Goal: Task Accomplishment & Management: Manage account settings

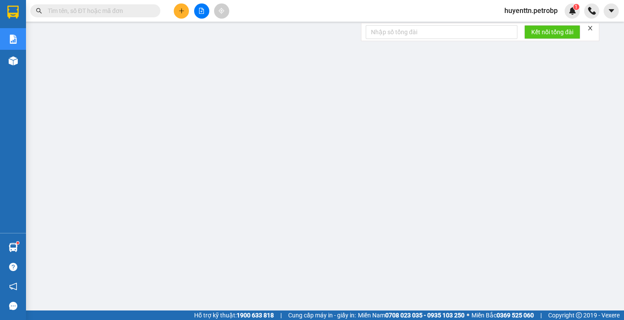
scroll to position [43, 0]
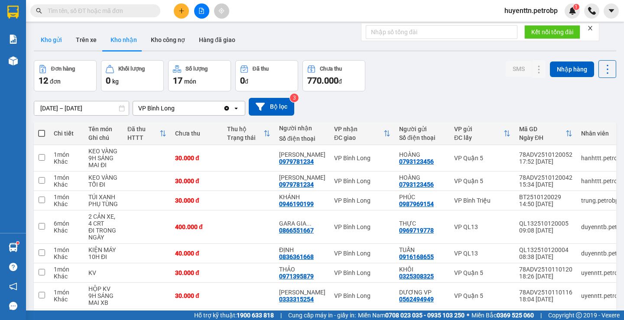
click at [64, 44] on button "Kho gửi" at bounding box center [51, 39] width 35 height 21
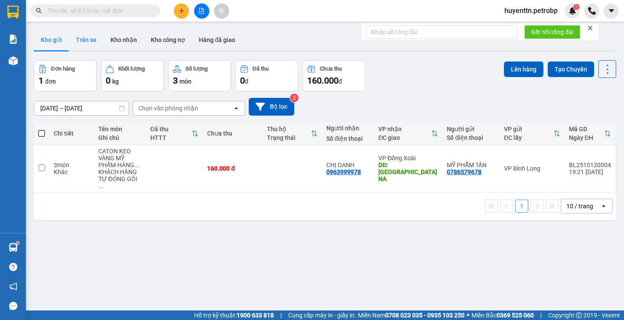
click at [89, 42] on button "Trên xe" at bounding box center [86, 39] width 35 height 21
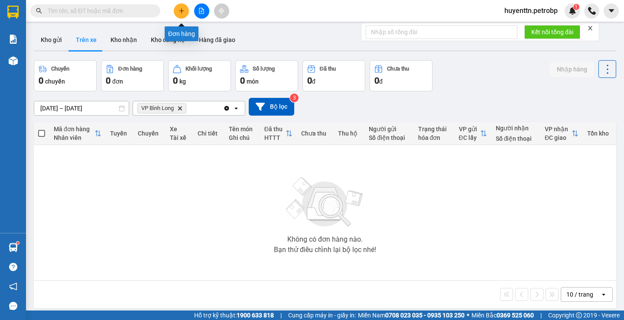
click at [187, 13] on button at bounding box center [181, 10] width 15 height 15
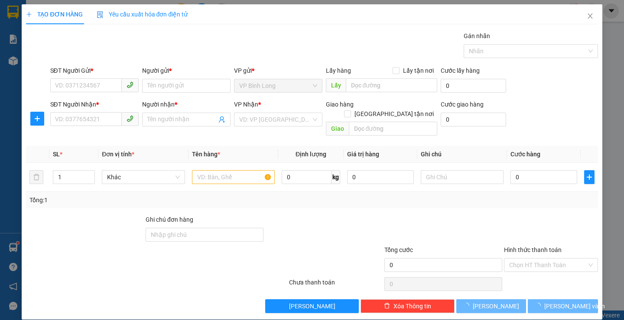
click at [75, 75] on div "SĐT Người Gửi *" at bounding box center [94, 71] width 88 height 10
click at [75, 78] on input "SĐT Người Gửi *" at bounding box center [86, 85] width 72 height 14
type input "0921839839"
click at [176, 87] on input "Người gửi *" at bounding box center [186, 86] width 88 height 14
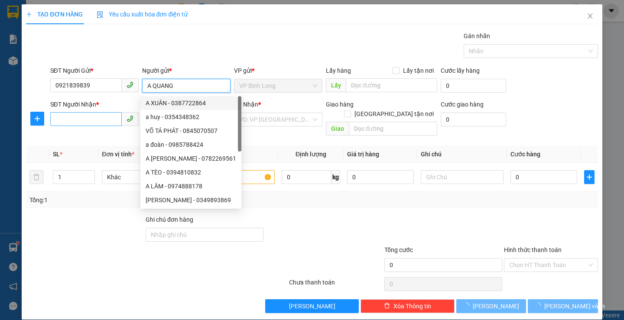
type input "A QUANG"
click at [111, 120] on input "SĐT Người Nhận *" at bounding box center [86, 119] width 72 height 14
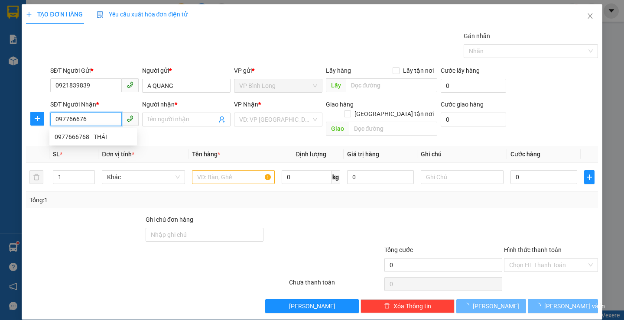
type input "0977666768"
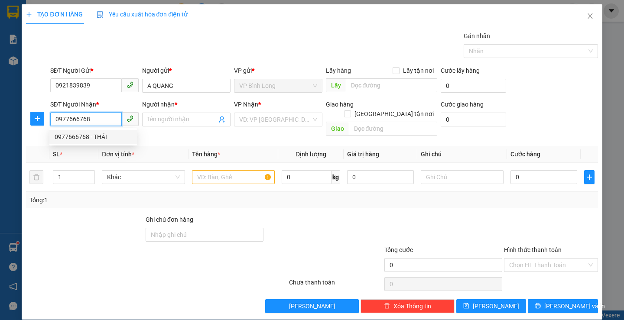
click at [103, 139] on div "0977666768 - THÁI" at bounding box center [93, 137] width 77 height 10
type input "THÁI"
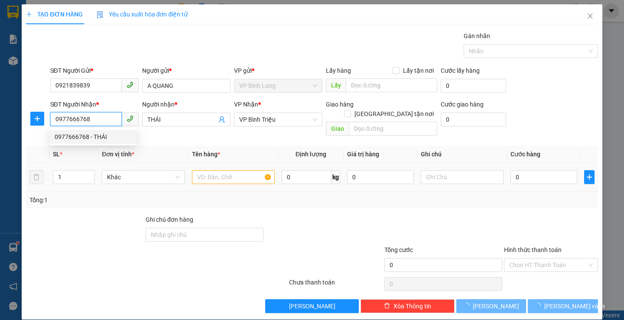
type input "30.000"
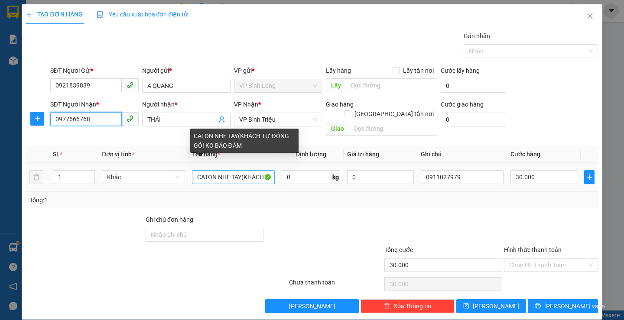
type input "0977666768"
click at [234, 171] on input "CATON NHẸ TAY(KHÁCH TỰ ĐÓNG GÓI KO BẢO ĐẢM" at bounding box center [233, 177] width 83 height 14
click at [234, 171] on input "AY(KHÁCH ĐÓNG GÓI KO BẢO ĐẢM" at bounding box center [233, 177] width 83 height 14
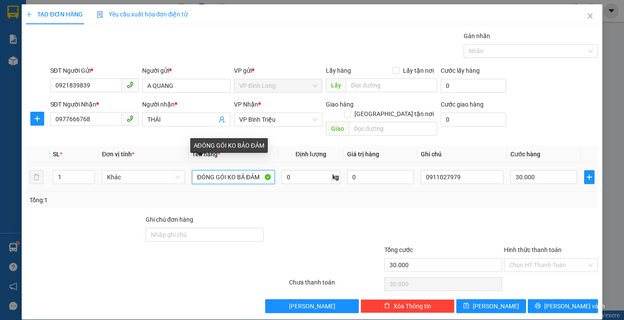
click at [247, 170] on input "ĐÓNG GÓI KO BẢ ĐẢM" at bounding box center [233, 177] width 83 height 14
type input "Đ"
click at [247, 170] on input "text" at bounding box center [233, 177] width 83 height 14
type input "B"
type input "TỆP HỒ SƠ TRẮNG"
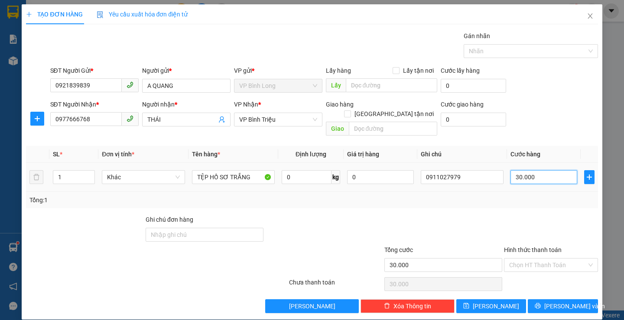
click at [557, 170] on input "30.000" at bounding box center [543, 177] width 67 height 14
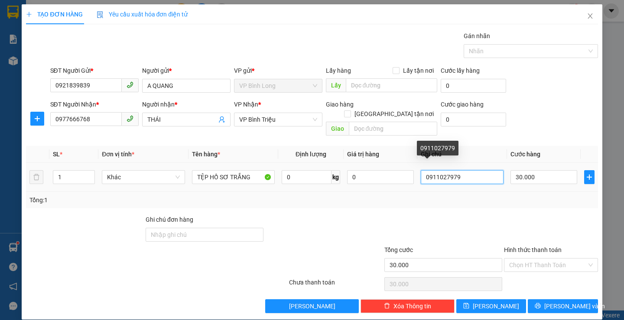
click at [468, 170] on input "0911027979" at bounding box center [462, 177] width 83 height 14
click at [469, 170] on input "0911027979" at bounding box center [462, 177] width 83 height 14
type input "0"
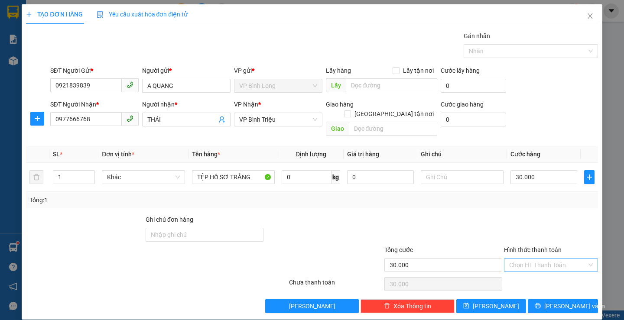
click at [543, 259] on input "Hình thức thanh toán" at bounding box center [548, 265] width 78 height 13
click at [542, 198] on div "Tại văn phòng" at bounding box center [545, 197] width 82 height 10
type input "0"
click at [562, 299] on button "[PERSON_NAME] và In" at bounding box center [563, 306] width 70 height 14
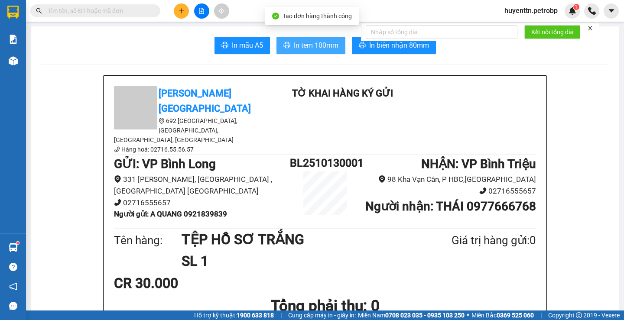
click at [308, 48] on span "In tem 100mm" at bounding box center [316, 45] width 45 height 11
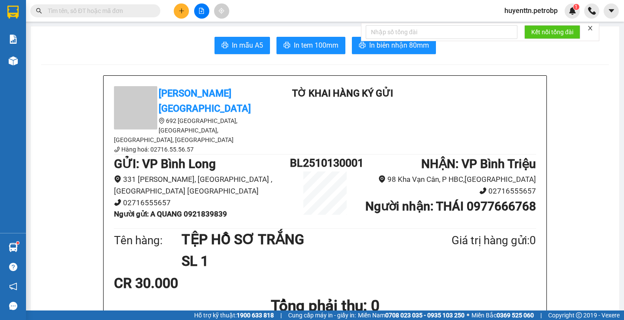
click at [123, 12] on input "text" at bounding box center [99, 11] width 102 height 10
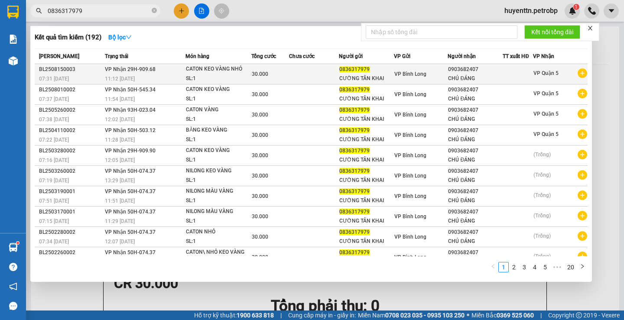
type input "0836317979"
click at [578, 72] on icon "plus-circle" at bounding box center [583, 73] width 10 height 10
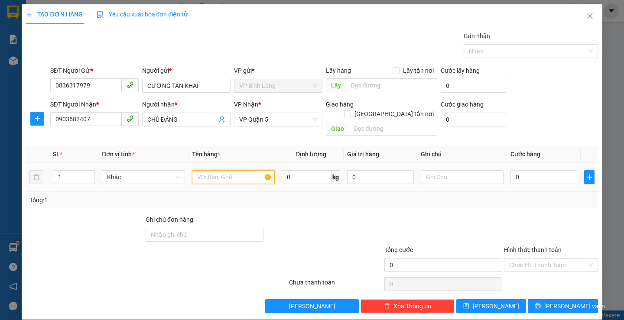
click at [202, 170] on input "text" at bounding box center [233, 177] width 83 height 14
type input "CATON KEO VÀNG NHỎ"
click at [516, 170] on input "0" at bounding box center [543, 177] width 67 height 14
type input "3"
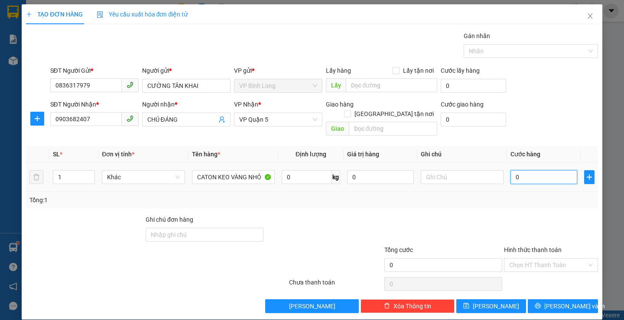
type input "3"
type input "30"
type input "300"
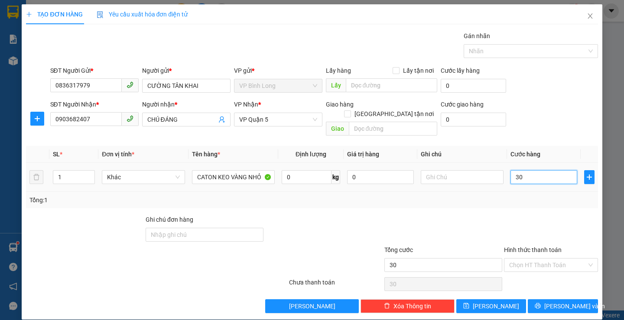
type input "300"
type input "3.000"
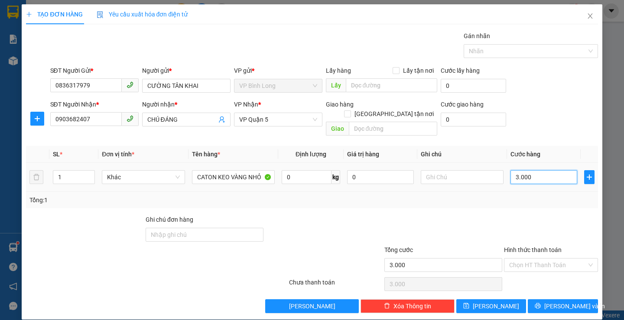
type input "30.000"
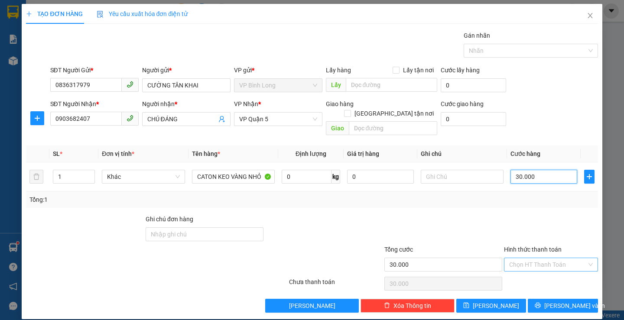
type input "30.000"
click at [534, 258] on input "Hình thức thanh toán" at bounding box center [548, 264] width 78 height 13
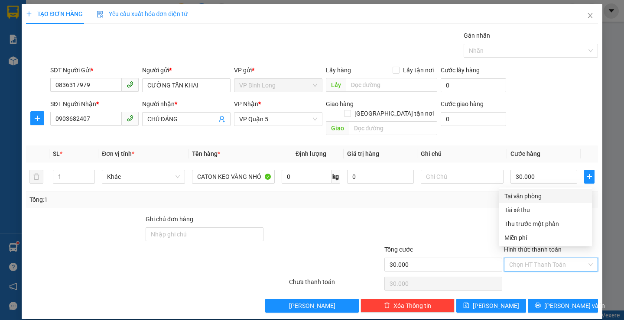
click at [542, 194] on div "Tại văn phòng" at bounding box center [545, 197] width 82 height 10
type input "0"
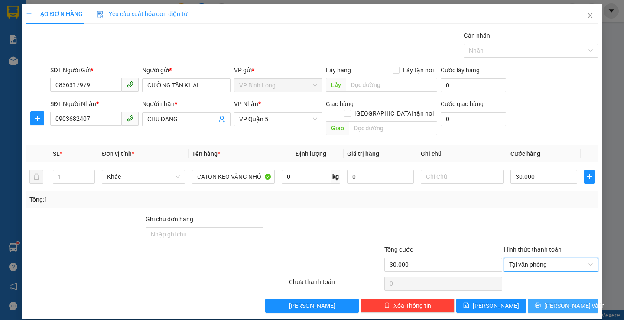
click at [562, 301] on span "[PERSON_NAME] và In" at bounding box center [574, 306] width 61 height 10
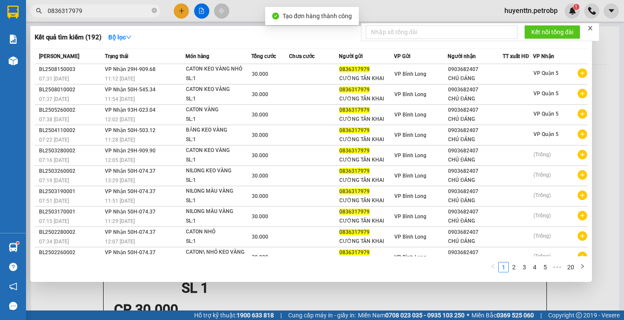
click at [370, 10] on div at bounding box center [312, 160] width 624 height 320
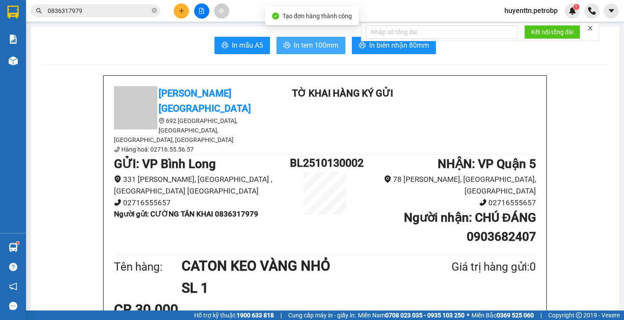
click at [319, 43] on span "In tem 100mm" at bounding box center [316, 45] width 45 height 11
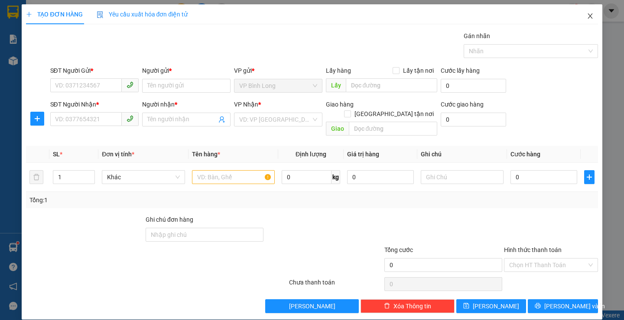
click at [588, 19] on icon "close" at bounding box center [590, 15] width 5 height 5
click at [585, 20] on span "Close" at bounding box center [590, 16] width 24 height 24
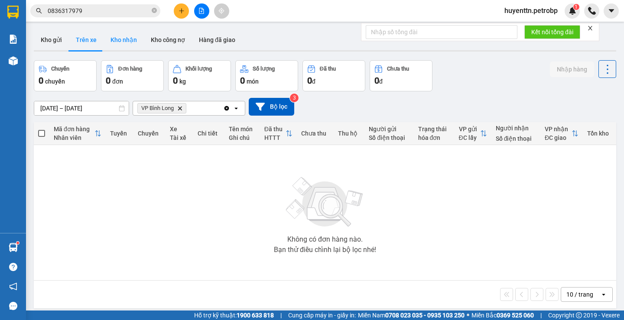
click at [125, 43] on button "Kho nhận" at bounding box center [124, 39] width 40 height 21
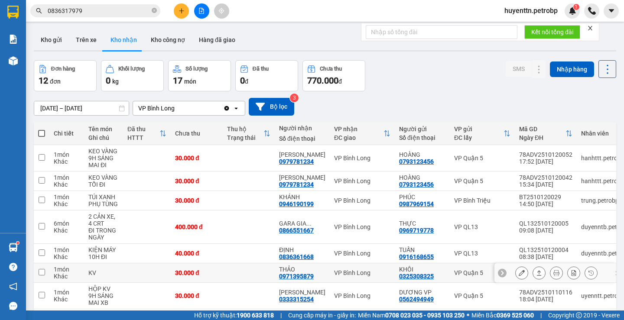
scroll to position [130, 0]
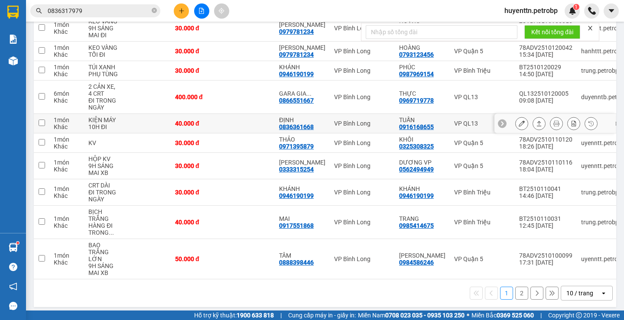
click at [296, 126] on div "0836361668" at bounding box center [296, 127] width 35 height 7
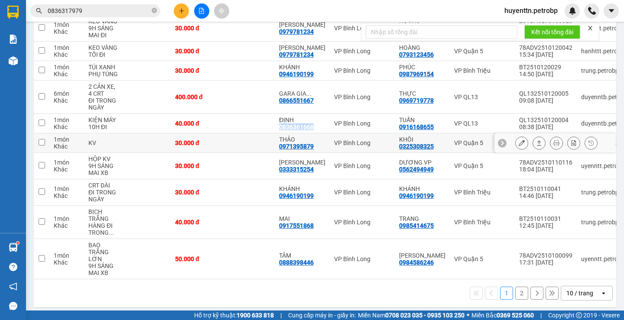
copy div "0836361668"
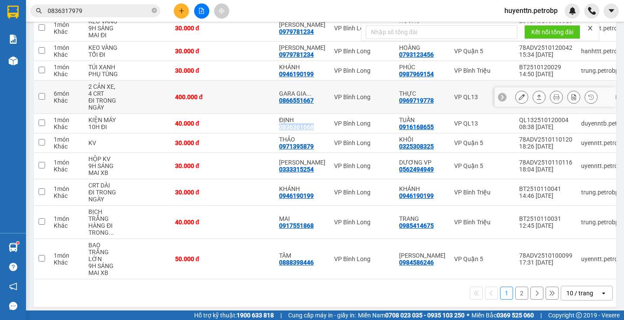
scroll to position [0, 0]
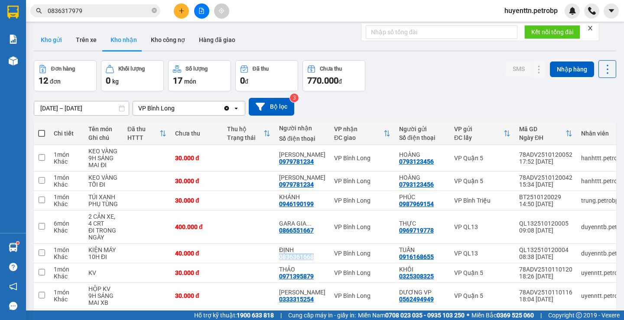
click at [49, 39] on button "Kho gửi" at bounding box center [51, 39] width 35 height 21
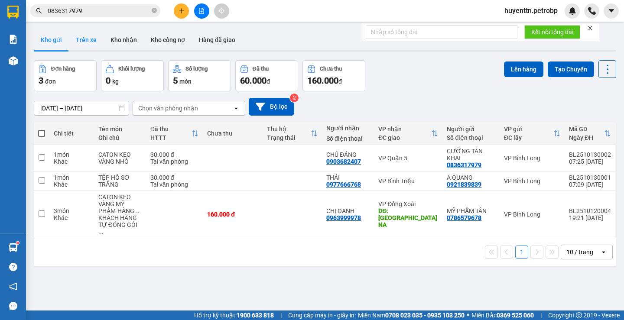
click at [76, 35] on button "Trên xe" at bounding box center [86, 39] width 35 height 21
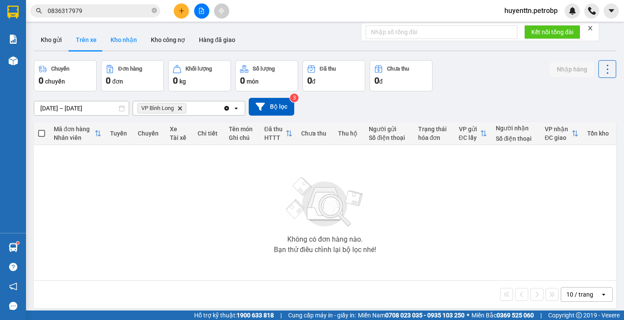
click at [133, 42] on button "Kho nhận" at bounding box center [124, 39] width 40 height 21
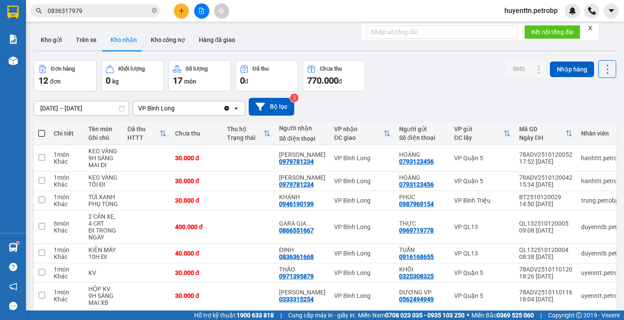
scroll to position [138, 0]
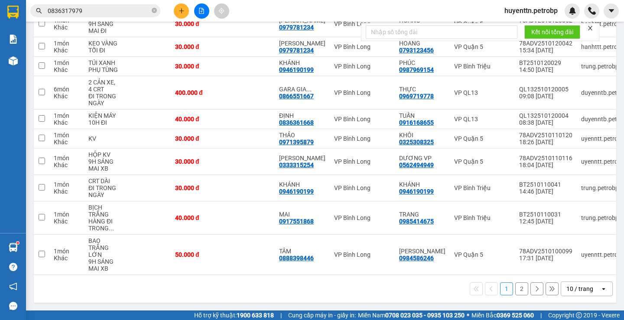
click at [516, 293] on button "2" at bounding box center [521, 289] width 13 height 13
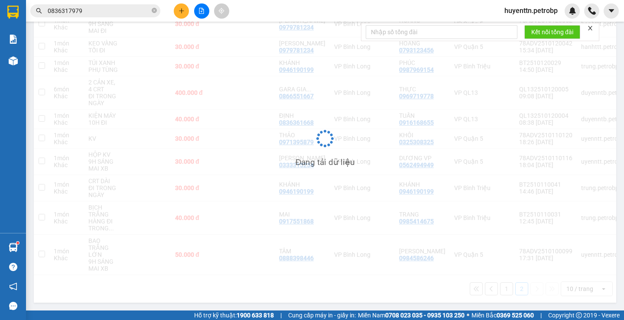
scroll to position [40, 0]
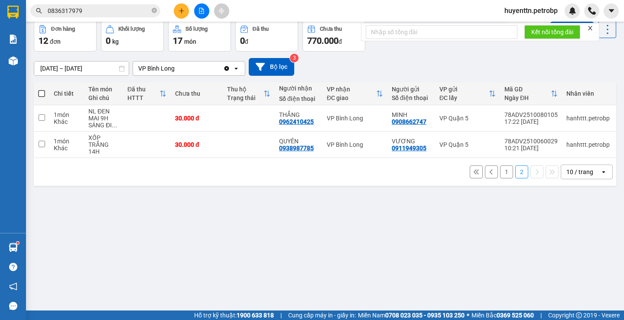
click at [503, 179] on button "1" at bounding box center [506, 172] width 13 height 13
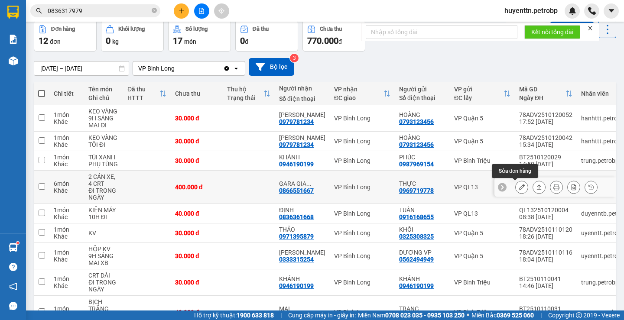
click at [519, 187] on icon at bounding box center [522, 187] width 6 height 6
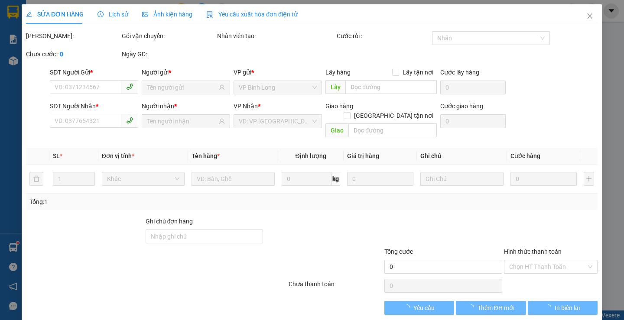
type input "0969719778"
type input "THỰC"
type input "0866551667"
type input "GARA GIA PHÁT"
type input "400.000"
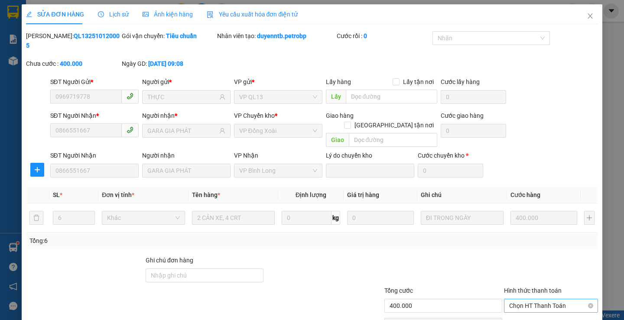
click at [522, 299] on span "Chọn HT Thanh Toán" at bounding box center [551, 305] width 84 height 13
click at [515, 302] on div "Tại văn phòng" at bounding box center [545, 304] width 82 height 10
type input "0"
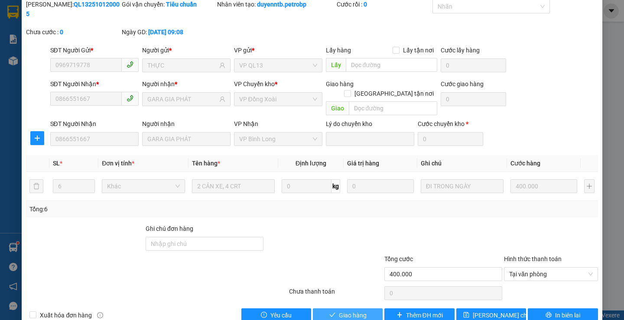
click at [353, 311] on span "Giao hàng" at bounding box center [353, 316] width 28 height 10
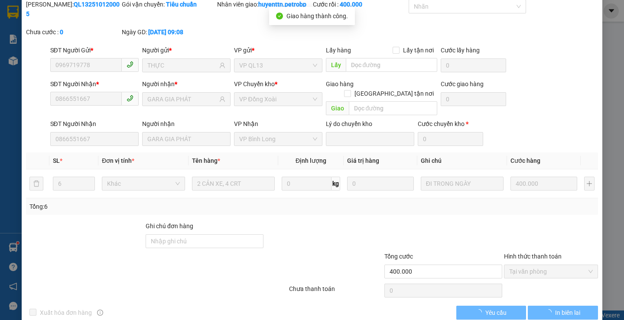
scroll to position [0, 0]
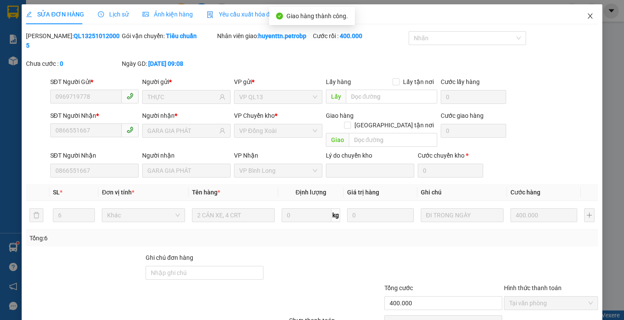
click at [586, 11] on span "Close" at bounding box center [590, 16] width 24 height 24
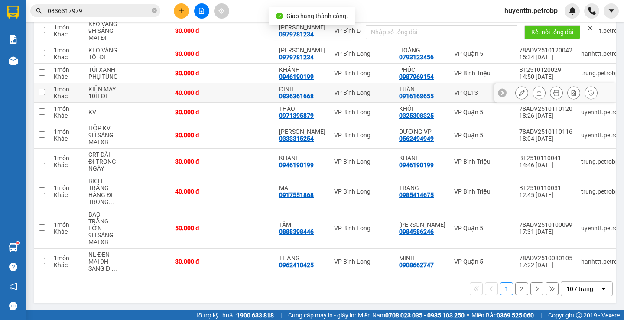
scroll to position [44, 0]
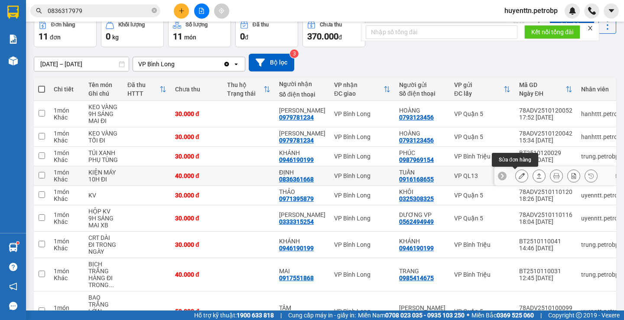
click at [516, 176] on button at bounding box center [522, 176] width 12 height 15
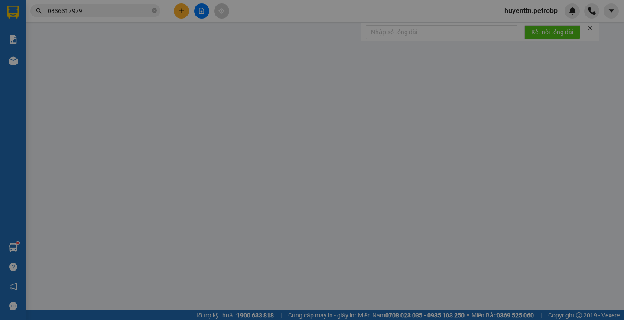
type input "0916168655"
type input "TUẤN"
type input "0836361668"
type input "ĐỊNH"
type input "40.000"
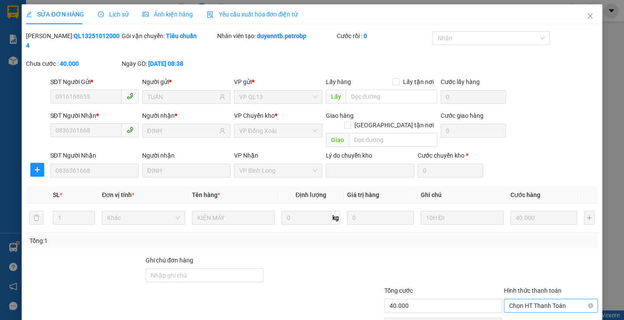
click at [524, 299] on span "Chọn HT Thanh Toán" at bounding box center [551, 305] width 84 height 13
click at [517, 303] on div "Tại văn phòng" at bounding box center [545, 304] width 82 height 10
type input "0"
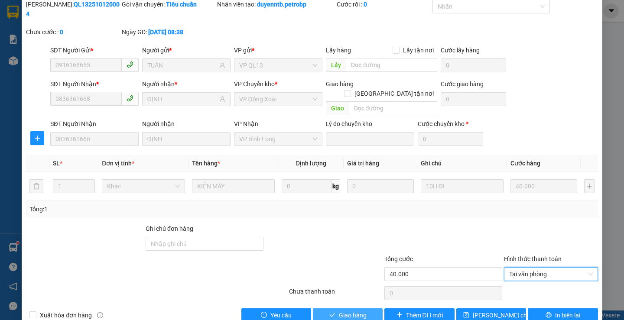
click at [363, 309] on button "Giao hàng" at bounding box center [348, 316] width 70 height 14
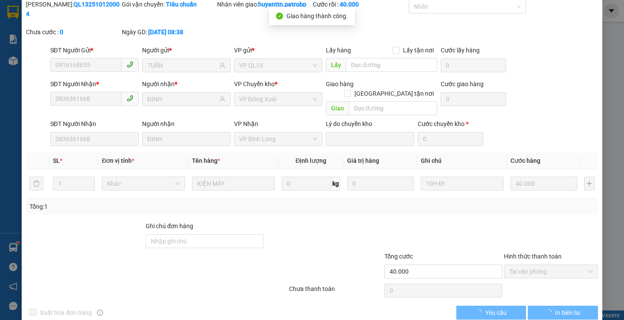
scroll to position [0, 0]
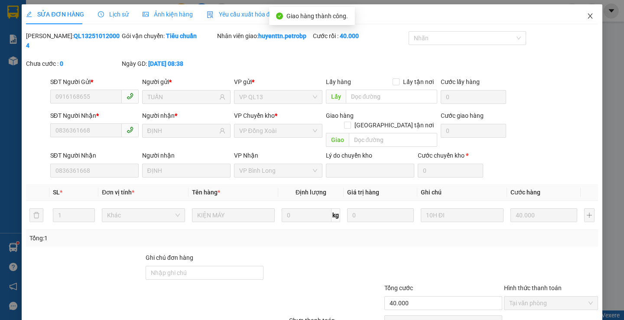
click at [587, 19] on icon "close" at bounding box center [590, 16] width 7 height 7
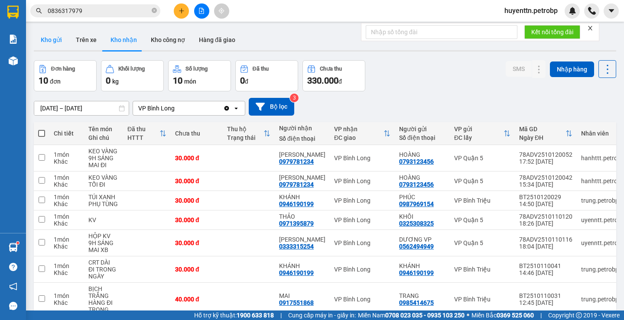
click at [50, 39] on button "Kho gửi" at bounding box center [51, 39] width 35 height 21
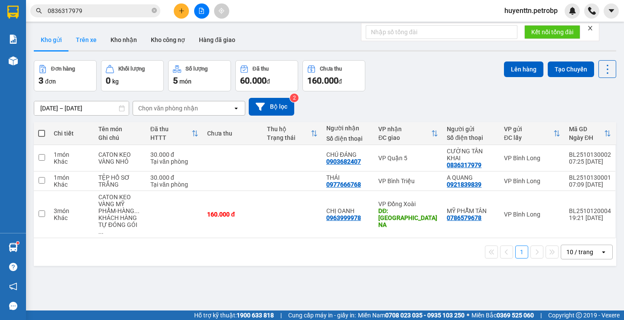
click at [90, 40] on button "Trên xe" at bounding box center [86, 39] width 35 height 21
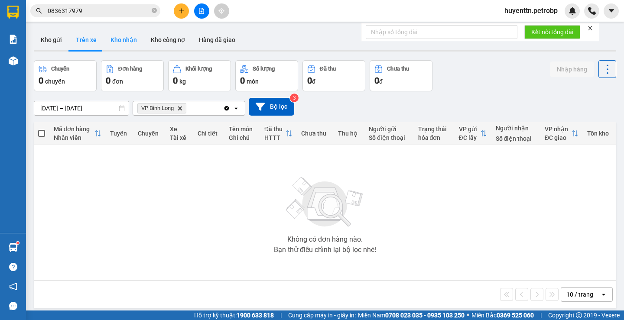
click at [120, 39] on button "Kho nhận" at bounding box center [124, 39] width 40 height 21
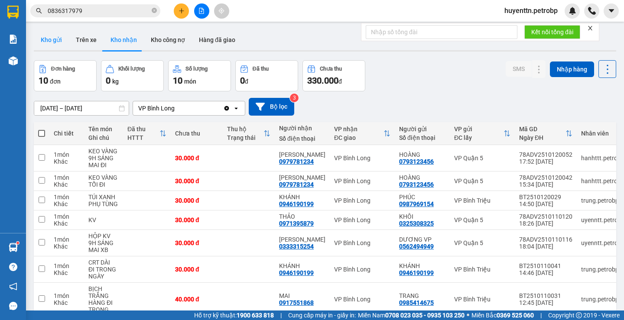
click at [55, 44] on button "Kho gửi" at bounding box center [51, 39] width 35 height 21
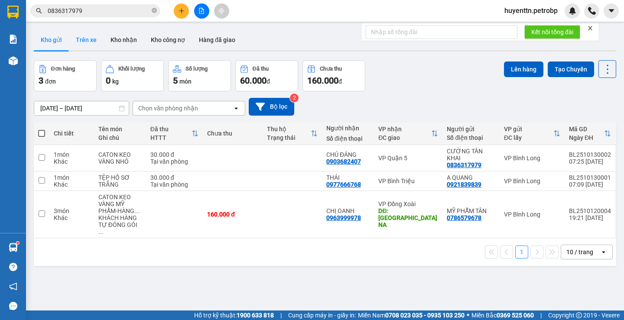
click at [69, 37] on button "Trên xe" at bounding box center [86, 39] width 35 height 21
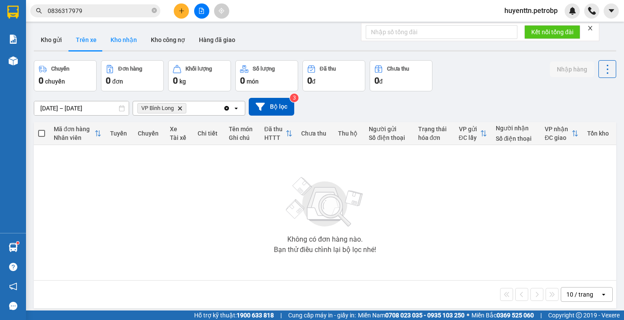
click at [117, 36] on button "Kho nhận" at bounding box center [124, 39] width 40 height 21
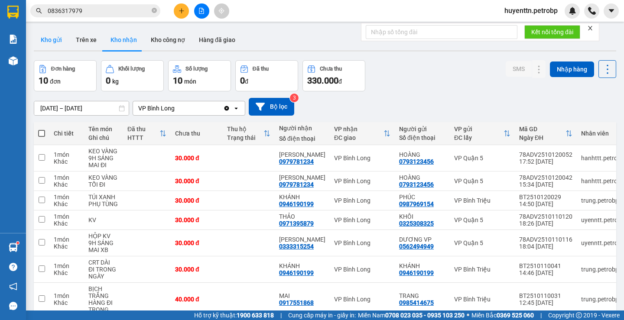
click at [59, 36] on button "Kho gửi" at bounding box center [51, 39] width 35 height 21
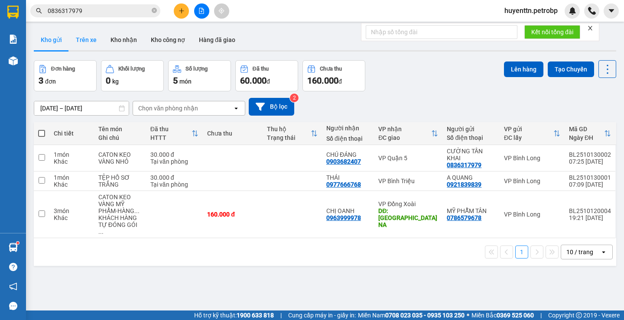
click at [79, 40] on button "Trên xe" at bounding box center [86, 39] width 35 height 21
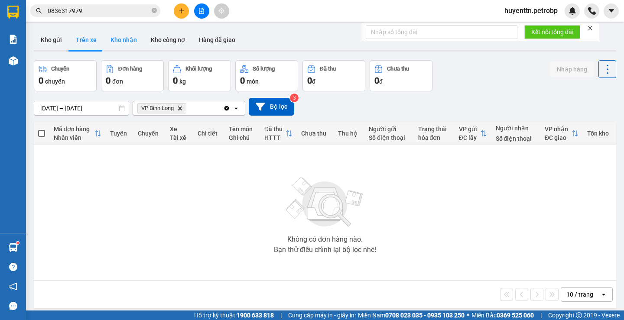
click at [122, 43] on button "Kho nhận" at bounding box center [124, 39] width 40 height 21
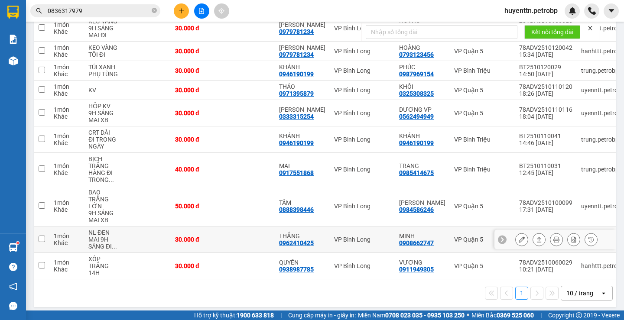
scroll to position [138, 0]
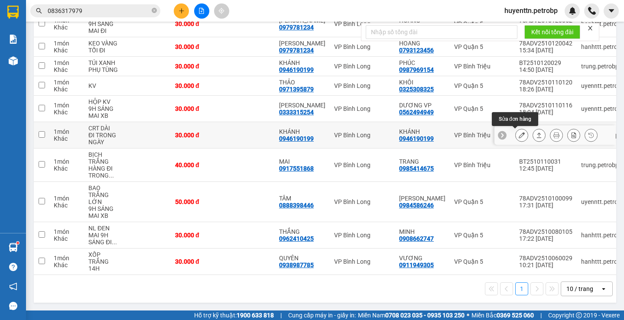
click at [519, 133] on icon at bounding box center [522, 135] width 6 height 6
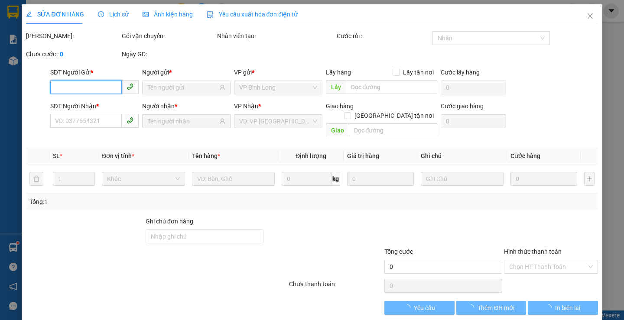
type input "0946190199"
type input "KHÁNH"
type input "0946190199"
type input "KHÁNH"
type input "30.000"
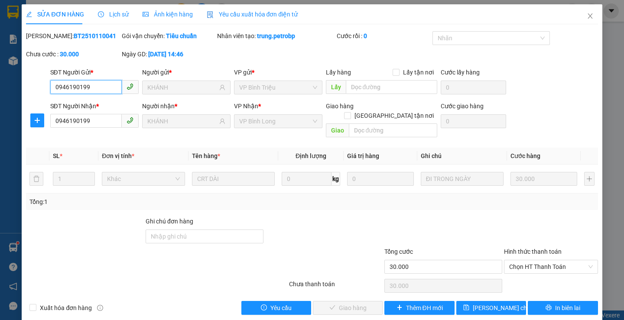
scroll to position [2, 0]
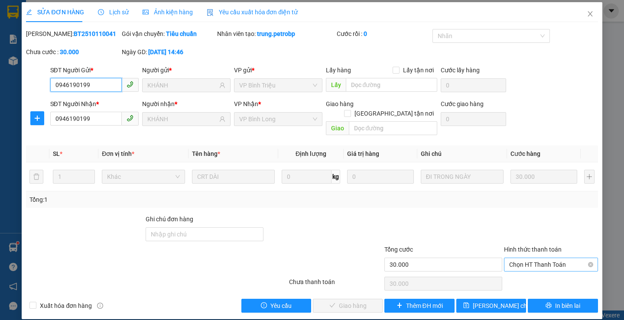
click at [531, 258] on span "Chọn HT Thanh Toán" at bounding box center [551, 264] width 84 height 13
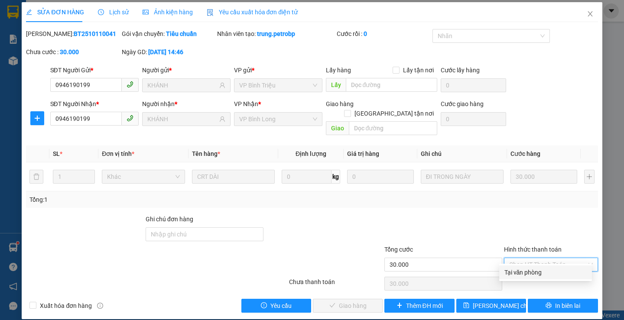
click at [517, 272] on div "Tại văn phòng" at bounding box center [545, 273] width 82 height 10
type input "0"
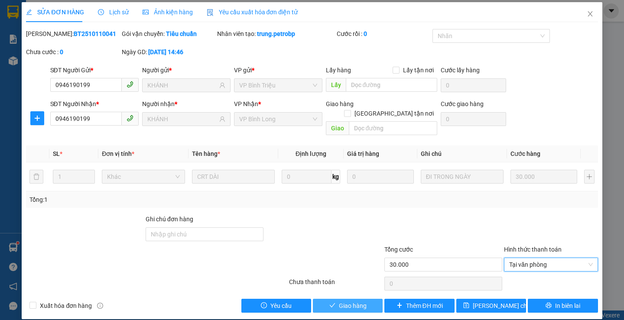
click at [355, 301] on span "Giao hàng" at bounding box center [353, 306] width 28 height 10
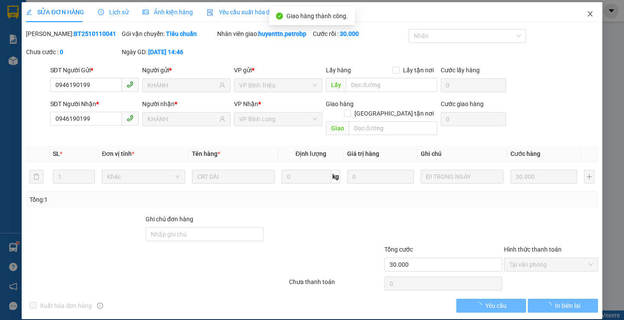
click at [587, 13] on icon "close" at bounding box center [590, 13] width 7 height 7
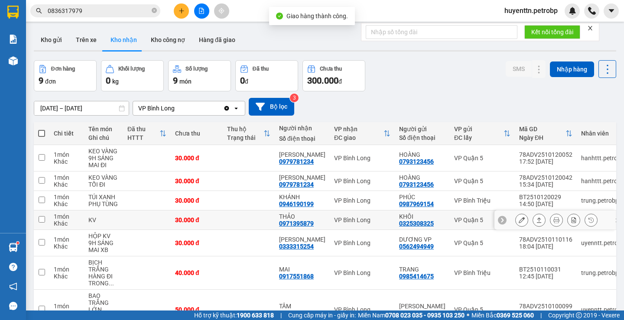
scroll to position [43, 0]
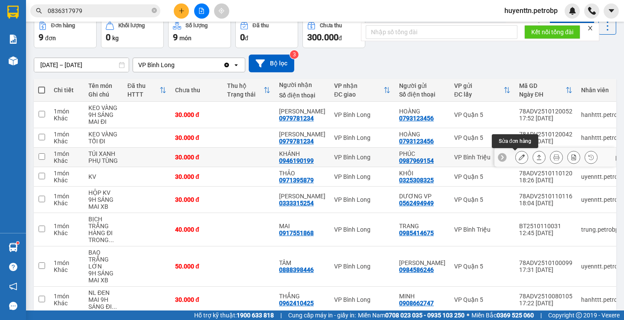
click at [520, 157] on button at bounding box center [522, 157] width 12 height 15
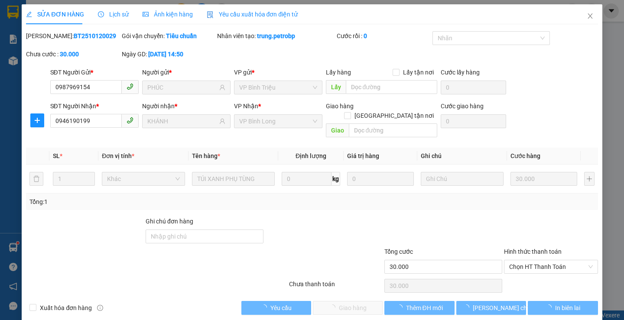
type input "0987969154"
type input "PHÚC"
type input "0946190199"
type input "KHÁNH"
type input "30.000"
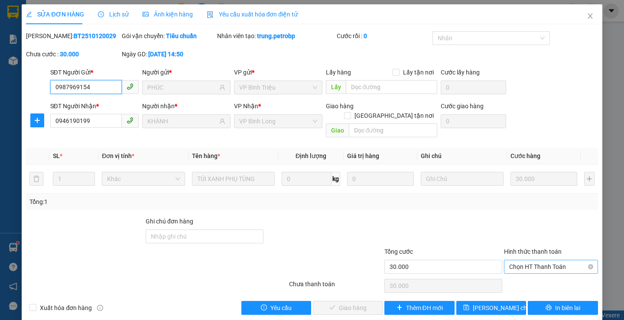
scroll to position [2, 0]
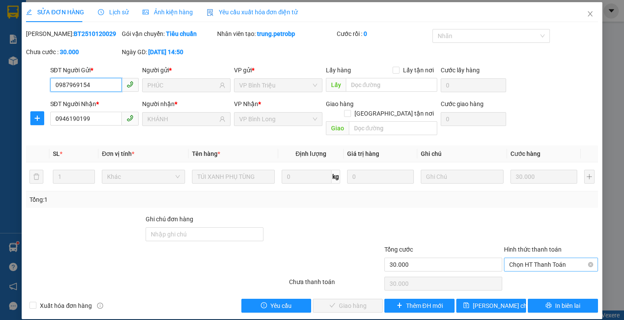
click at [518, 260] on span "Chọn HT Thanh Toán" at bounding box center [551, 264] width 84 height 13
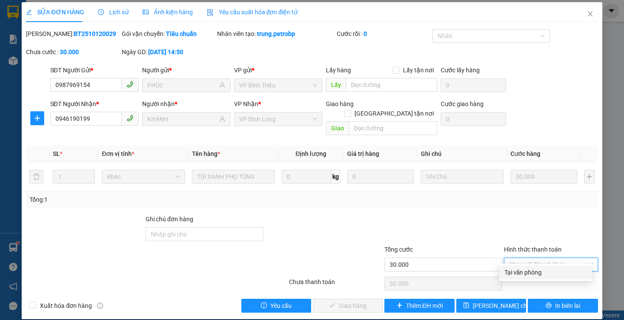
click at [510, 273] on div "Tại văn phòng" at bounding box center [545, 273] width 82 height 10
type input "0"
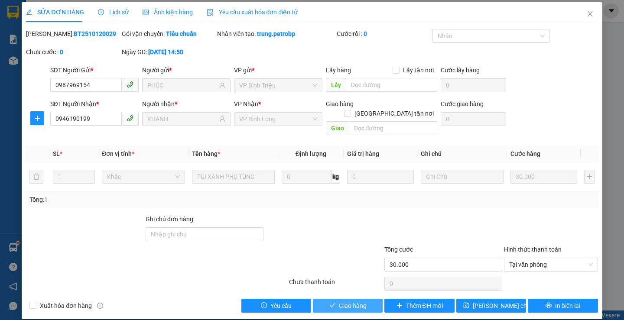
click at [359, 301] on span "Giao hàng" at bounding box center [353, 306] width 28 height 10
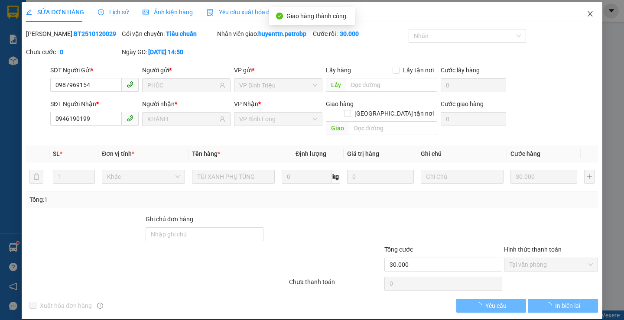
click at [588, 16] on span "Close" at bounding box center [590, 14] width 24 height 24
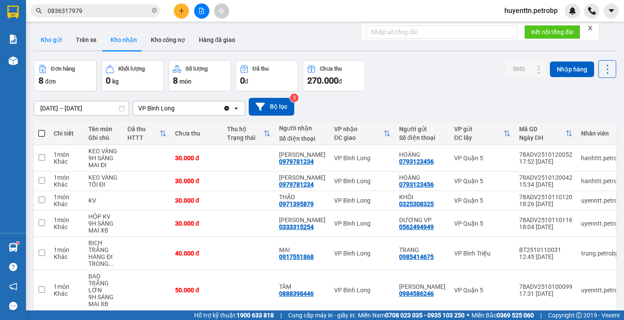
click at [56, 37] on button "Kho gửi" at bounding box center [51, 39] width 35 height 21
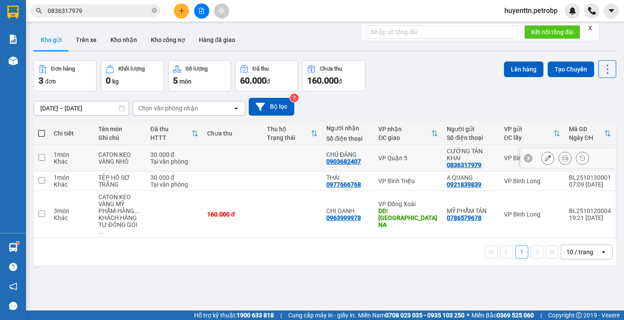
drag, startPoint x: 49, startPoint y: 156, endPoint x: 49, endPoint y: 163, distance: 7.8
click at [49, 159] on td "1 món Khác" at bounding box center [71, 158] width 45 height 26
checkbox input "true"
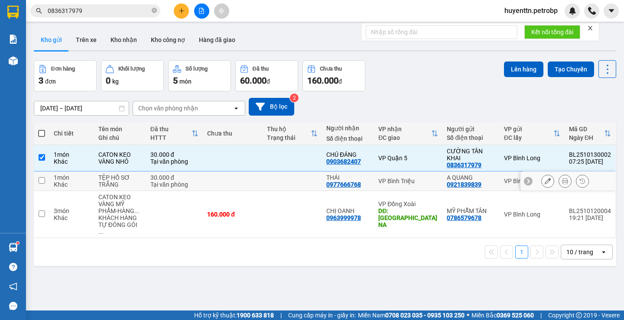
drag, startPoint x: 49, startPoint y: 184, endPoint x: 144, endPoint y: 154, distance: 99.5
click at [49, 184] on td at bounding box center [42, 182] width 16 height 20
checkbox input "true"
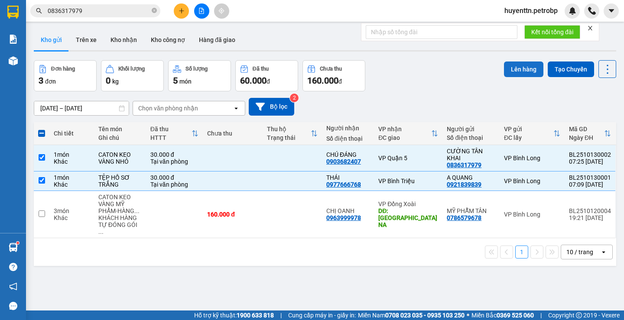
click at [517, 71] on button "Lên hàng" at bounding box center [523, 70] width 39 height 16
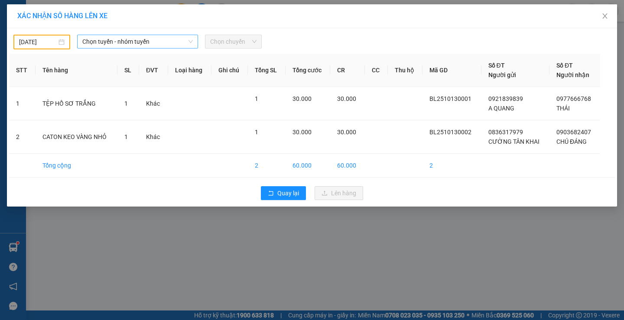
click at [132, 44] on span "Chọn tuyến - nhóm tuyến" at bounding box center [137, 41] width 111 height 13
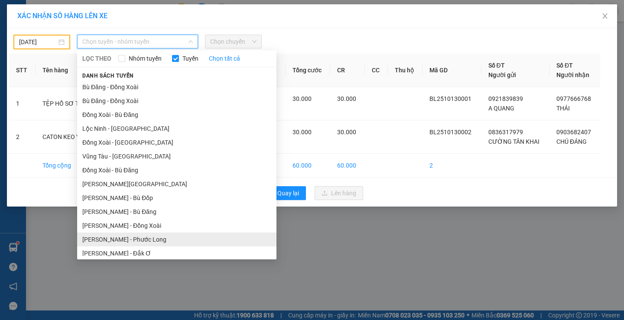
scroll to position [101, 0]
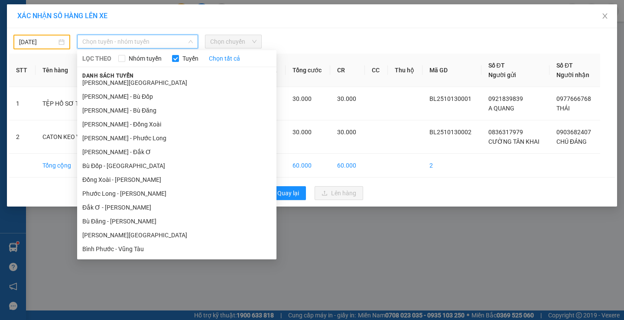
click at [127, 235] on li "[PERSON_NAME][GEOGRAPHIC_DATA]" at bounding box center [176, 235] width 199 height 14
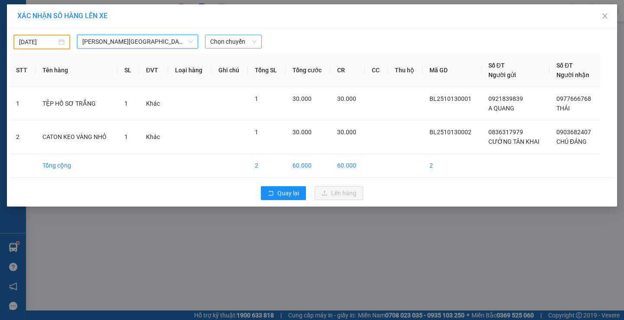
click at [238, 43] on span "Chọn chuyến" at bounding box center [233, 41] width 46 height 13
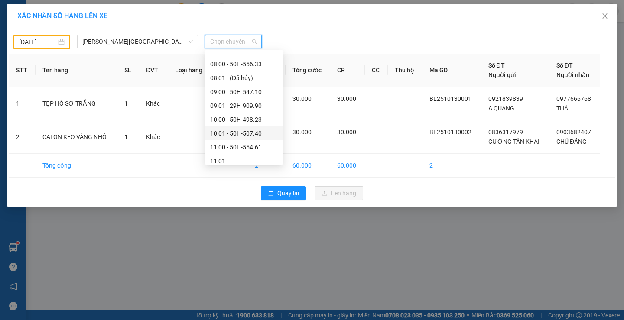
scroll to position [173, 0]
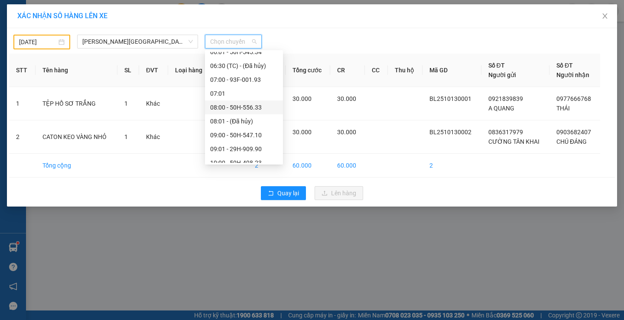
click at [235, 102] on div "08:00 - 50H-556.33" at bounding box center [244, 108] width 78 height 14
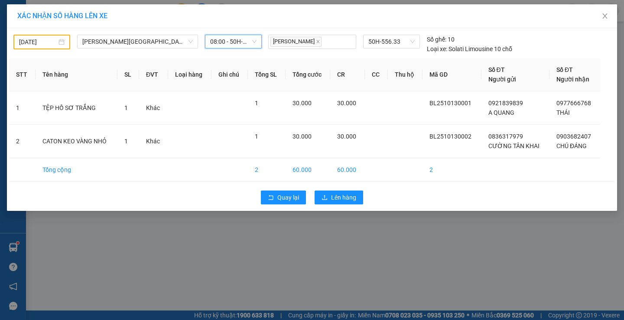
click at [237, 43] on span "08:00 - 50H-556.33" at bounding box center [233, 41] width 46 height 13
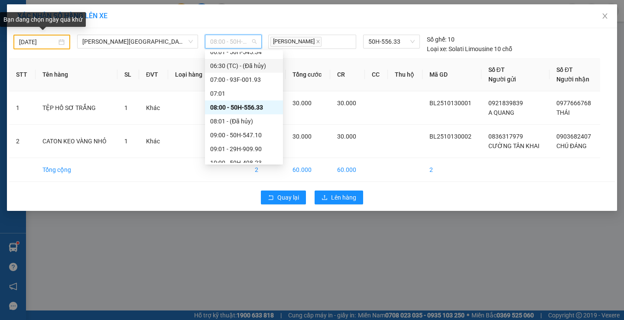
click at [37, 41] on input "[DATE]" at bounding box center [38, 42] width 38 height 10
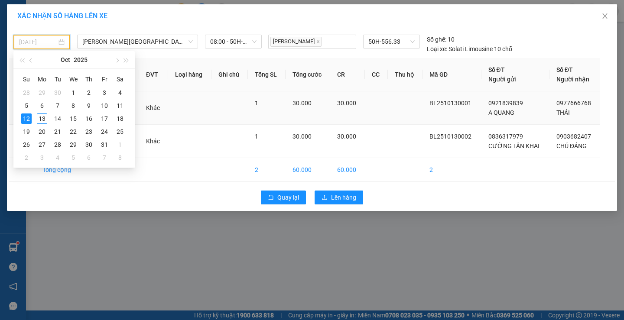
drag, startPoint x: 43, startPoint y: 120, endPoint x: 47, endPoint y: 117, distance: 5.5
click at [43, 120] on div "13" at bounding box center [42, 119] width 10 height 10
type input "[DATE]"
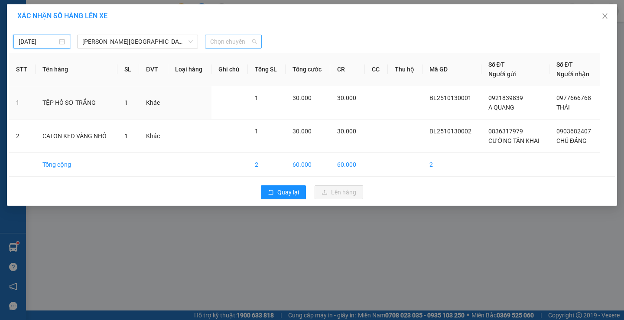
drag, startPoint x: 218, startPoint y: 40, endPoint x: 220, endPoint y: 45, distance: 5.2
click at [220, 43] on span "Chọn chuyến" at bounding box center [233, 41] width 46 height 13
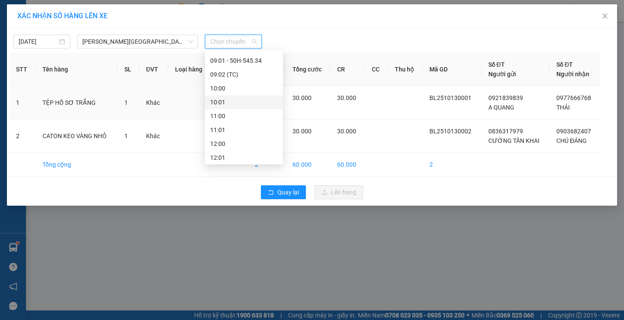
scroll to position [217, 0]
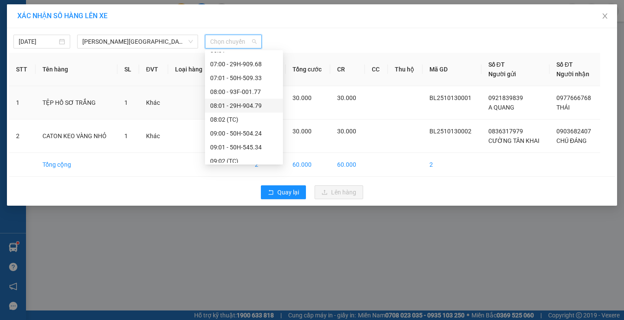
click at [235, 105] on div "08:01 - 29H-904.79" at bounding box center [244, 106] width 68 height 10
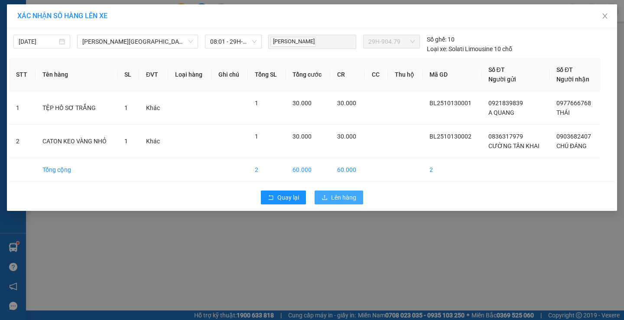
click at [333, 198] on span "Lên hàng" at bounding box center [343, 198] width 25 height 10
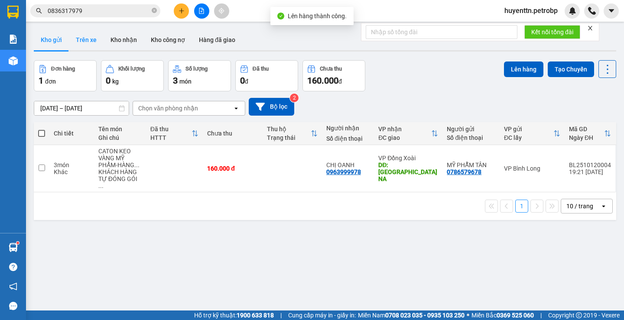
click at [86, 42] on button "Trên xe" at bounding box center [86, 39] width 35 height 21
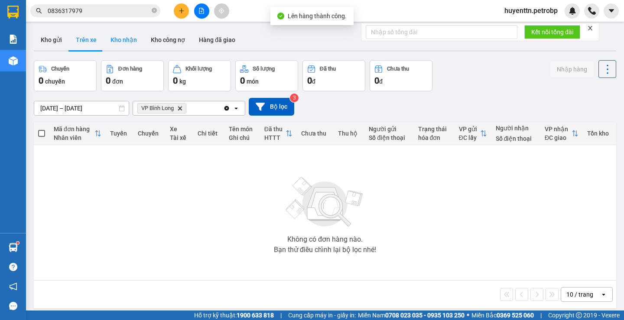
click at [115, 42] on button "Kho nhận" at bounding box center [124, 39] width 40 height 21
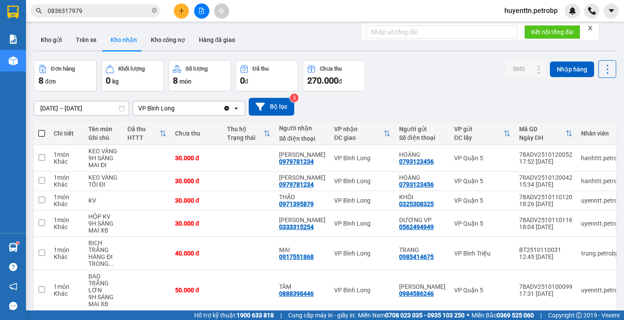
click at [113, 13] on input "0836317979" at bounding box center [99, 11] width 102 height 10
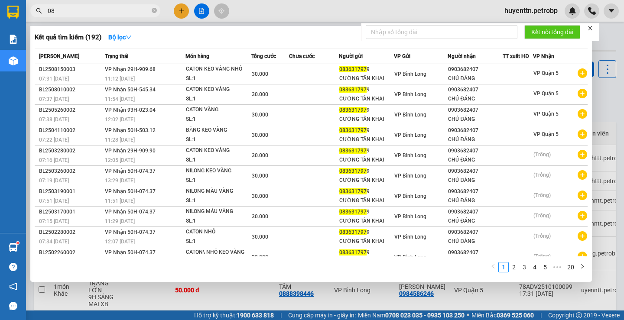
type input "0"
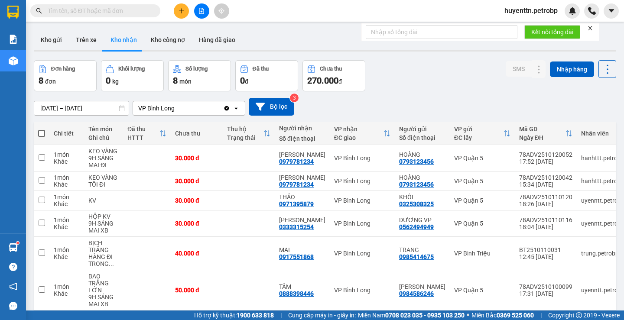
click at [107, 14] on input "text" at bounding box center [99, 11] width 102 height 10
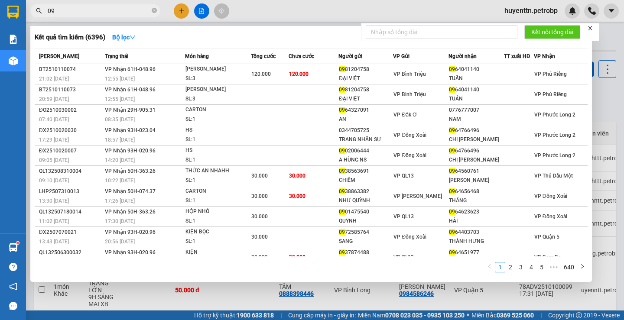
type input "0"
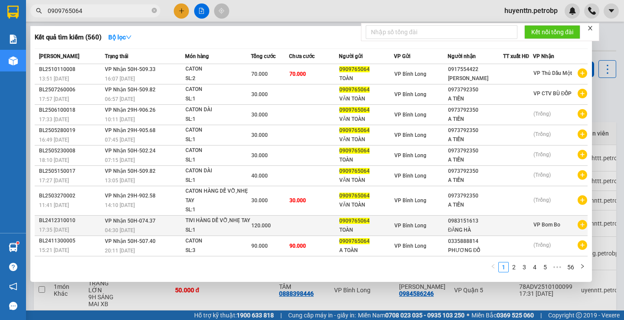
scroll to position [20, 0]
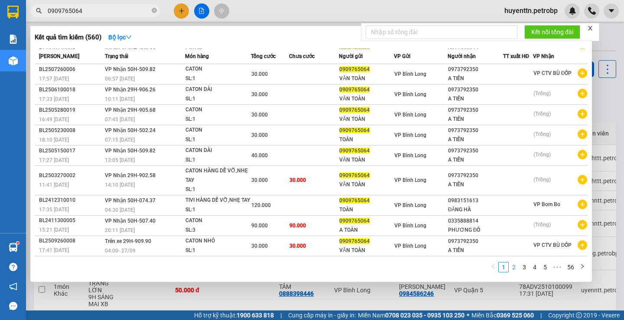
click at [517, 268] on link "2" at bounding box center [514, 268] width 10 height 10
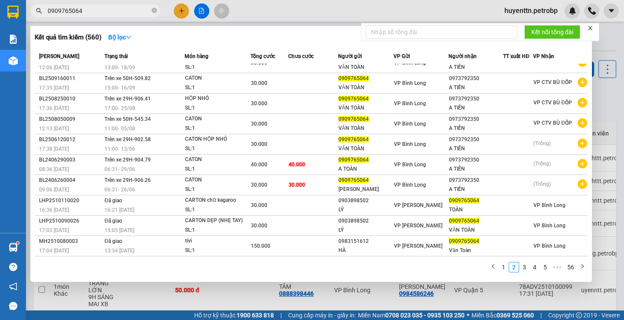
scroll to position [11, 0]
click at [525, 269] on link "3" at bounding box center [525, 268] width 10 height 10
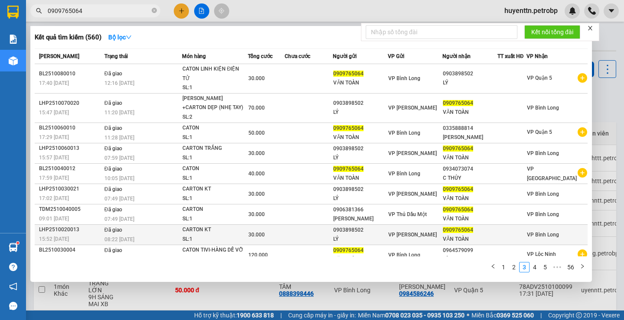
scroll to position [20, 0]
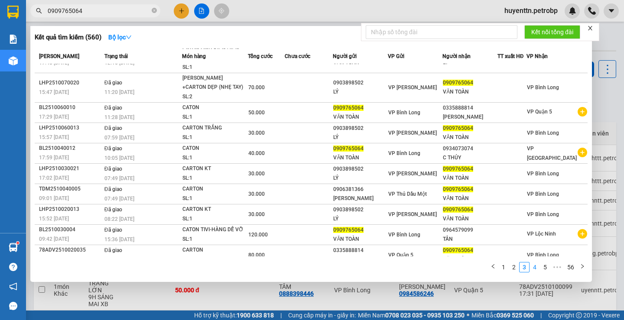
click at [533, 266] on link "4" at bounding box center [535, 268] width 10 height 10
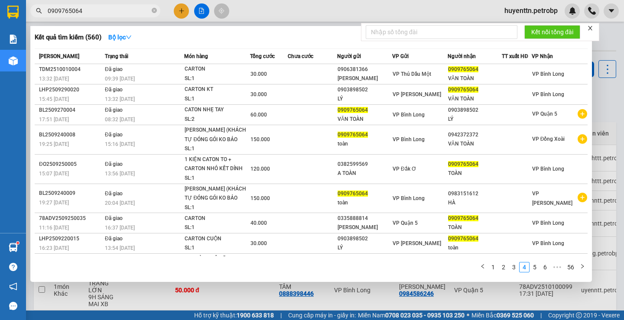
scroll to position [47, 0]
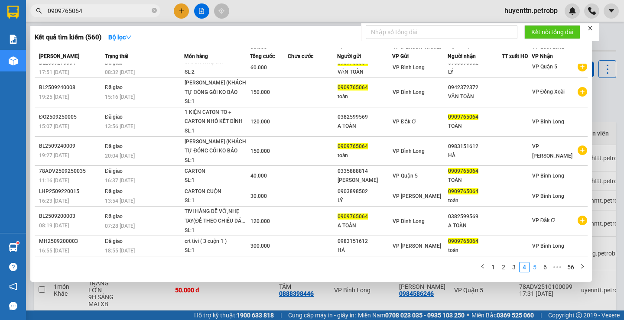
click at [531, 265] on link "5" at bounding box center [535, 268] width 10 height 10
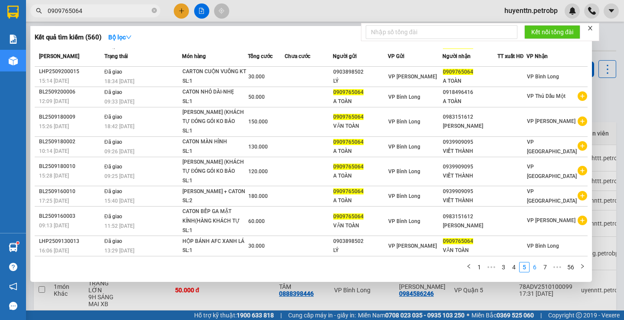
click at [534, 266] on link "6" at bounding box center [535, 268] width 10 height 10
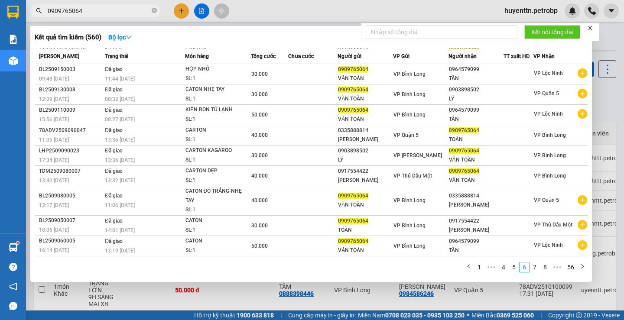
scroll to position [20, 0]
click at [535, 266] on link "7" at bounding box center [535, 268] width 10 height 10
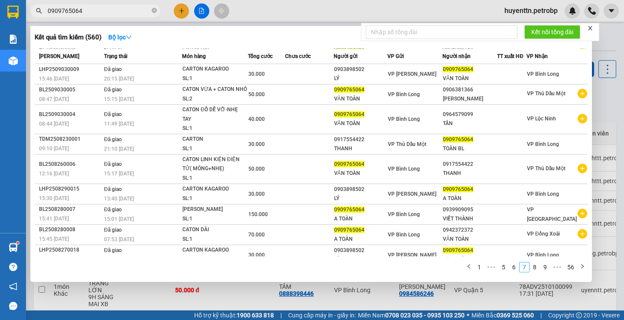
scroll to position [38, 0]
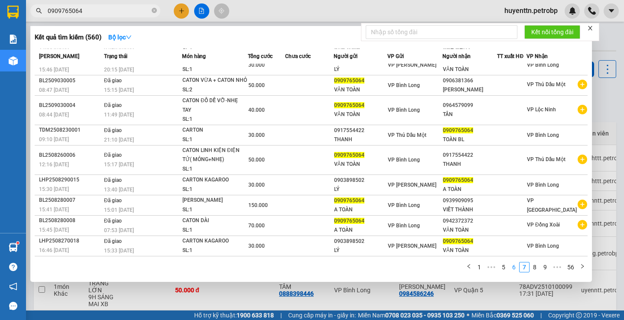
click at [514, 270] on link "6" at bounding box center [514, 268] width 10 height 10
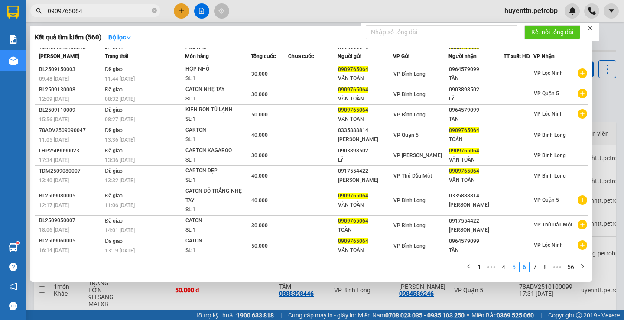
scroll to position [20, 0]
click at [537, 267] on link "7" at bounding box center [535, 268] width 10 height 10
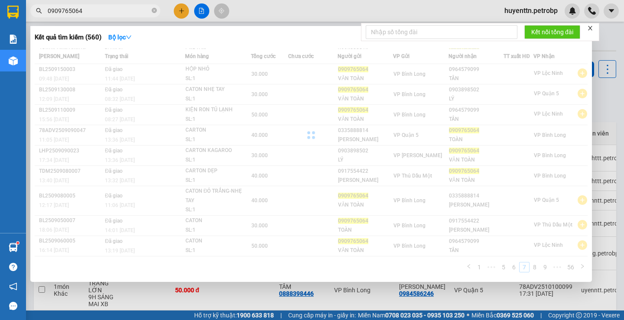
scroll to position [38, 0]
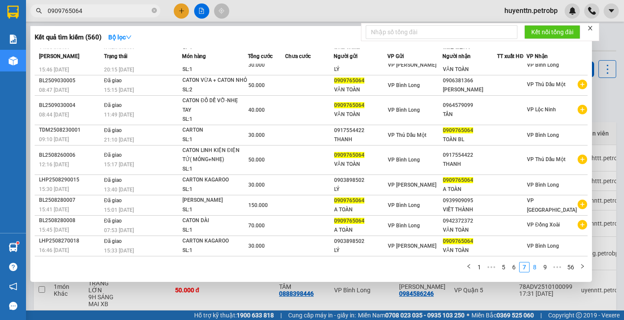
click at [535, 268] on link "8" at bounding box center [535, 268] width 10 height 10
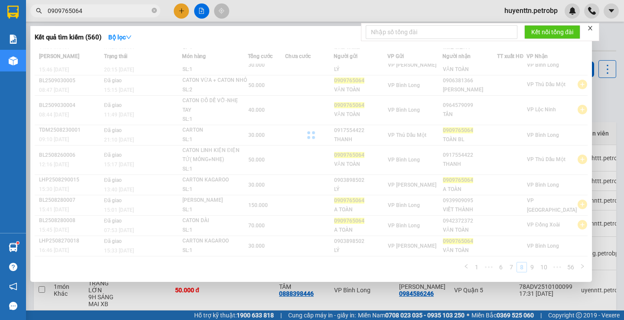
scroll to position [29, 0]
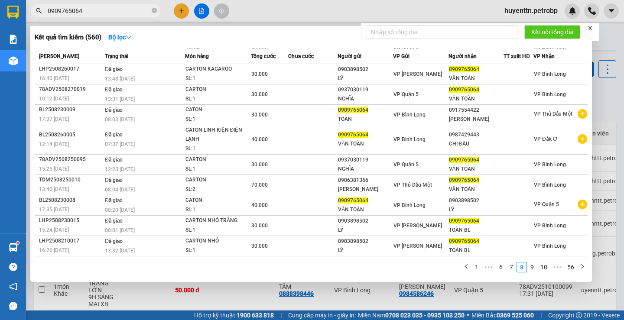
click at [94, 10] on input "0909765064" at bounding box center [99, 11] width 102 height 10
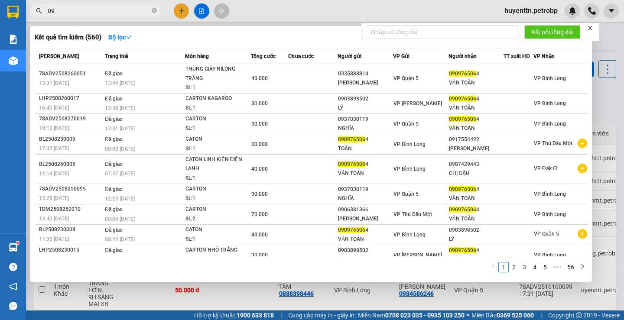
type input "0"
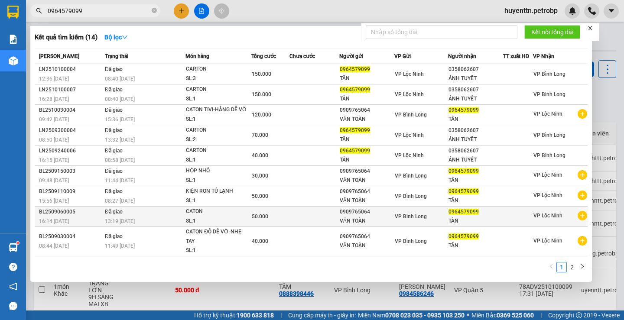
scroll to position [20, 0]
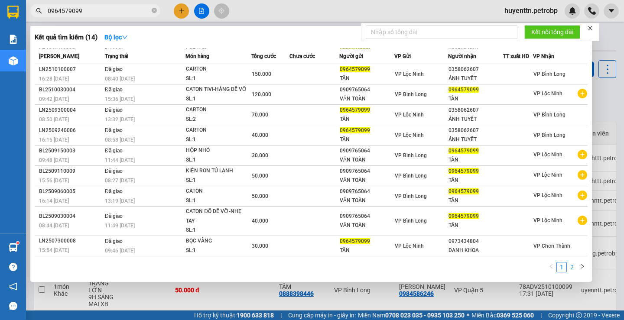
type input "0964579099"
click at [572, 266] on link "2" at bounding box center [572, 268] width 10 height 10
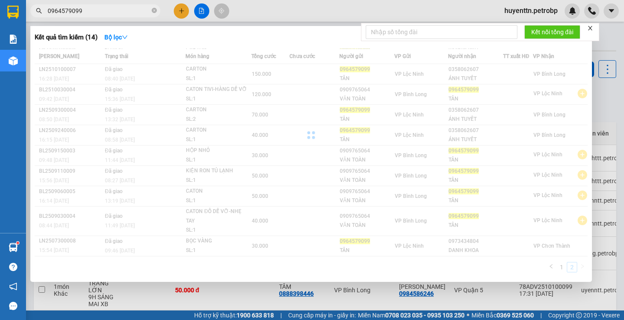
scroll to position [0, 0]
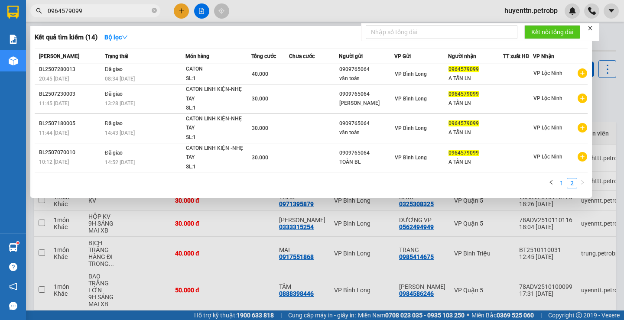
click at [562, 181] on link "1" at bounding box center [562, 184] width 10 height 10
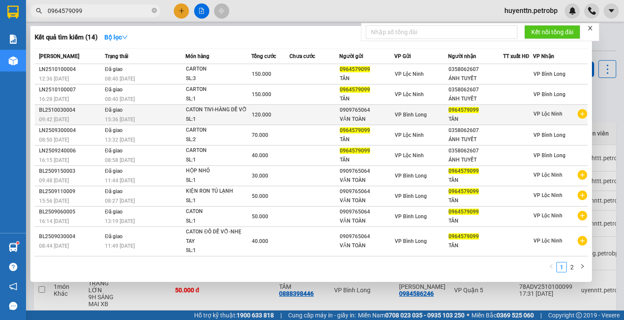
click at [352, 109] on div "0909765064" at bounding box center [367, 110] width 54 height 9
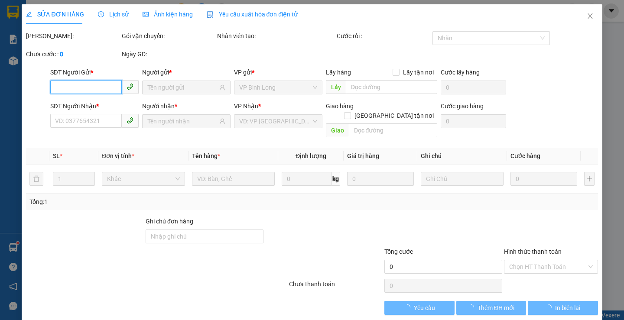
type input "0909765064"
type input "0964579099"
type input "120.000"
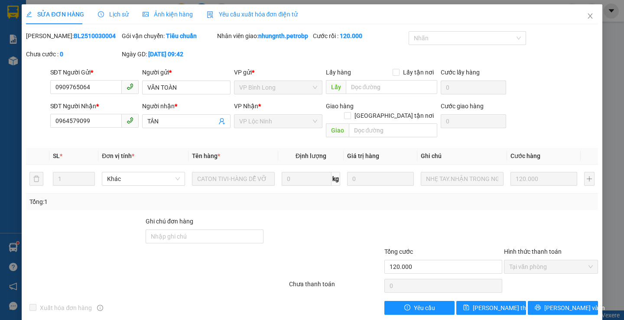
click at [112, 81] on div "SĐT Người Gửi *" at bounding box center [94, 74] width 88 height 13
click at [111, 91] on input "0909765064" at bounding box center [86, 87] width 72 height 14
click at [111, 92] on input "0909765064" at bounding box center [86, 87] width 72 height 14
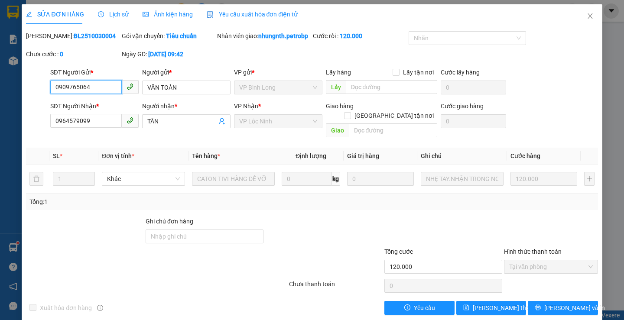
click at [111, 92] on input "0909765064" at bounding box center [86, 87] width 72 height 14
click at [587, 13] on icon "close" at bounding box center [590, 16] width 7 height 7
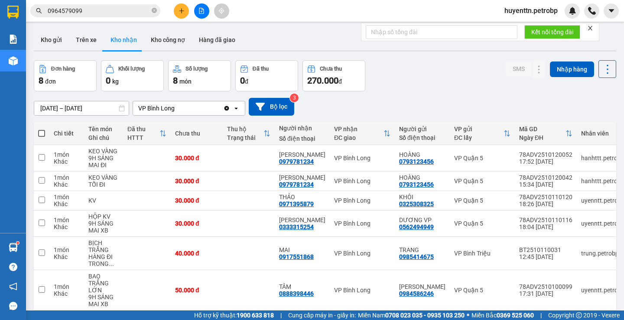
click at [91, 9] on input "0964579099" at bounding box center [99, 11] width 102 height 10
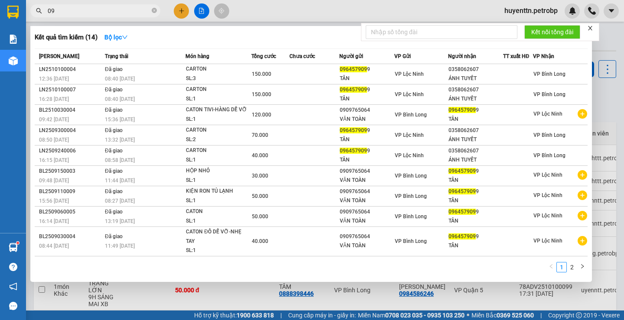
type input "0"
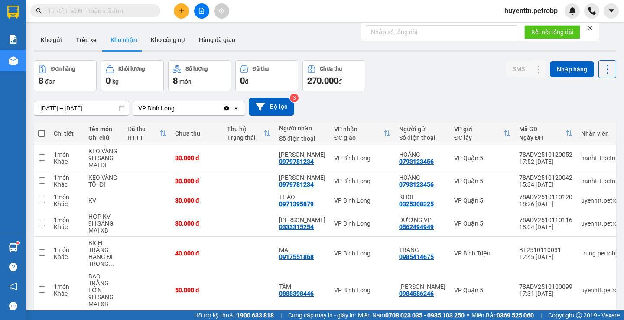
paste input "0909765064"
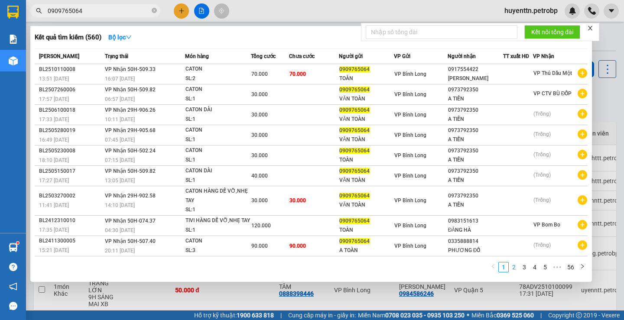
type input "0909765064"
click at [517, 269] on link "2" at bounding box center [514, 268] width 10 height 10
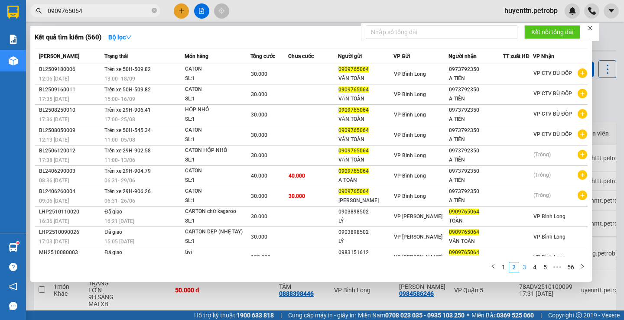
click at [522, 267] on link "3" at bounding box center [525, 268] width 10 height 10
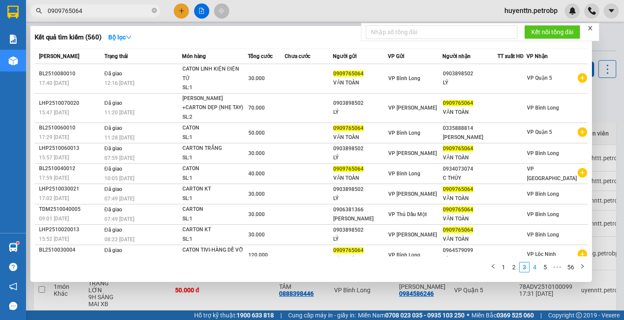
click at [531, 266] on link "4" at bounding box center [535, 268] width 10 height 10
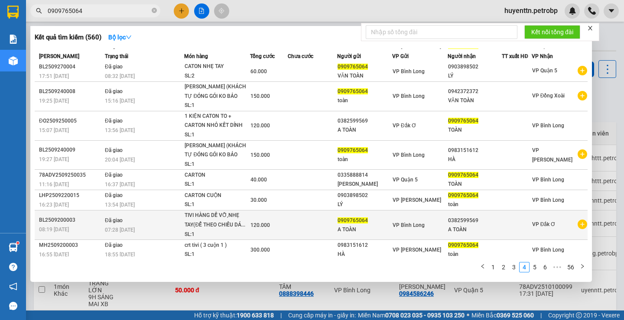
scroll to position [47, 0]
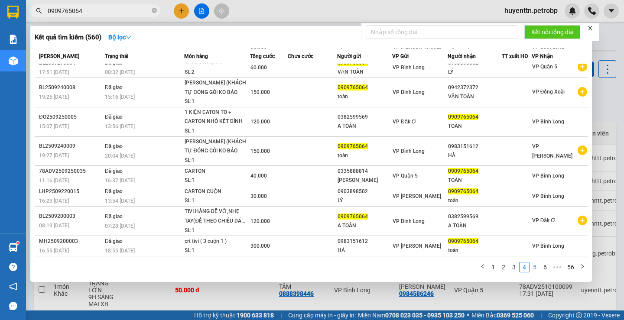
click at [533, 264] on link "5" at bounding box center [535, 268] width 10 height 10
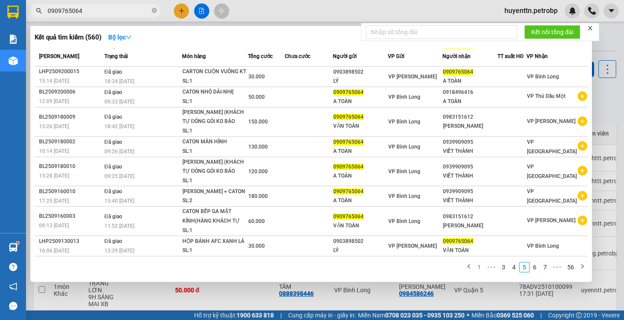
click at [477, 267] on link "1" at bounding box center [480, 268] width 10 height 10
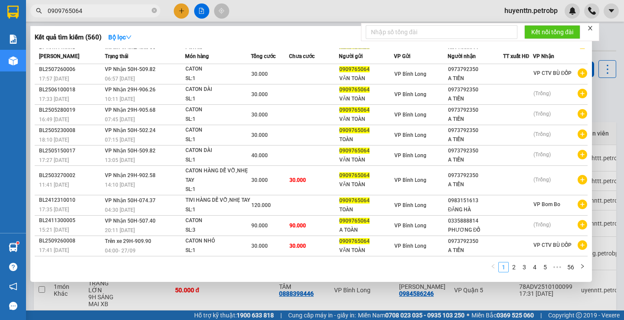
scroll to position [20, 0]
click at [516, 268] on link "2" at bounding box center [514, 268] width 10 height 10
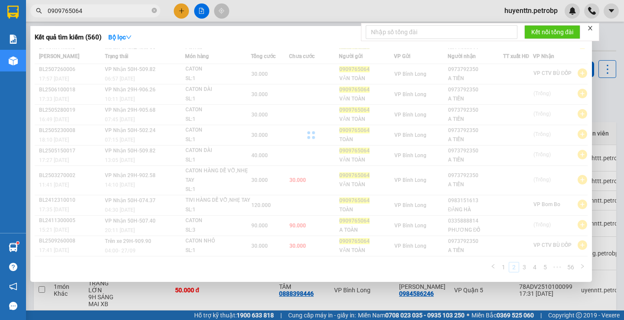
scroll to position [11, 0]
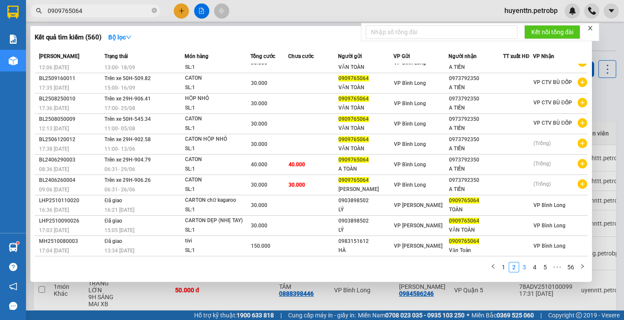
click at [521, 266] on link "3" at bounding box center [525, 268] width 10 height 10
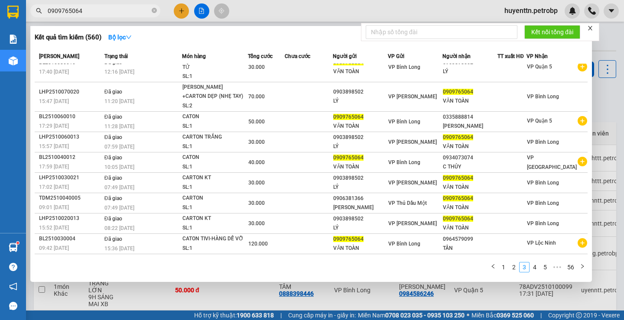
scroll to position [20, 0]
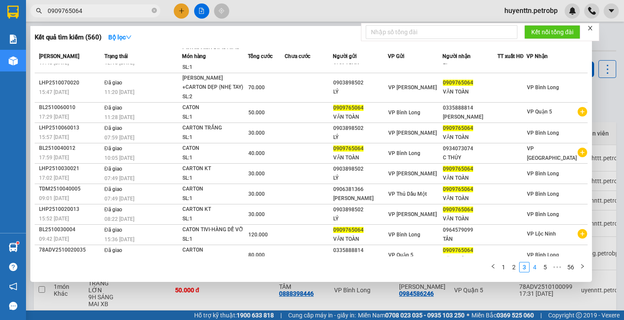
click at [533, 264] on link "4" at bounding box center [535, 268] width 10 height 10
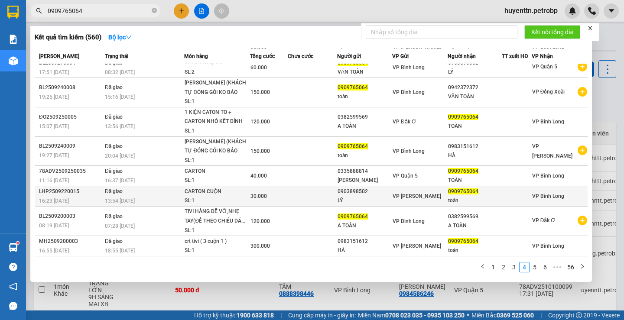
scroll to position [0, 0]
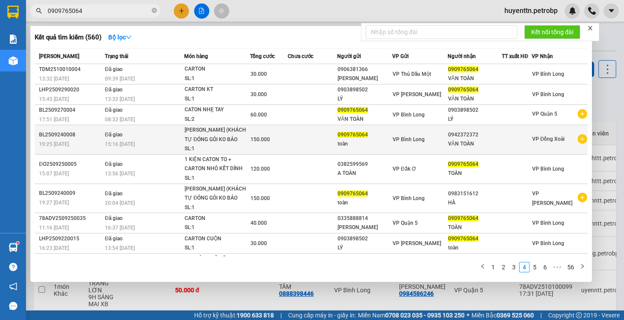
click at [241, 140] on div "[PERSON_NAME] (KHÁCH TỰ ĐÓNG GÓI KO BẢO ĐẢM..." at bounding box center [217, 135] width 65 height 19
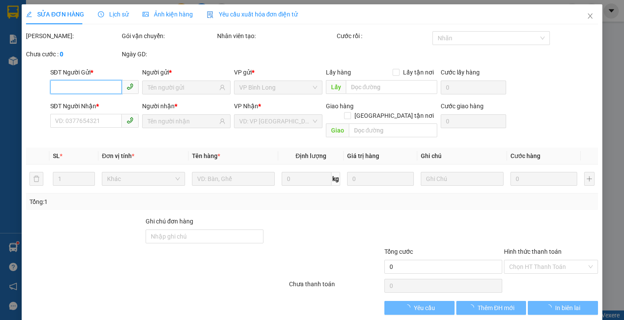
type input "0909765064"
type input "0942372372"
type input "150.000"
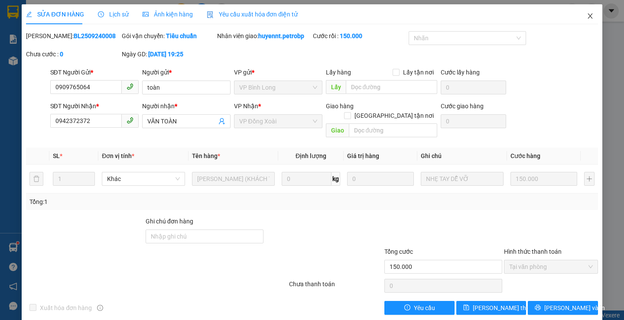
click at [587, 18] on icon "close" at bounding box center [590, 16] width 7 height 7
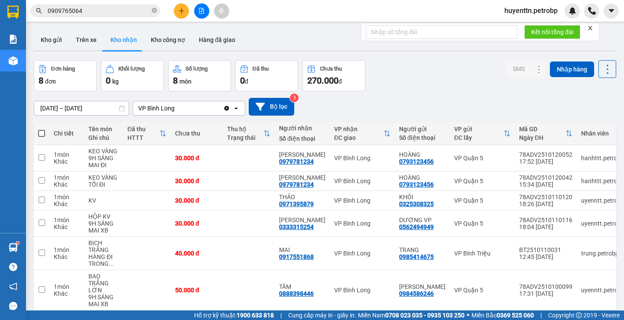
click at [128, 14] on input "0909765064" at bounding box center [99, 11] width 102 height 10
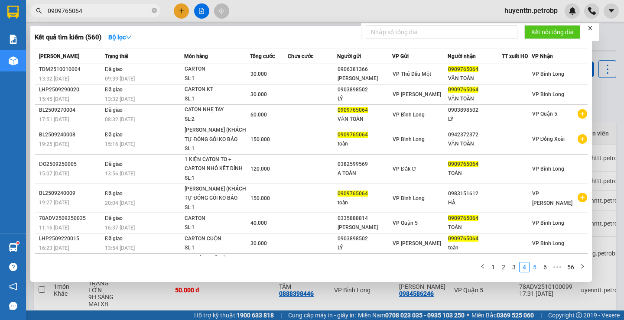
click at [535, 268] on link "5" at bounding box center [535, 268] width 10 height 10
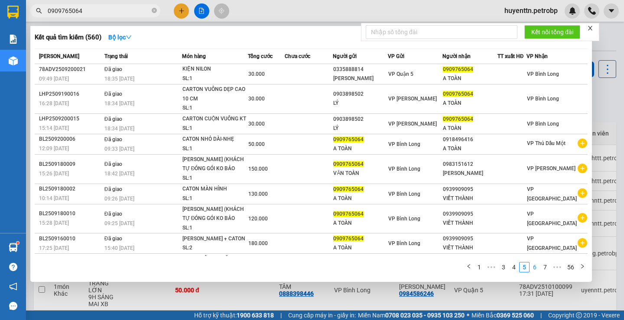
click at [535, 265] on link "6" at bounding box center [535, 268] width 10 height 10
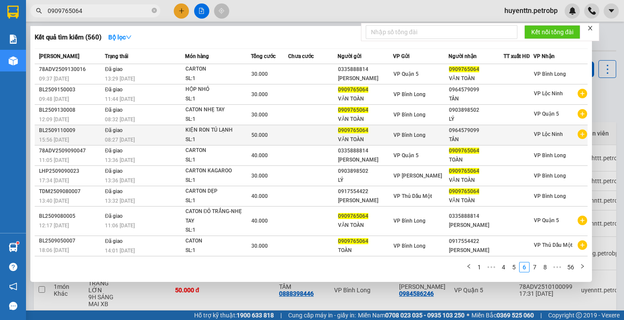
click at [386, 134] on div "0909765064" at bounding box center [365, 130] width 55 height 9
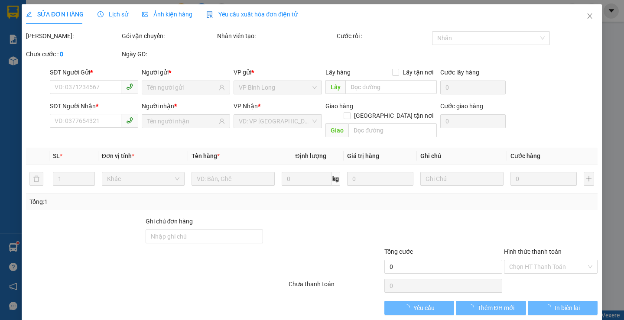
type input "0909765064"
type input "0964579099"
type input "50.000"
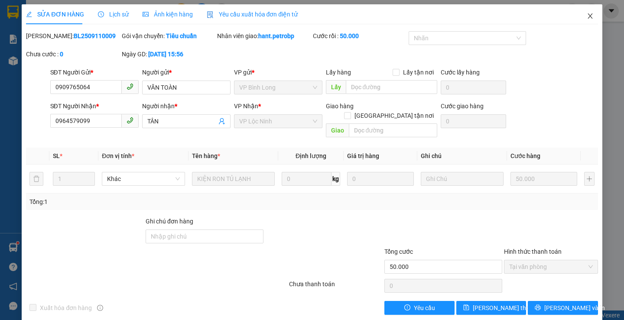
click at [587, 14] on icon "close" at bounding box center [590, 16] width 7 height 7
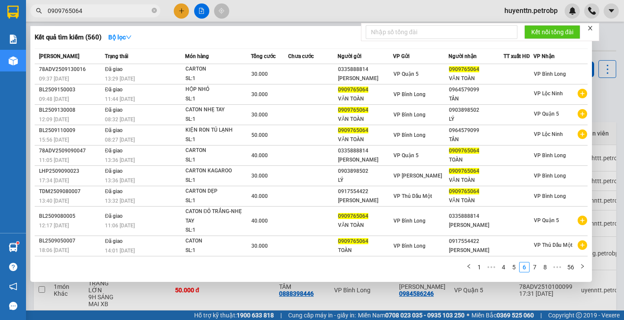
click at [103, 5] on span "0909765064" at bounding box center [95, 10] width 130 height 13
click at [119, 12] on input "0909765064" at bounding box center [99, 11] width 102 height 10
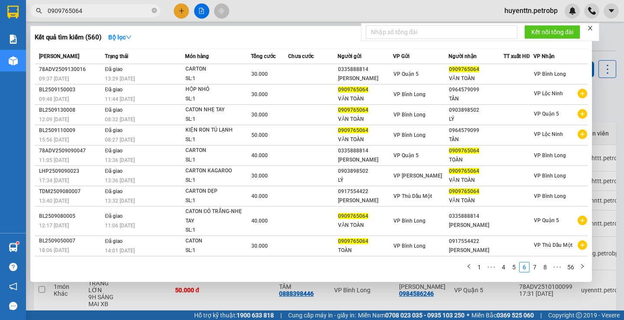
click at [184, 12] on div at bounding box center [312, 160] width 624 height 320
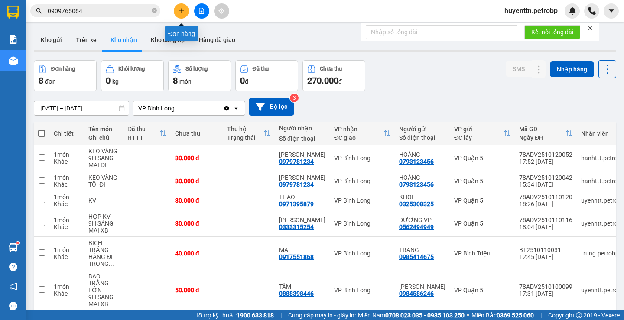
click at [182, 11] on icon "plus" at bounding box center [182, 11] width 6 height 6
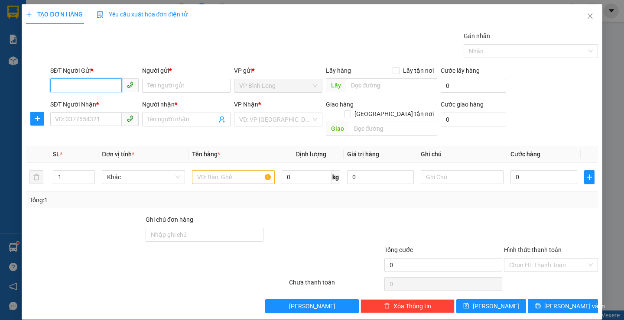
click at [99, 82] on input "SĐT Người Gửi *" at bounding box center [86, 85] width 72 height 14
paste input "0909765064"
type input "0909765064"
click at [88, 104] on div "0909765064 - TOÀN" at bounding box center [93, 103] width 77 height 10
type input "TOÀN"
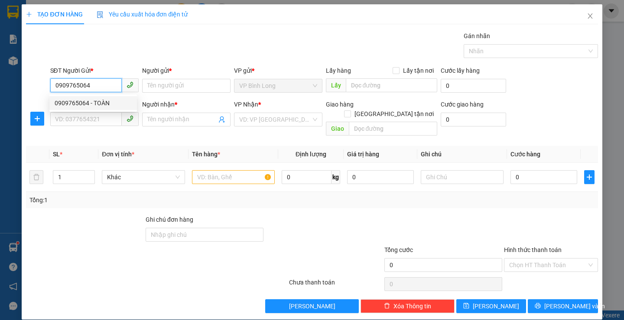
type input "0917554422"
type input "[PERSON_NAME]"
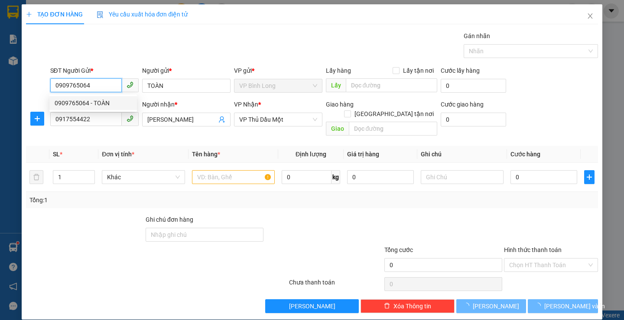
type input "70.000"
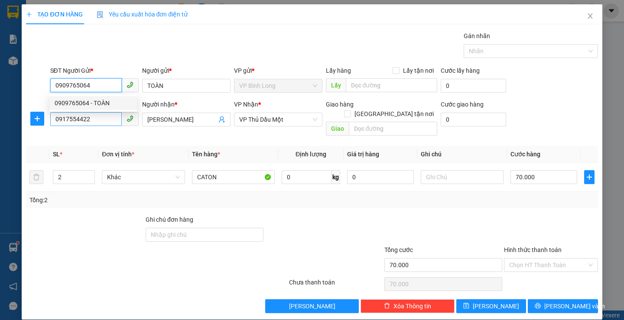
type input "0909765064"
click at [101, 113] on input "0917554422" at bounding box center [86, 119] width 72 height 14
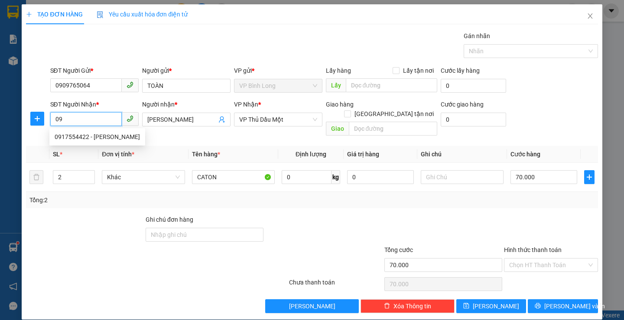
type input "0"
click at [96, 139] on div "0964579099 - TÂN" at bounding box center [93, 137] width 77 height 10
type input "0964579099"
type input "TÂN"
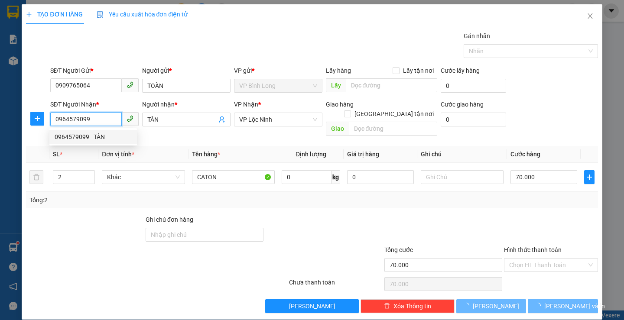
type input "120.000"
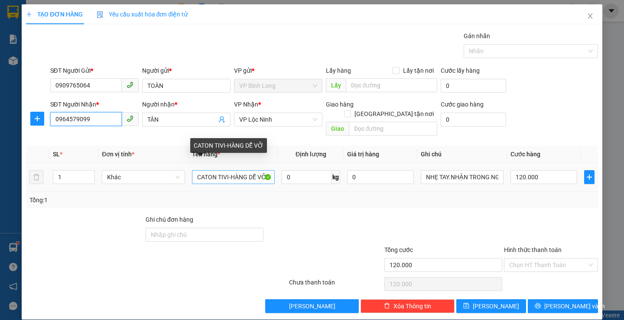
type input "0964579099"
click at [233, 172] on input "CATON TIVI-HÀNG DỄ VỠ" at bounding box center [233, 177] width 83 height 14
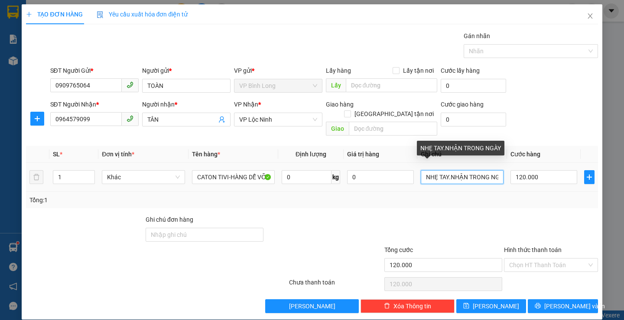
click at [429, 170] on input "NHẸ TAY.NHẬN TRONG NGÀY" at bounding box center [462, 177] width 83 height 14
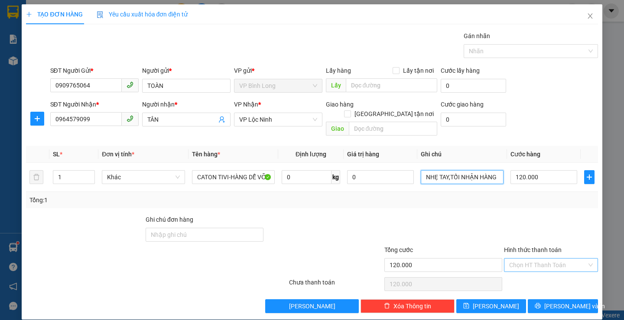
type input "NHẸ TAY,TỐI NHẬN HÀNG"
click at [549, 262] on input "Hình thức thanh toán" at bounding box center [548, 265] width 78 height 13
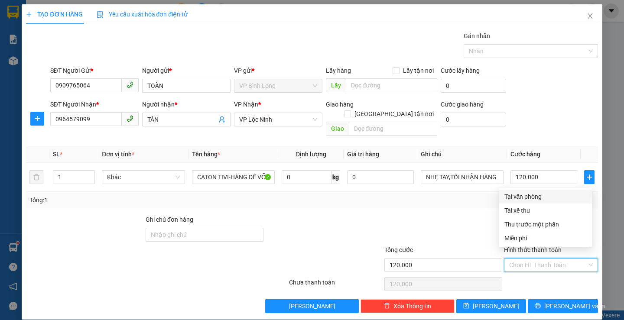
click at [528, 194] on div "Tại văn phòng" at bounding box center [545, 197] width 82 height 10
type input "0"
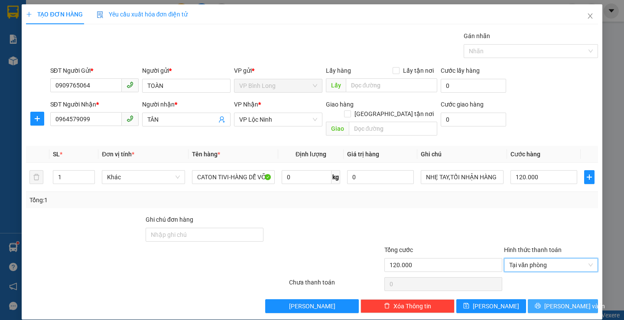
click at [533, 299] on button "[PERSON_NAME] và In" at bounding box center [563, 306] width 70 height 14
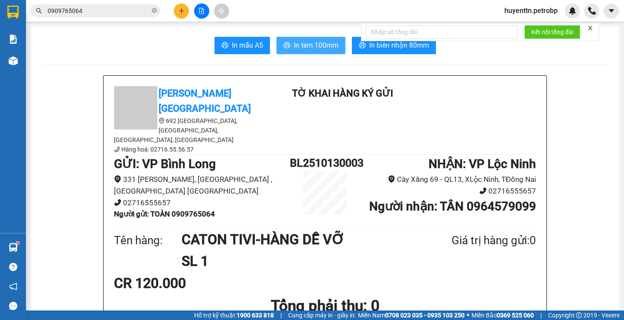
click at [302, 39] on button "In tem 100mm" at bounding box center [310, 45] width 69 height 17
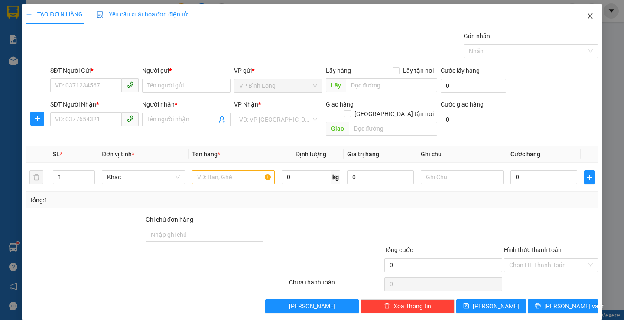
click at [587, 15] on icon "close" at bounding box center [590, 16] width 7 height 7
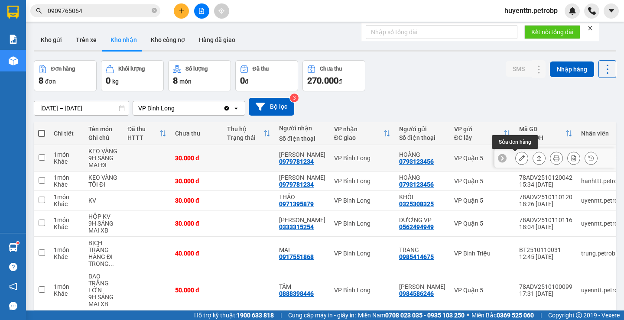
click at [519, 159] on icon at bounding box center [522, 158] width 6 height 6
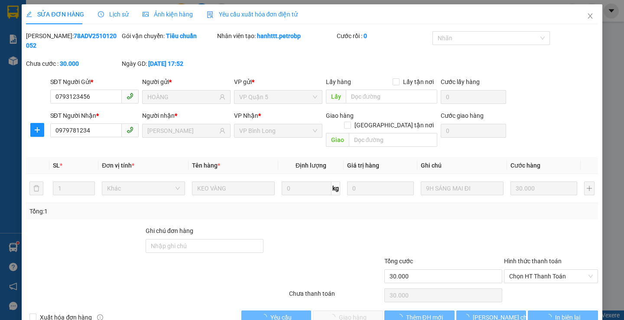
type input "0793123456"
type input "HOÀNG"
type input "0979781234"
type input "[PERSON_NAME]"
type input "30.000"
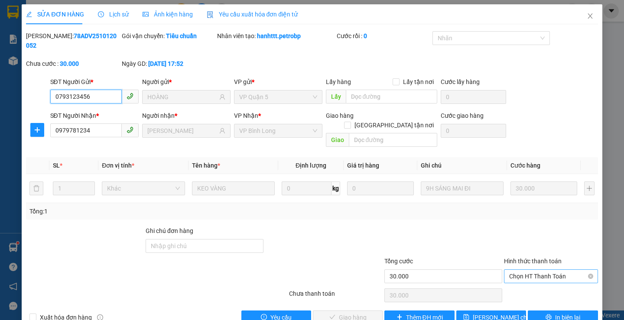
click at [542, 270] on span "Chọn HT Thanh Toán" at bounding box center [551, 276] width 84 height 13
click at [536, 271] on div "Tại văn phòng" at bounding box center [545, 275] width 82 height 10
type input "0"
click at [335, 290] on div "Total Paid Fee 0 Total UnPaid Fee 30.000 Cash Collection Total Fee Mã ĐH: 78ADV…" at bounding box center [312, 177] width 572 height 293
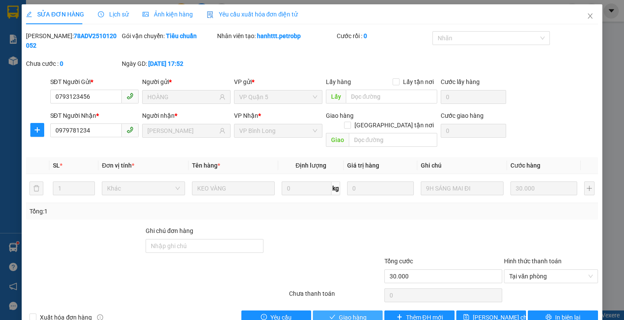
click at [339, 313] on span "Giao hàng" at bounding box center [353, 318] width 28 height 10
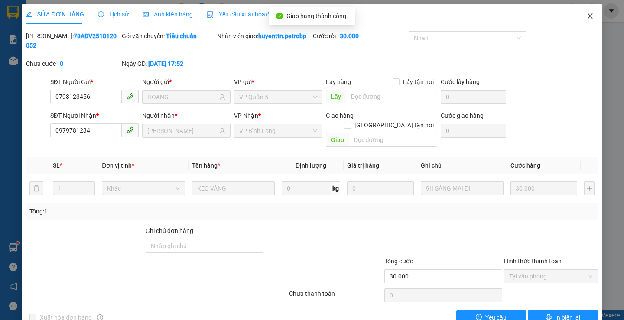
click at [587, 15] on icon "close" at bounding box center [590, 16] width 7 height 7
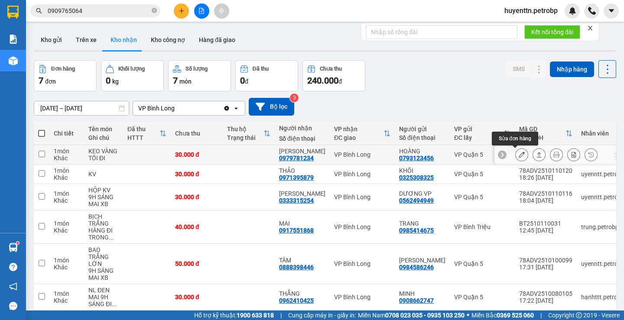
click at [519, 156] on icon at bounding box center [522, 155] width 6 height 6
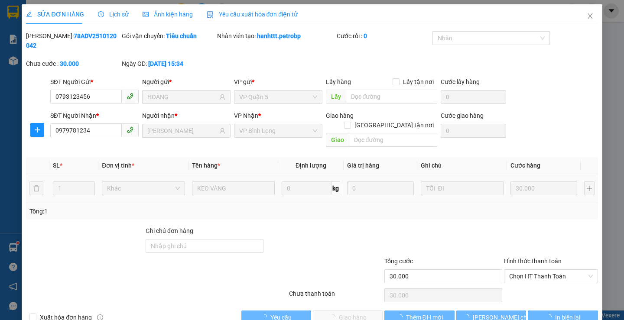
type input "0793123456"
type input "HOÀNG"
type input "0979781234"
type input "[PERSON_NAME]"
type input "30.000"
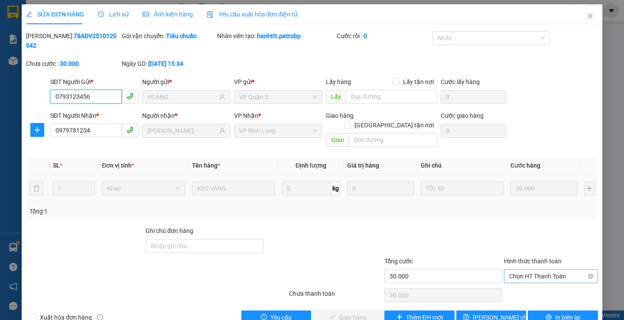
click at [536, 270] on span "Chọn HT Thanh Toán" at bounding box center [551, 276] width 84 height 13
click at [529, 271] on div "Tại văn phòng" at bounding box center [545, 275] width 82 height 10
type input "0"
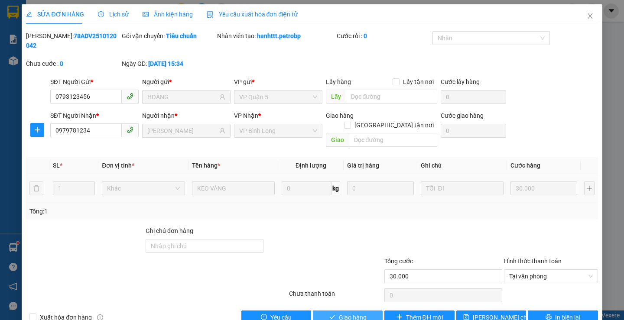
click at [342, 311] on button "Giao hàng" at bounding box center [348, 318] width 70 height 14
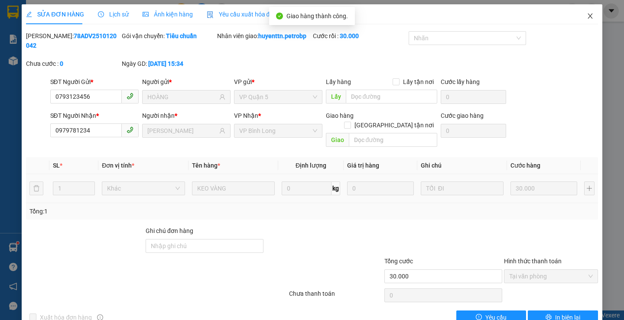
click at [587, 16] on icon "close" at bounding box center [590, 16] width 7 height 7
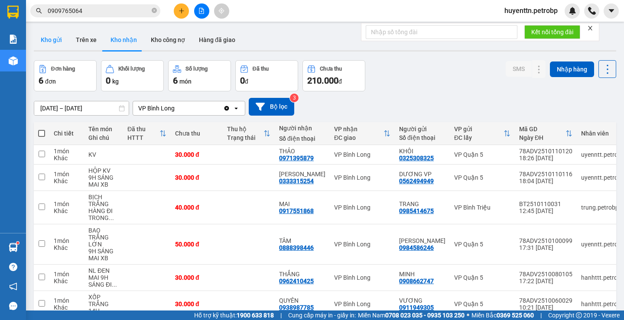
click at [58, 39] on button "Kho gửi" at bounding box center [51, 39] width 35 height 21
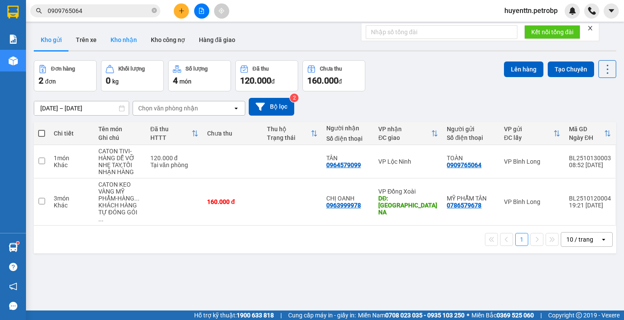
click at [117, 43] on button "Kho nhận" at bounding box center [124, 39] width 40 height 21
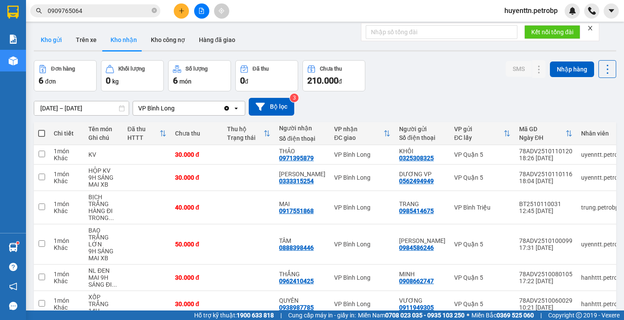
click at [42, 47] on button "Kho gửi" at bounding box center [51, 39] width 35 height 21
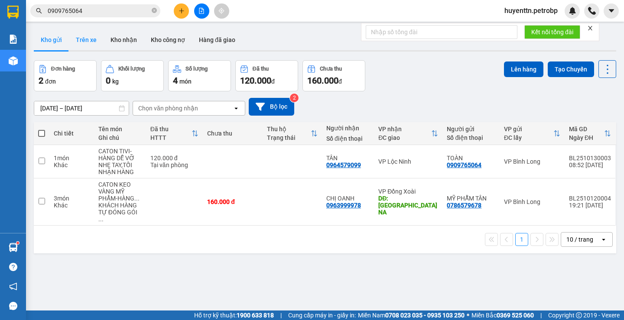
click at [96, 45] on button "Trên xe" at bounding box center [86, 39] width 35 height 21
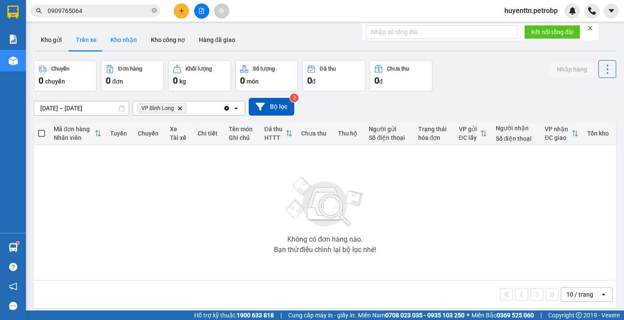
click at [107, 44] on button "Kho nhận" at bounding box center [124, 39] width 40 height 21
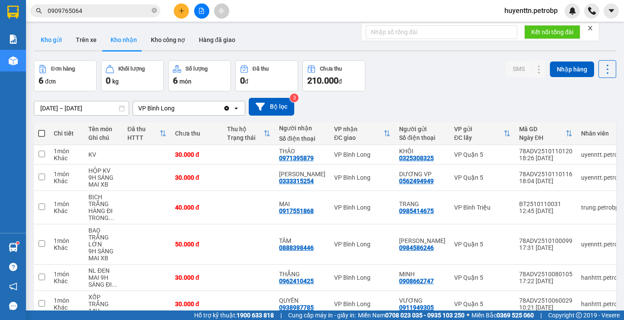
click at [54, 44] on button "Kho gửi" at bounding box center [51, 39] width 35 height 21
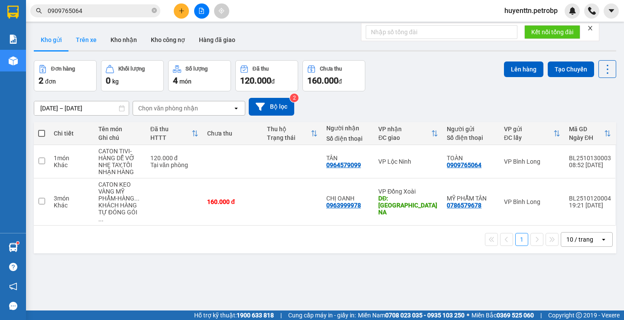
click at [85, 43] on button "Trên xe" at bounding box center [86, 39] width 35 height 21
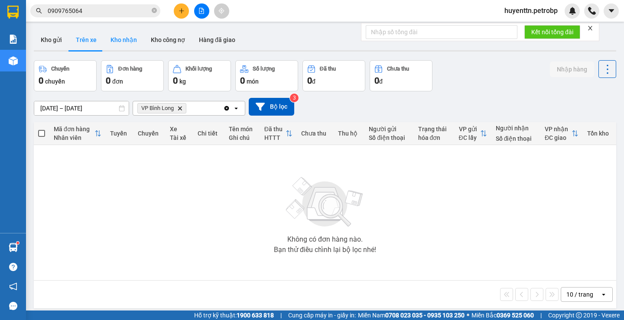
click at [119, 37] on button "Kho nhận" at bounding box center [124, 39] width 40 height 21
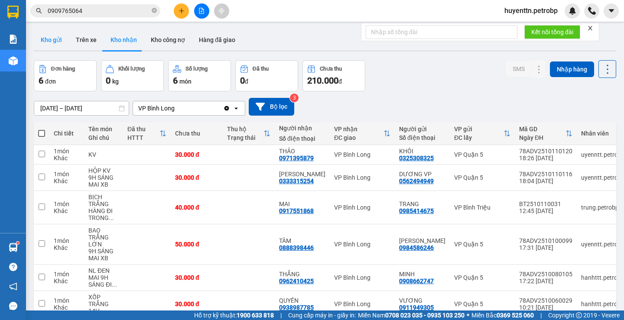
click at [51, 38] on button "Kho gửi" at bounding box center [51, 39] width 35 height 21
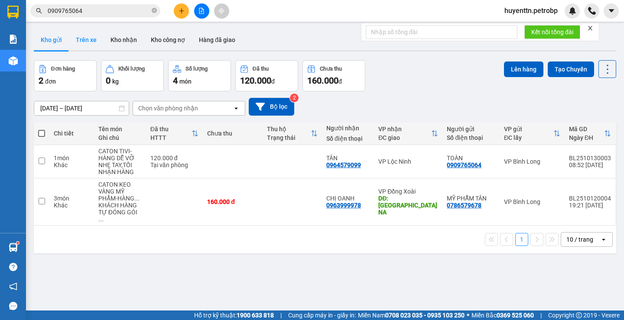
click at [82, 42] on button "Trên xe" at bounding box center [86, 39] width 35 height 21
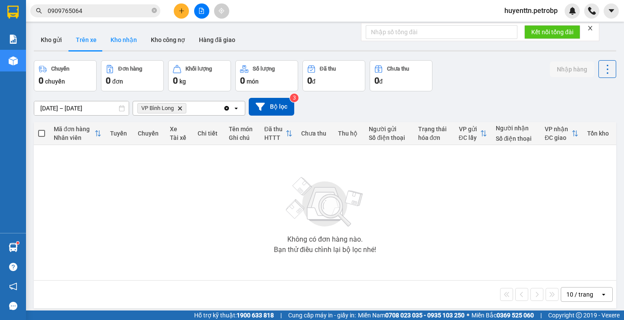
click at [107, 37] on button "Kho nhận" at bounding box center [124, 39] width 40 height 21
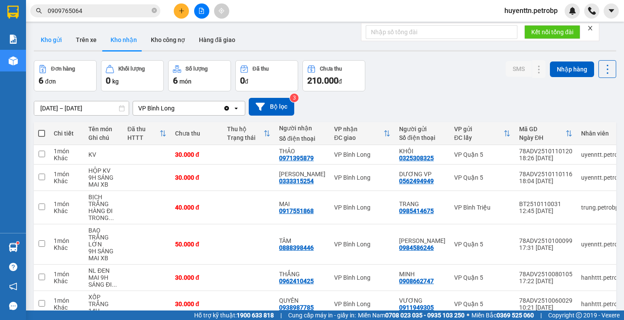
click at [56, 44] on button "Kho gửi" at bounding box center [51, 39] width 35 height 21
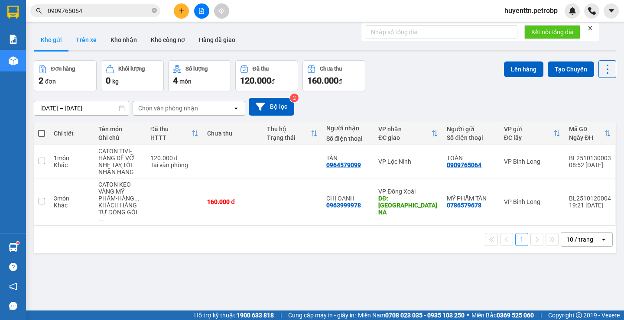
click at [75, 46] on button "Trên xe" at bounding box center [86, 39] width 35 height 21
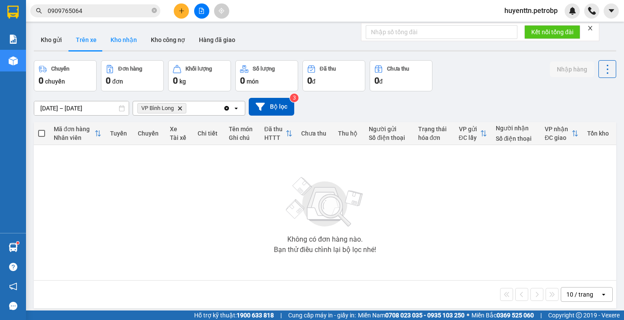
click at [120, 45] on button "Kho nhận" at bounding box center [124, 39] width 40 height 21
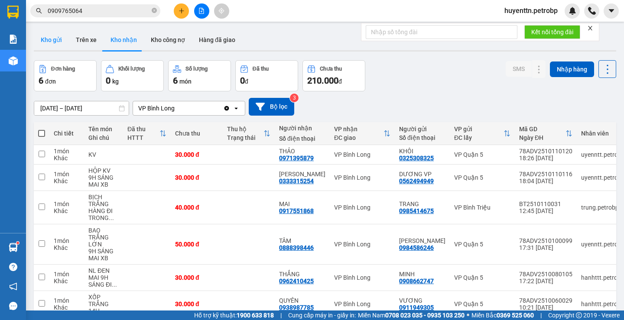
click at [64, 49] on button "Kho gửi" at bounding box center [51, 39] width 35 height 21
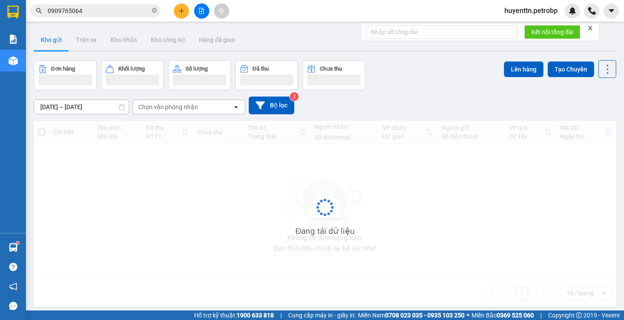
click at [43, 38] on button "Kho gửi" at bounding box center [51, 39] width 35 height 21
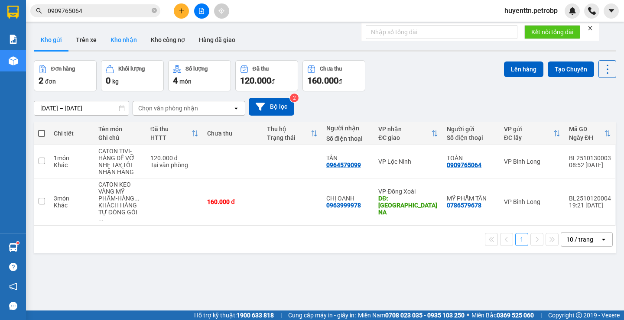
click at [114, 42] on button "Kho nhận" at bounding box center [124, 39] width 40 height 21
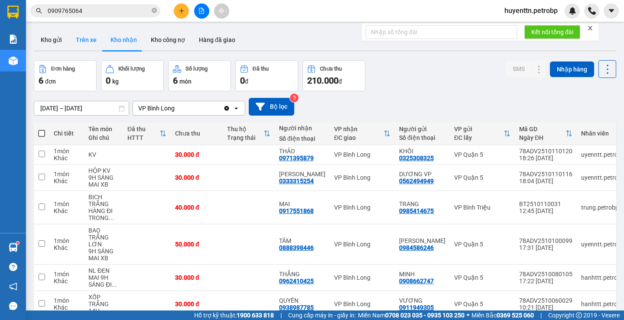
click at [85, 46] on button "Trên xe" at bounding box center [86, 39] width 35 height 21
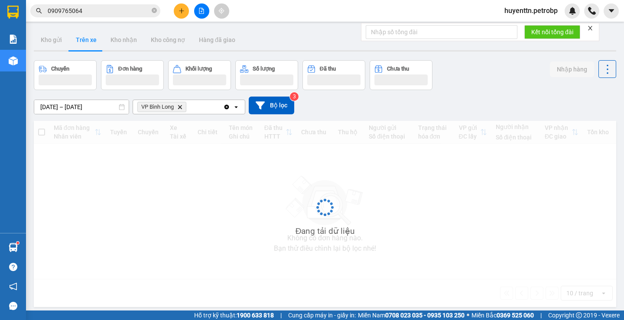
drag, startPoint x: 94, startPoint y: 0, endPoint x: 95, endPoint y: 10, distance: 10.0
click at [95, 10] on div "Kết quả tìm kiếm ( 560 ) Bộ lọc Mã ĐH Trạng thái Món hàng Tổng cước Chưa cước N…" at bounding box center [312, 11] width 624 height 22
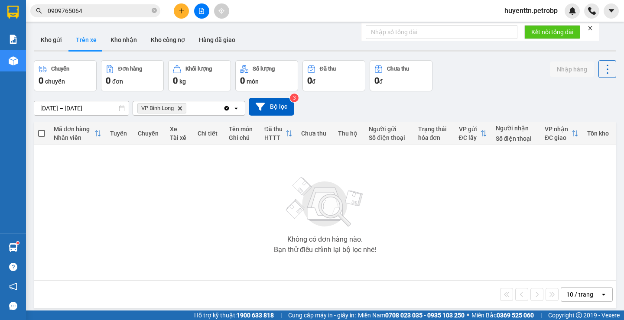
click at [95, 11] on input "0909765064" at bounding box center [99, 11] width 102 height 10
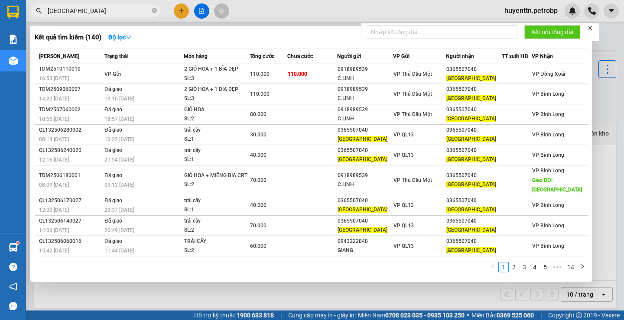
click at [260, 293] on div at bounding box center [312, 160] width 624 height 320
click at [115, 13] on input "[GEOGRAPHIC_DATA]" at bounding box center [99, 11] width 102 height 10
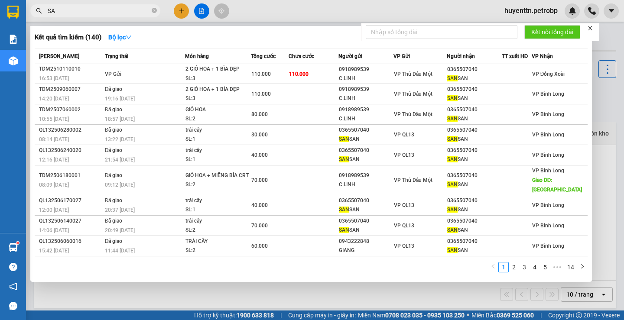
type input "S"
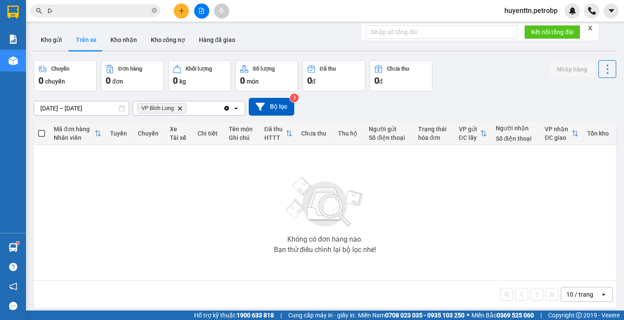
type input "D"
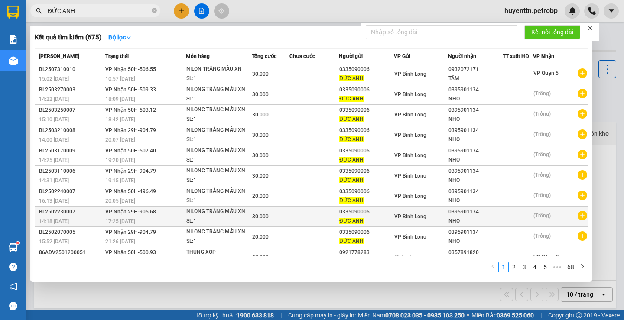
scroll to position [11, 0]
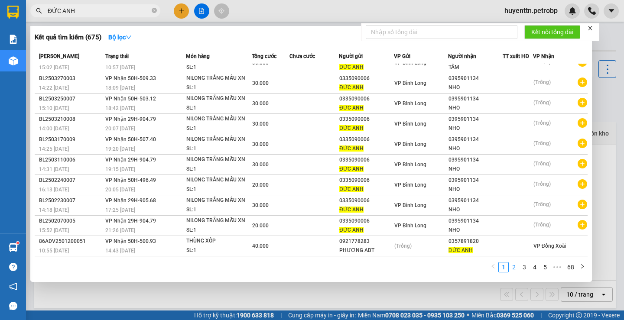
type input "ĐỨC ANH"
click at [514, 270] on link "2" at bounding box center [514, 268] width 10 height 10
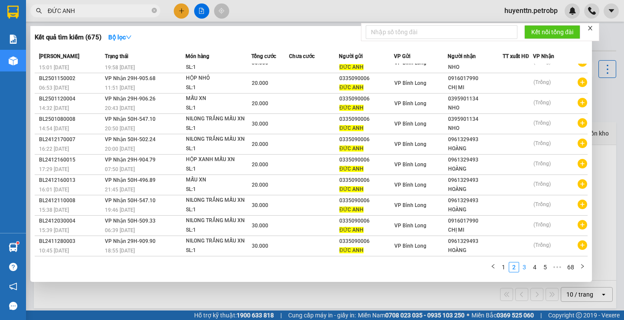
click at [527, 268] on link "3" at bounding box center [525, 268] width 10 height 10
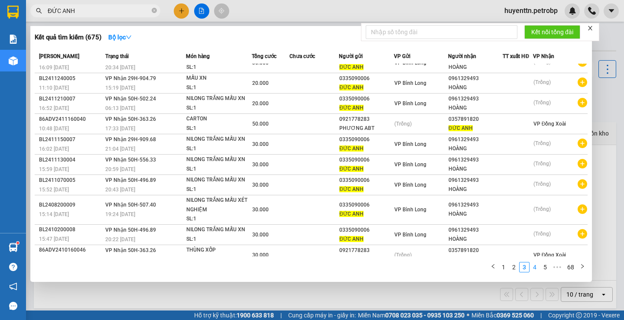
click at [536, 269] on link "4" at bounding box center [535, 268] width 10 height 10
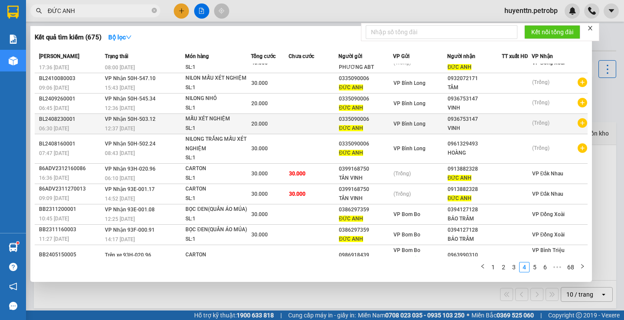
click at [578, 124] on icon "plus-circle" at bounding box center [583, 123] width 10 height 10
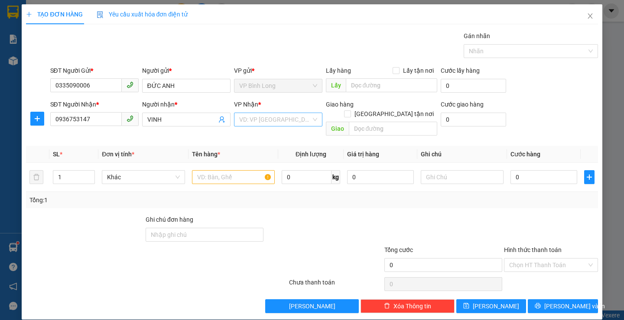
click at [277, 124] on input "search" at bounding box center [275, 119] width 72 height 13
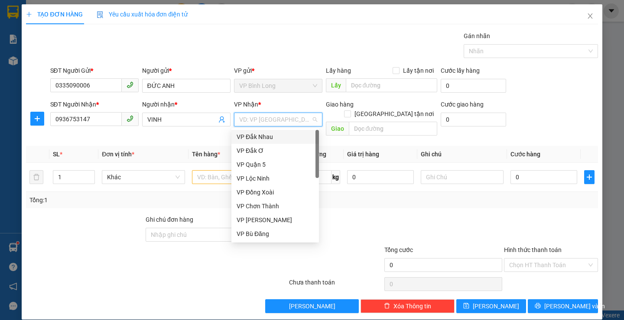
type input "Q"
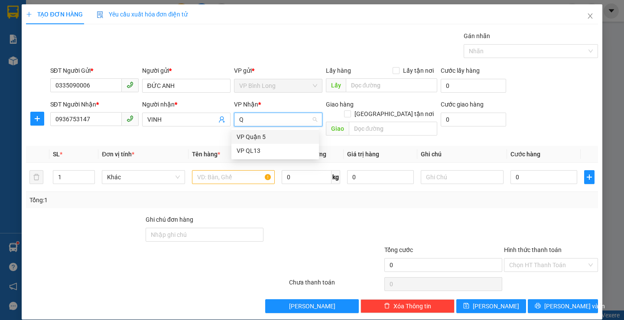
click at [276, 137] on div "VP Quận 5" at bounding box center [275, 137] width 77 height 10
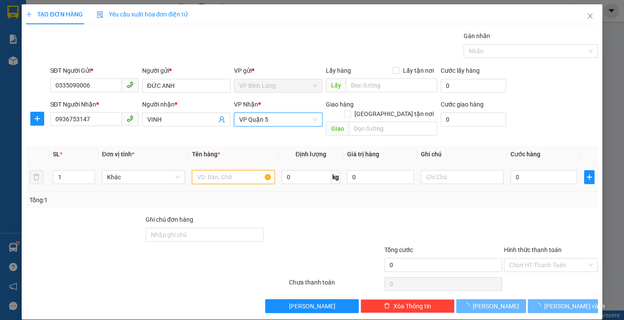
click at [237, 170] on input "text" at bounding box center [233, 177] width 83 height 14
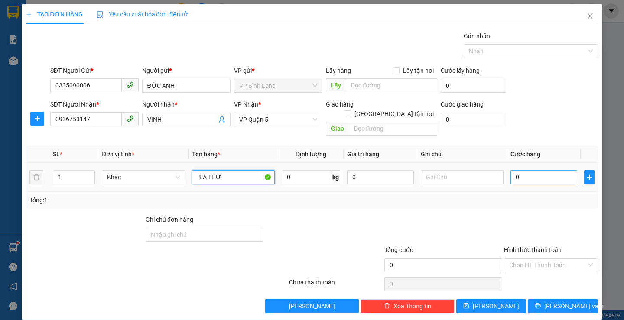
type input "BÌA THƯ"
click at [567, 174] on input "0" at bounding box center [543, 177] width 67 height 14
type input "3"
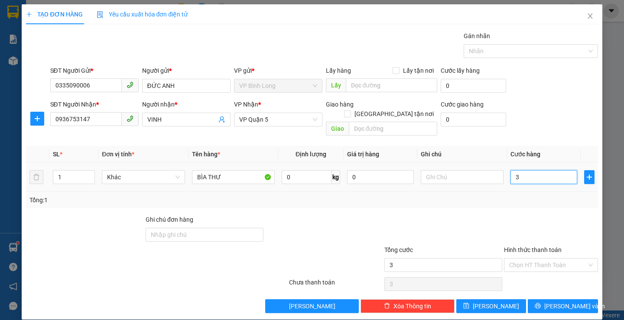
type input "30"
type input "300"
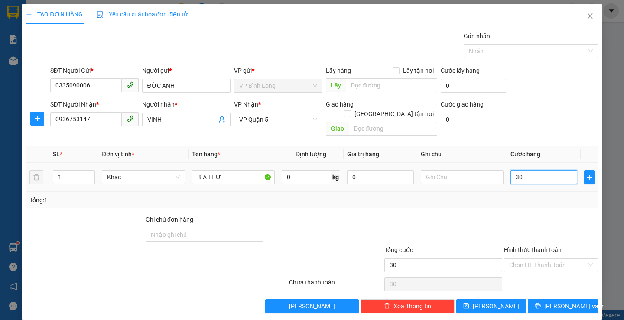
type input "300"
type input "3.000"
type input "30.000"
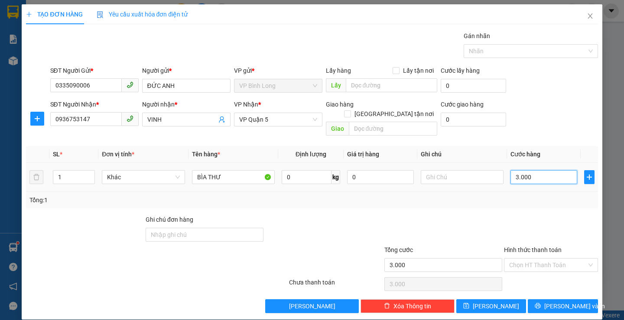
type input "30.000"
type input "3.000"
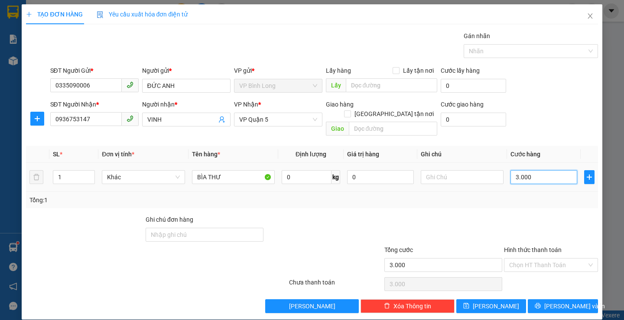
type input "30.000"
click at [540, 259] on input "Hình thức thanh toán" at bounding box center [548, 265] width 78 height 13
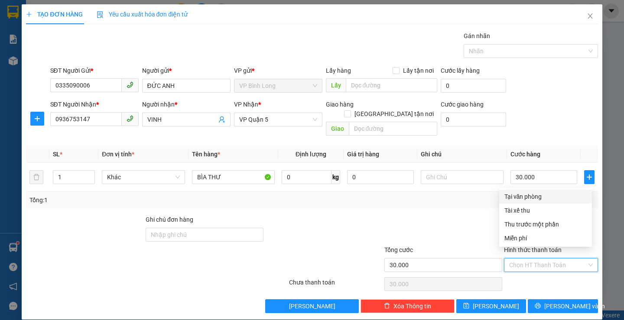
click at [534, 194] on div "Tại văn phòng" at bounding box center [545, 197] width 82 height 10
type input "0"
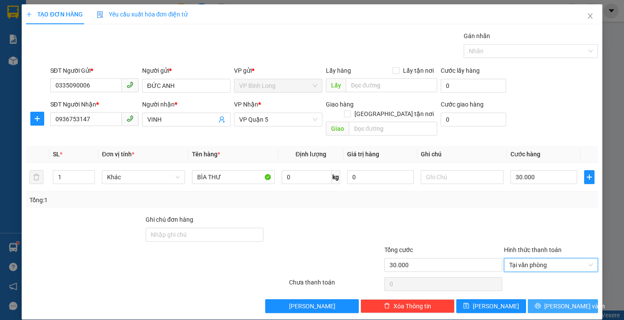
click at [546, 299] on button "[PERSON_NAME] và In" at bounding box center [563, 306] width 70 height 14
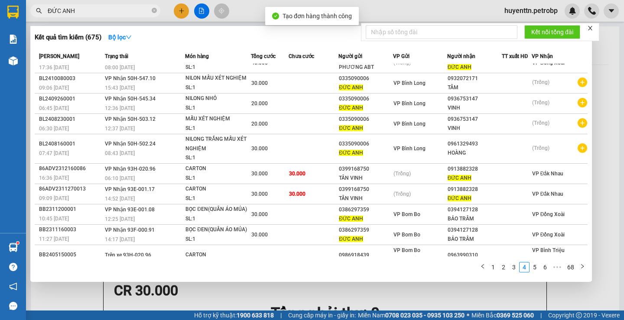
click at [471, 3] on div at bounding box center [312, 160] width 624 height 320
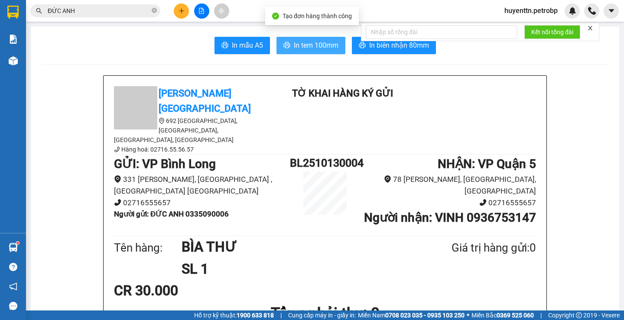
click at [318, 42] on span "In tem 100mm" at bounding box center [316, 45] width 45 height 11
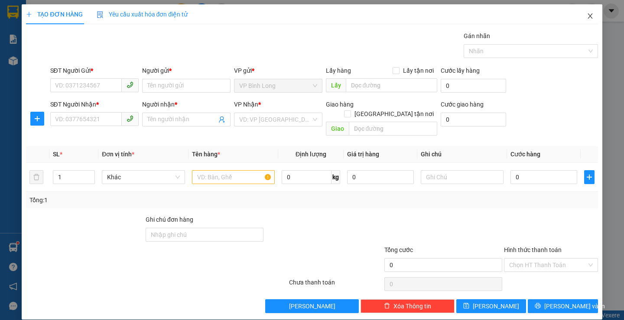
click at [587, 16] on icon "close" at bounding box center [590, 16] width 7 height 7
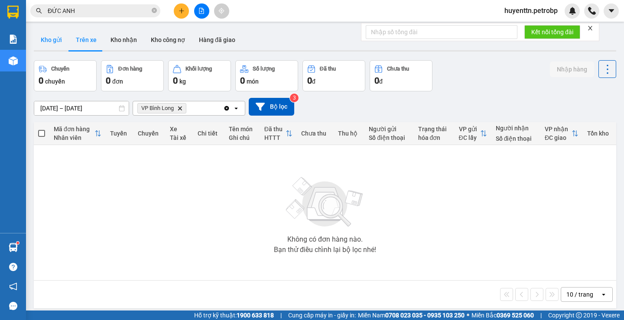
click at [56, 42] on button "Kho gửi" at bounding box center [51, 39] width 35 height 21
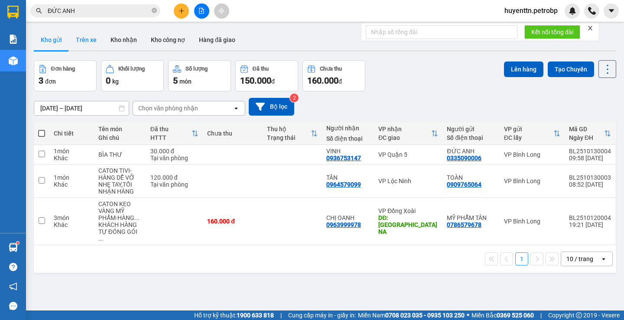
click at [86, 37] on button "Trên xe" at bounding box center [86, 39] width 35 height 21
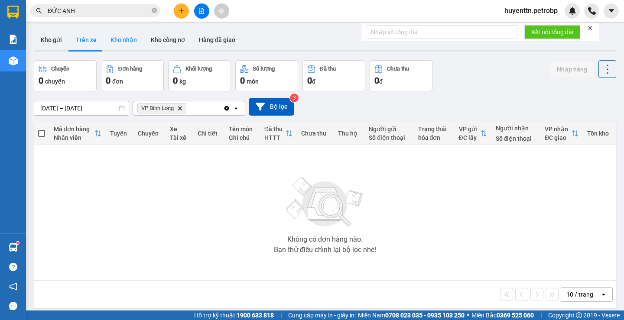
click at [117, 37] on button "Kho nhận" at bounding box center [124, 39] width 40 height 21
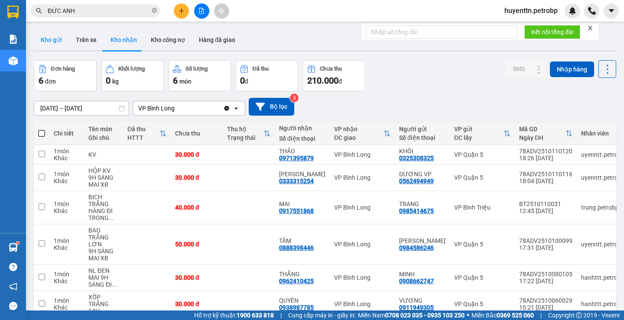
click at [52, 37] on button "Kho gửi" at bounding box center [51, 39] width 35 height 21
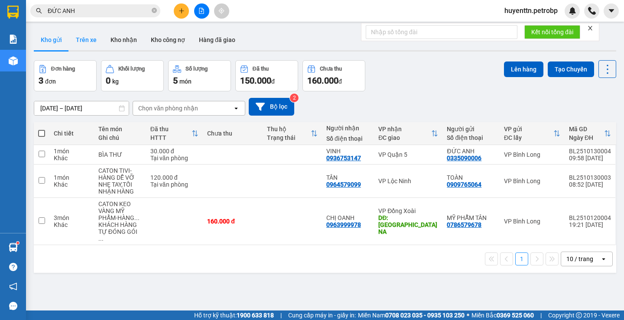
click at [95, 40] on button "Trên xe" at bounding box center [86, 39] width 35 height 21
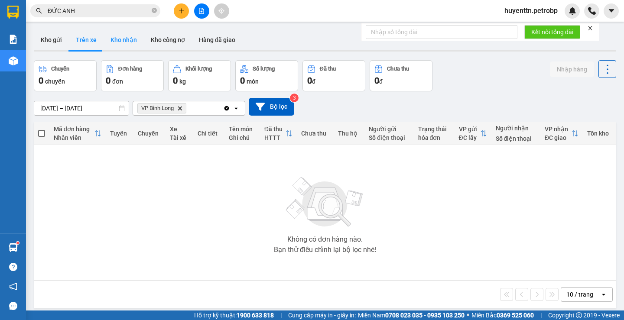
click at [113, 38] on button "Kho nhận" at bounding box center [124, 39] width 40 height 21
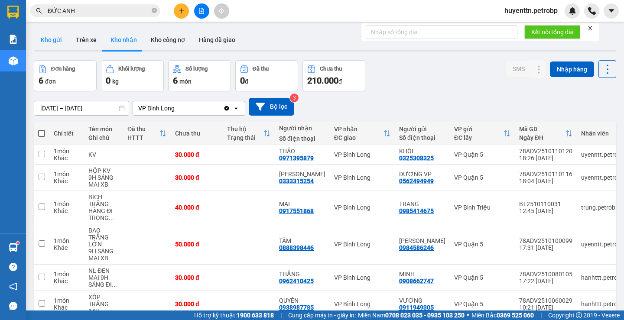
click at [58, 39] on button "Kho gửi" at bounding box center [51, 39] width 35 height 21
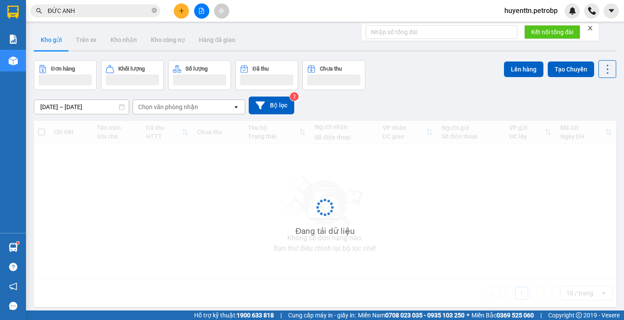
click at [49, 39] on button "Kho gửi" at bounding box center [51, 39] width 35 height 21
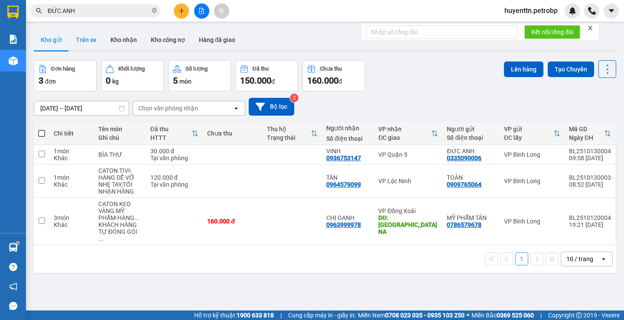
click at [87, 41] on button "Trên xe" at bounding box center [86, 39] width 35 height 21
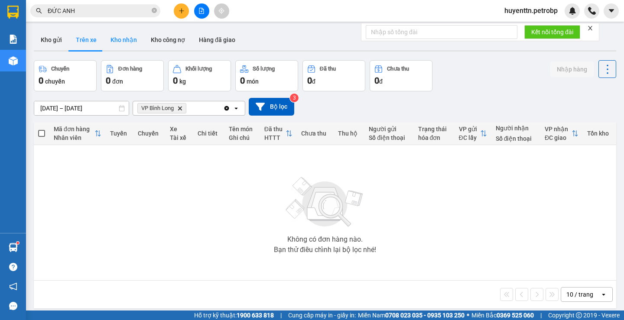
click at [118, 40] on button "Kho nhận" at bounding box center [124, 39] width 40 height 21
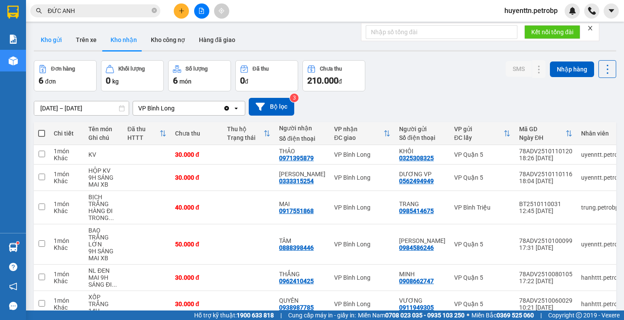
click at [57, 39] on button "Kho gửi" at bounding box center [51, 39] width 35 height 21
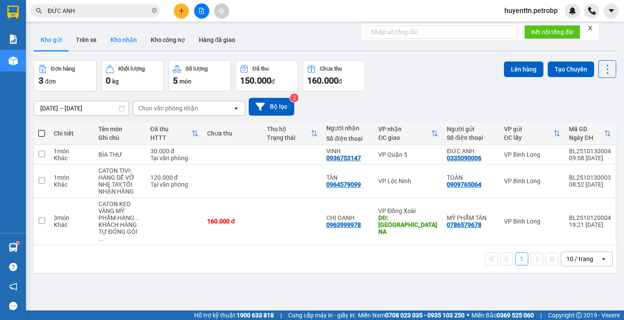
click at [120, 47] on button "Kho nhận" at bounding box center [124, 39] width 40 height 21
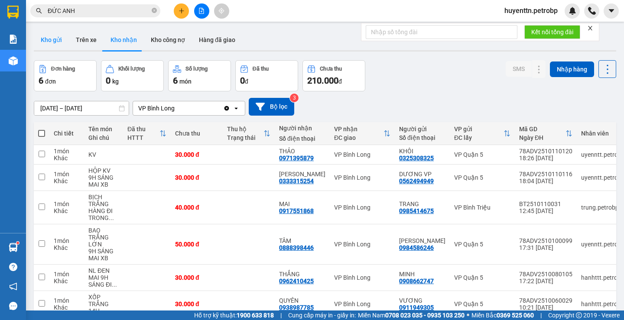
click at [56, 43] on button "Kho gửi" at bounding box center [51, 39] width 35 height 21
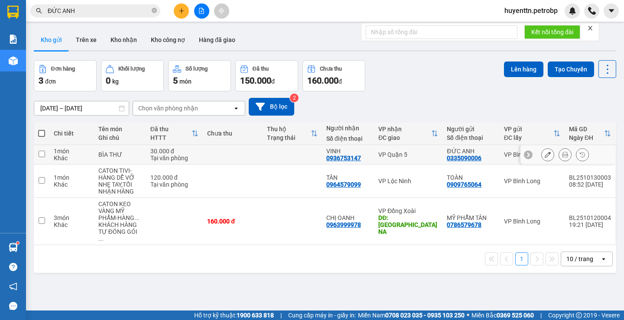
click at [181, 151] on div "30.000 đ" at bounding box center [174, 151] width 49 height 7
checkbox input "true"
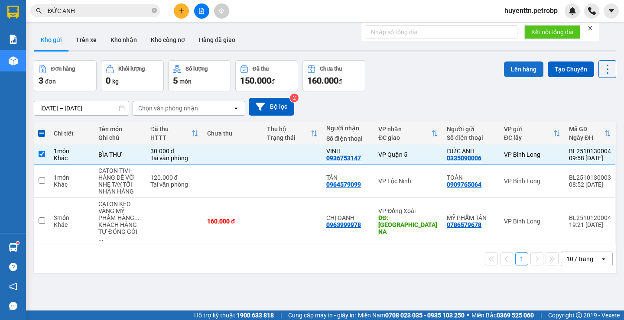
click at [510, 74] on button "Lên hàng" at bounding box center [523, 70] width 39 height 16
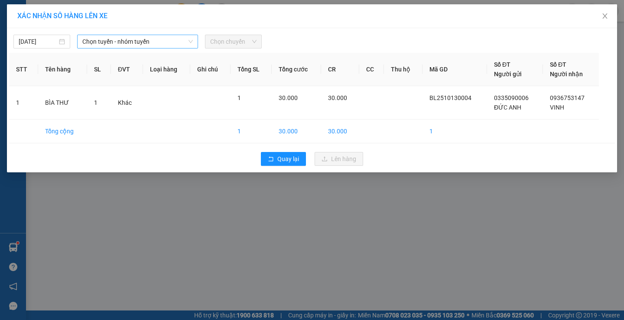
click at [124, 43] on span "Chọn tuyến - nhóm tuyến" at bounding box center [137, 41] width 111 height 13
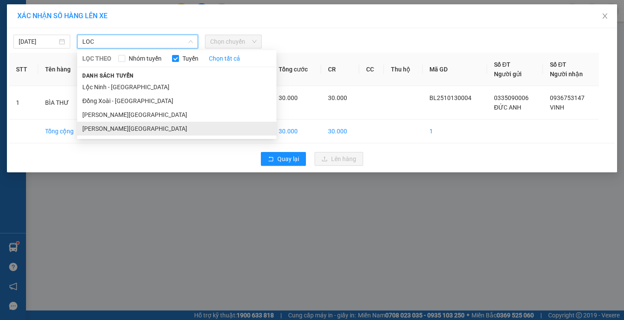
type input "LOC"
click at [128, 128] on li "[PERSON_NAME][GEOGRAPHIC_DATA]" at bounding box center [176, 129] width 199 height 14
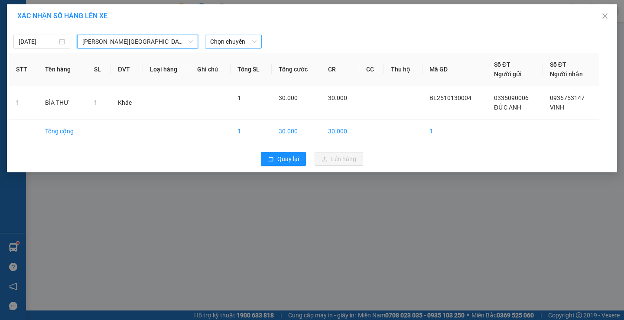
click at [236, 46] on span "Chọn chuyến" at bounding box center [233, 41] width 46 height 13
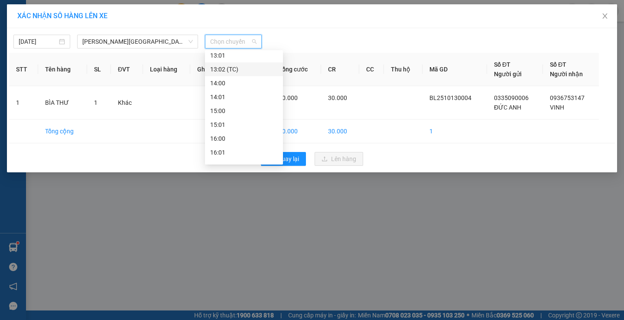
scroll to position [347, 0]
click at [246, 59] on div "10:01 - 29H-902.58" at bounding box center [244, 59] width 68 height 10
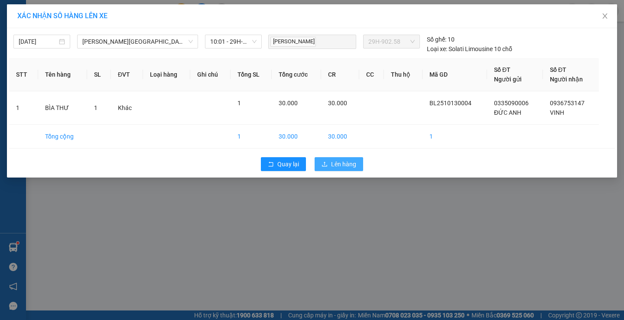
click at [326, 161] on icon "upload" at bounding box center [325, 164] width 6 height 6
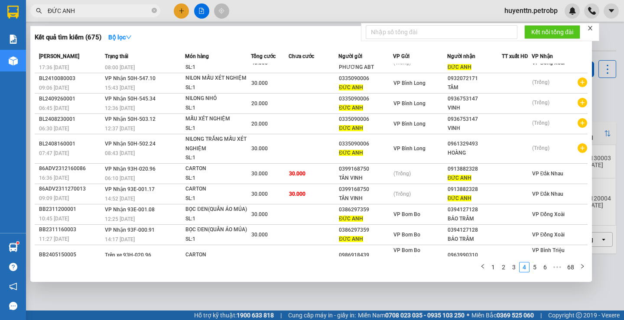
click at [98, 6] on input "ĐỨC ANH" at bounding box center [99, 11] width 102 height 10
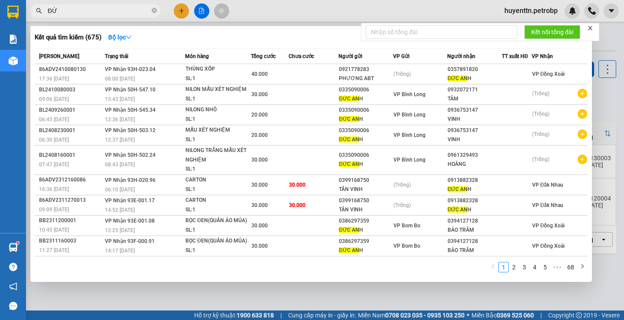
type input "Đ"
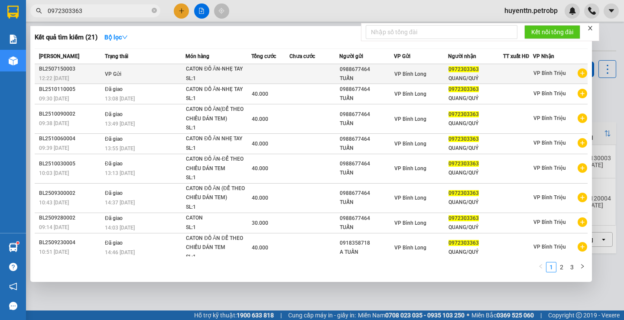
type input "0972303363"
click at [578, 75] on icon "plus-circle" at bounding box center [583, 73] width 10 height 10
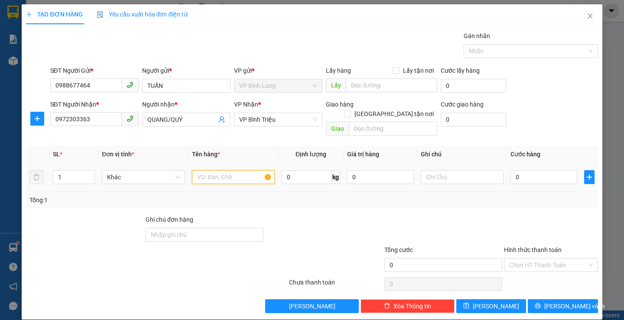
click at [242, 170] on input "text" at bounding box center [233, 177] width 83 height 14
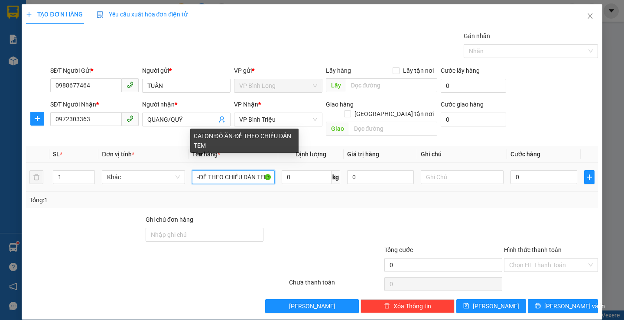
click at [248, 170] on input "CATON ĐỒ ĂN-ĐỂ THEO CHIỀU DÁN TEM" at bounding box center [233, 177] width 83 height 14
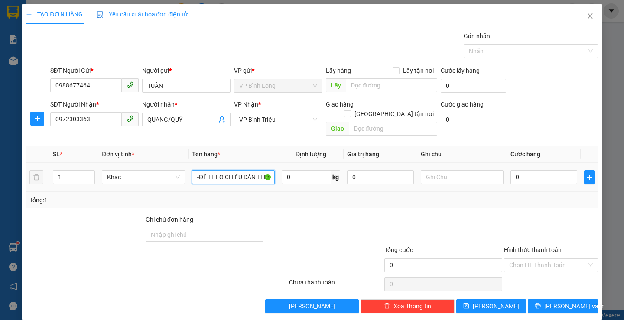
type input "CATON ĐỒ ĂN-ĐỂ THEO CHIỀU DÁN TEM"
click at [532, 175] on div "0" at bounding box center [543, 177] width 67 height 17
click at [535, 170] on input "0" at bounding box center [543, 177] width 67 height 14
type input "4"
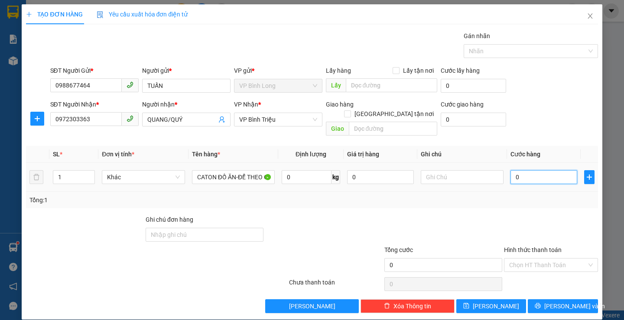
type input "4"
type input "40"
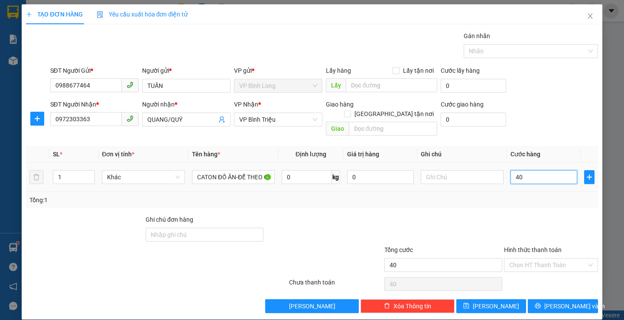
type input "400"
type input "4.000"
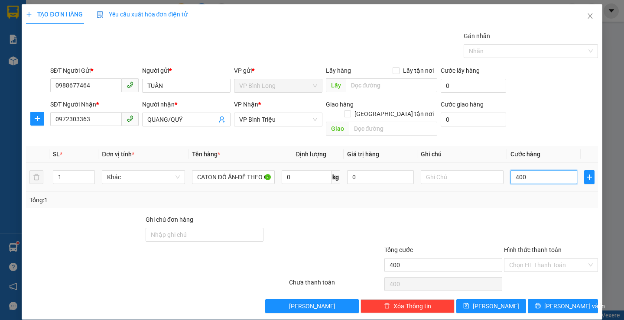
type input "4.000"
type input "40.000"
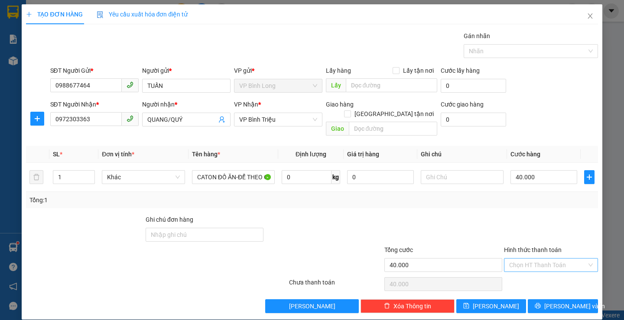
click at [540, 259] on input "Hình thức thanh toán" at bounding box center [548, 265] width 78 height 13
click at [526, 198] on div "Tại văn phòng" at bounding box center [545, 197] width 82 height 10
type input "0"
click at [552, 302] on span "[PERSON_NAME] và In" at bounding box center [574, 307] width 61 height 10
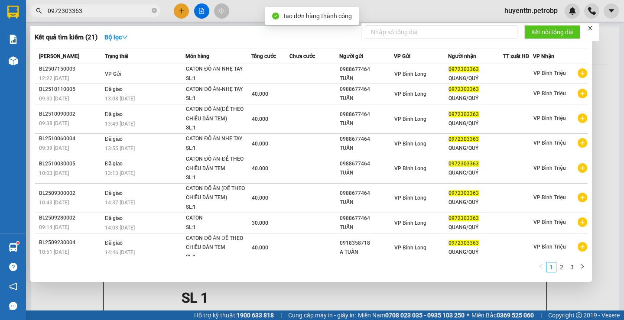
click at [414, 4] on div at bounding box center [312, 160] width 624 height 320
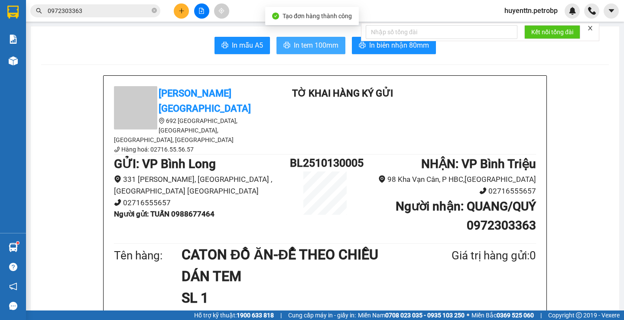
click at [308, 48] on span "In tem 100mm" at bounding box center [316, 45] width 45 height 11
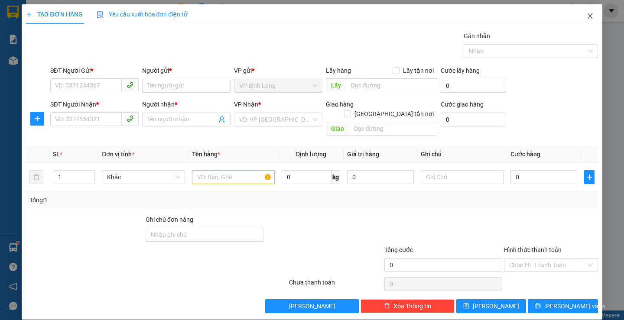
click at [587, 16] on icon "close" at bounding box center [590, 16] width 7 height 7
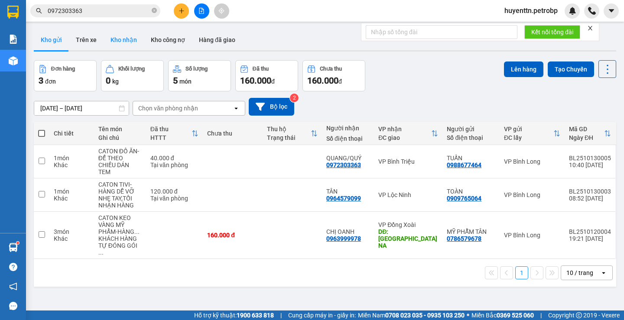
click at [114, 40] on button "Kho nhận" at bounding box center [124, 39] width 40 height 21
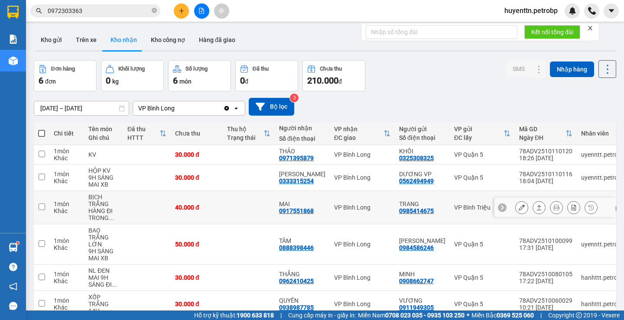
scroll to position [46, 0]
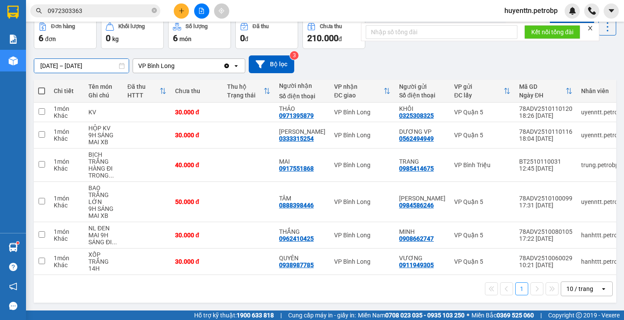
click at [49, 63] on input "[DATE] – [DATE]" at bounding box center [81, 66] width 94 height 14
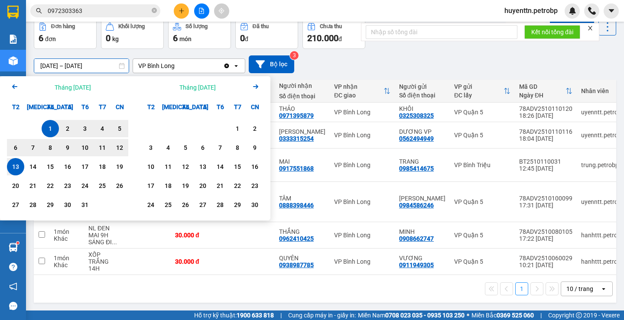
click at [52, 124] on div "1" at bounding box center [50, 129] width 12 height 10
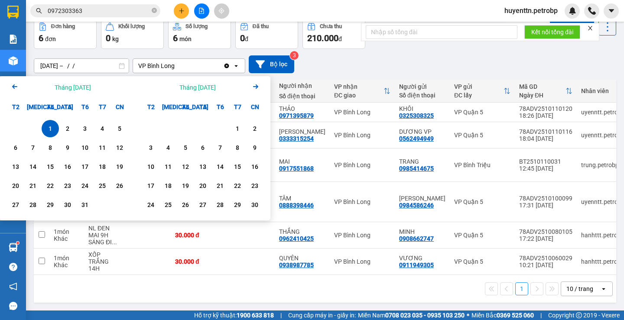
click at [79, 65] on input "[DATE] – / /" at bounding box center [81, 66] width 94 height 14
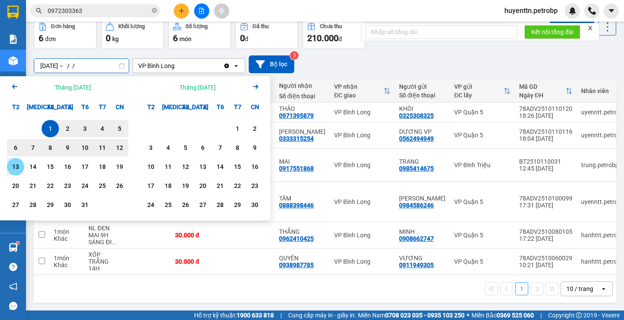
click at [15, 162] on div "13" at bounding box center [16, 167] width 12 height 10
type input "[DATE] – [DATE]"
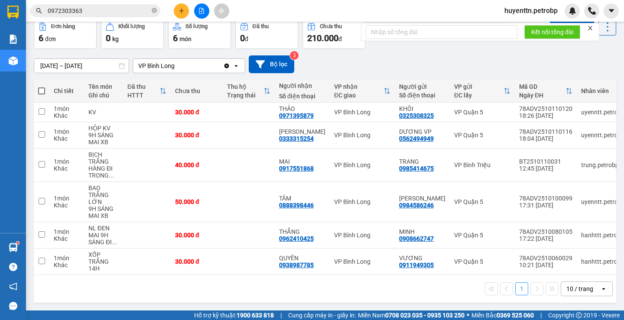
scroll to position [0, 0]
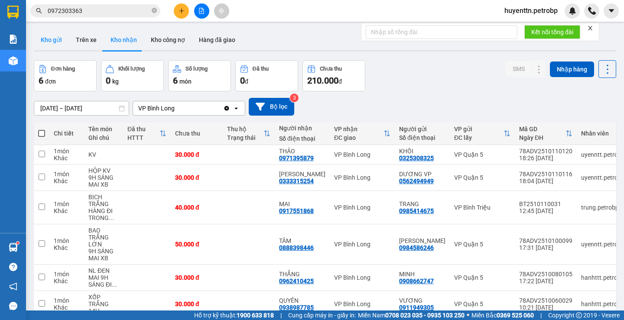
click at [62, 45] on button "Kho gửi" at bounding box center [51, 39] width 35 height 21
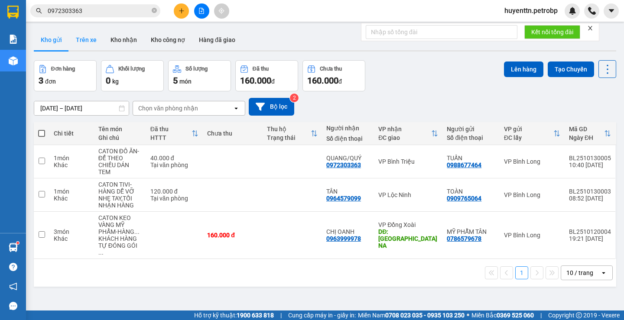
click at [83, 39] on button "Trên xe" at bounding box center [86, 39] width 35 height 21
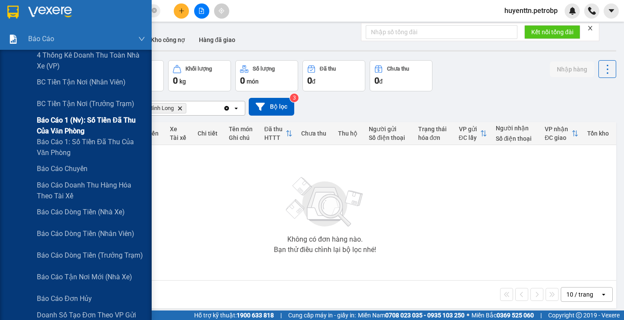
click at [94, 131] on span "Báo cáo 1 (nv): Số tiền đã thu của văn phòng" at bounding box center [91, 126] width 108 height 22
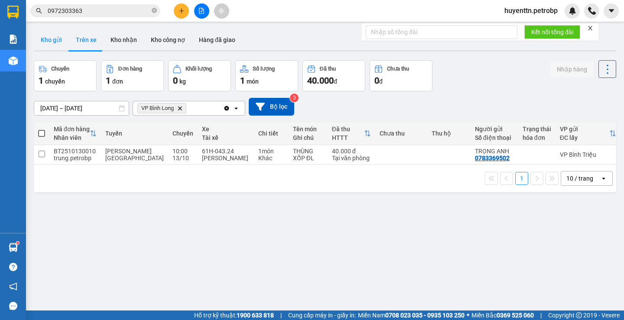
click at [59, 43] on button "Kho gửi" at bounding box center [51, 39] width 35 height 21
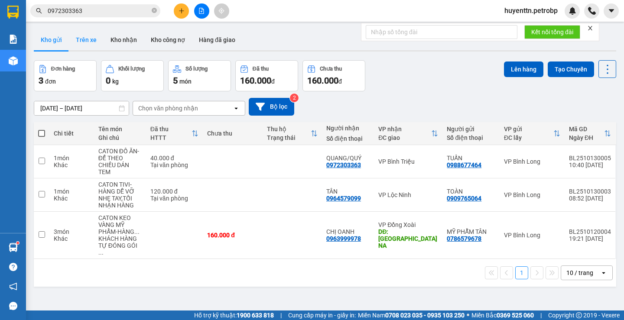
click at [90, 43] on button "Trên xe" at bounding box center [86, 39] width 35 height 21
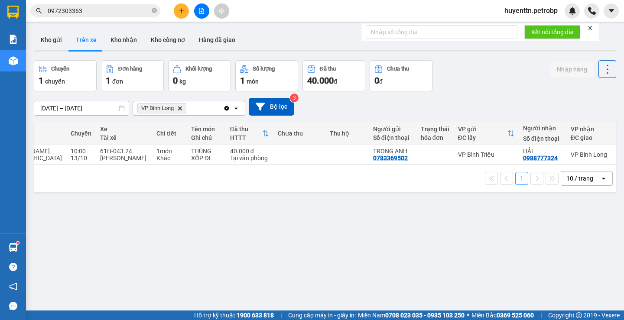
scroll to position [0, 104]
click at [115, 42] on button "Kho nhận" at bounding box center [124, 39] width 40 height 21
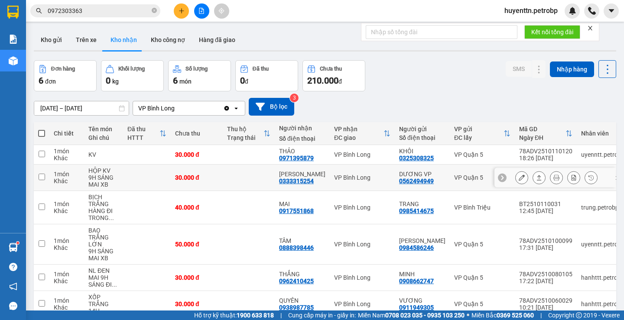
click at [508, 176] on div at bounding box center [554, 178] width 121 height 20
click at [516, 177] on button at bounding box center [522, 177] width 12 height 15
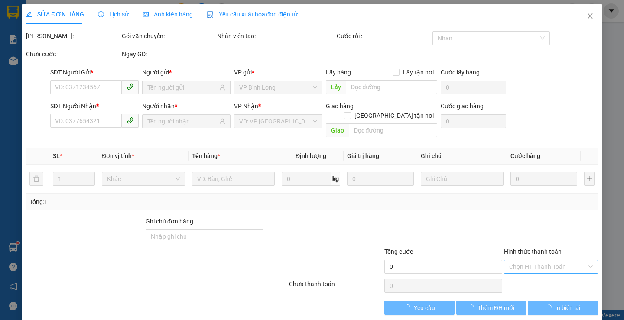
click at [543, 260] on input "Hình thức thanh toán" at bounding box center [548, 266] width 78 height 13
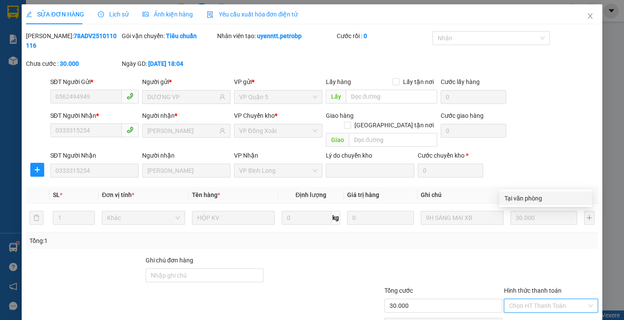
type input "0562494949"
type input "DƯƠNG VP"
type input "0333315254"
type input "[PERSON_NAME]"
type input "30.000"
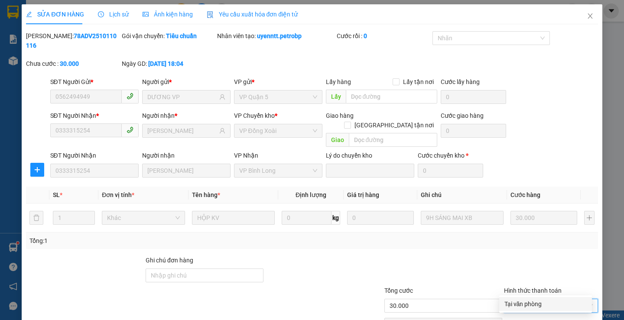
scroll to position [32, 0]
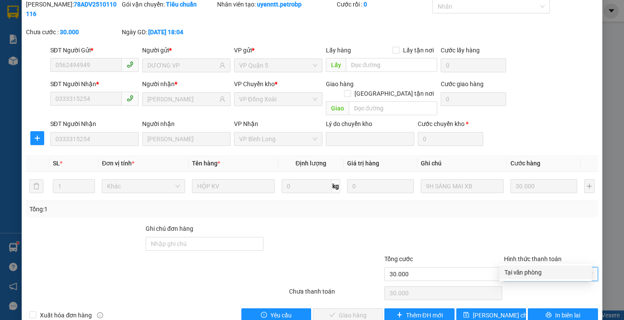
click at [514, 276] on div "Tại văn phòng" at bounding box center [545, 273] width 82 height 10
type input "0"
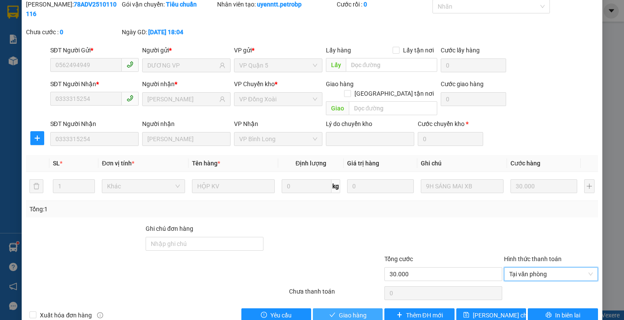
click at [356, 311] on span "Giao hàng" at bounding box center [353, 316] width 28 height 10
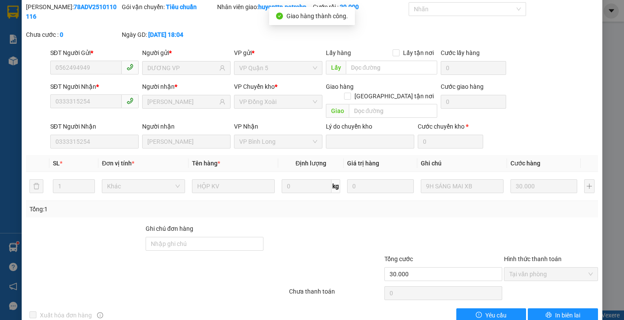
scroll to position [0, 0]
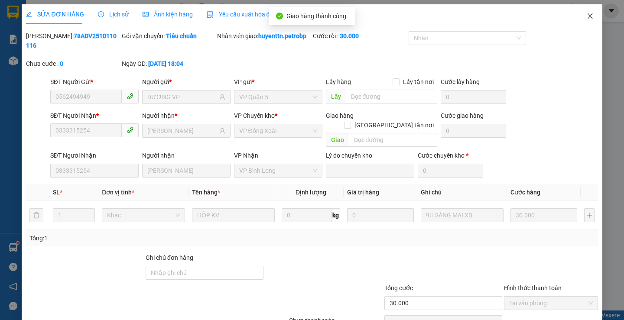
click at [587, 19] on icon "close" at bounding box center [590, 16] width 7 height 7
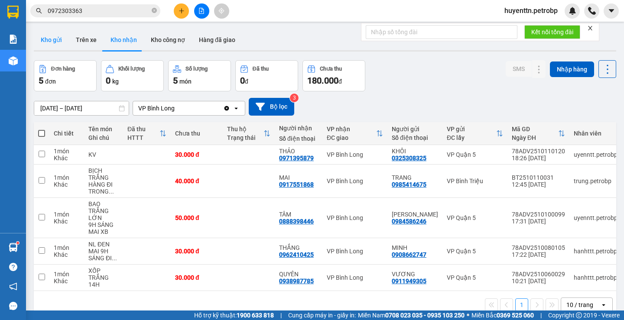
click at [57, 33] on button "Kho gửi" at bounding box center [51, 39] width 35 height 21
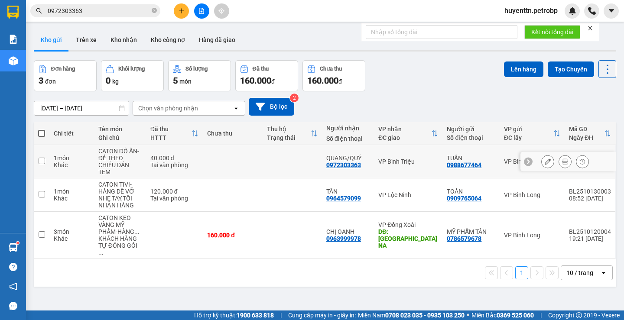
click at [238, 163] on td at bounding box center [232, 161] width 59 height 33
checkbox input "true"
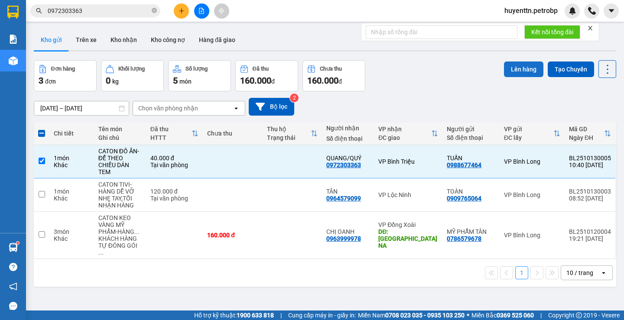
click at [504, 72] on button "Lên hàng" at bounding box center [523, 70] width 39 height 16
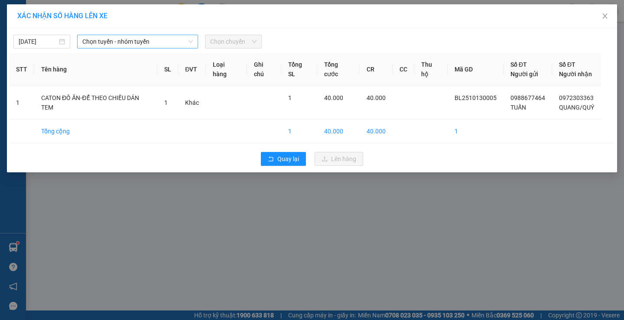
click at [150, 44] on span "Chọn tuyến - nhóm tuyến" at bounding box center [137, 41] width 111 height 13
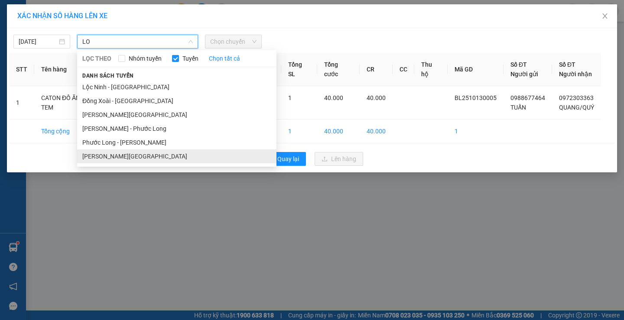
type input "LO"
click at [144, 159] on li "[PERSON_NAME][GEOGRAPHIC_DATA]" at bounding box center [176, 157] width 199 height 14
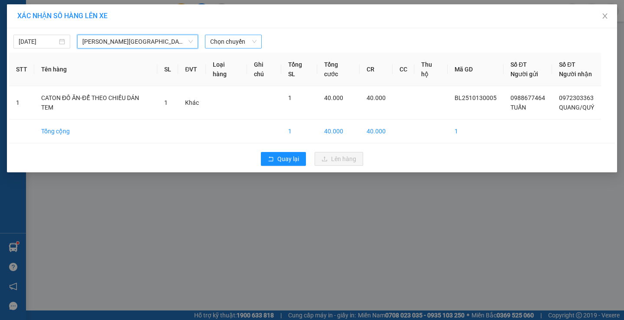
click at [226, 48] on div "Chọn chuyến" at bounding box center [233, 42] width 57 height 14
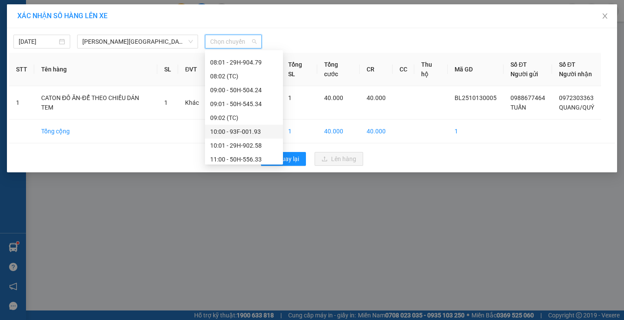
scroll to position [303, 0]
click at [220, 116] on div "11:00 - 50H-556.33" at bounding box center [244, 116] width 68 height 10
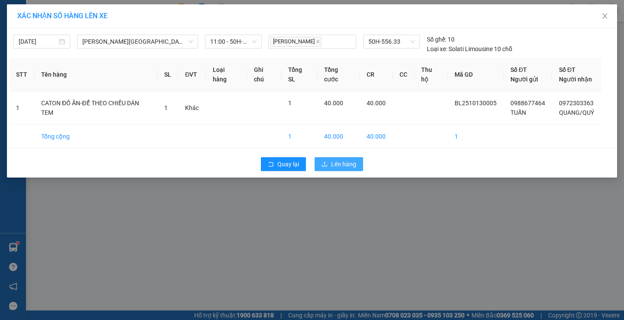
click at [328, 160] on button "Lên hàng" at bounding box center [339, 164] width 49 height 14
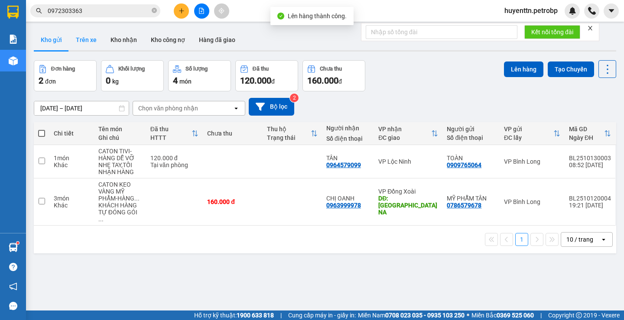
click at [85, 42] on button "Trên xe" at bounding box center [86, 39] width 35 height 21
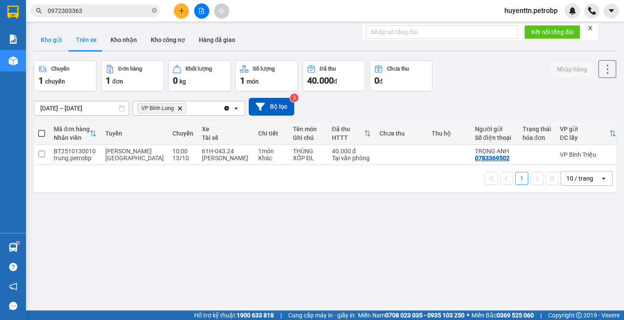
click at [39, 37] on button "Kho gửi" at bounding box center [51, 39] width 35 height 21
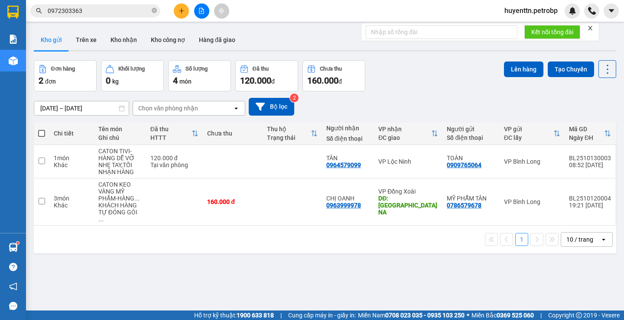
click at [180, 9] on icon "plus" at bounding box center [182, 11] width 6 height 6
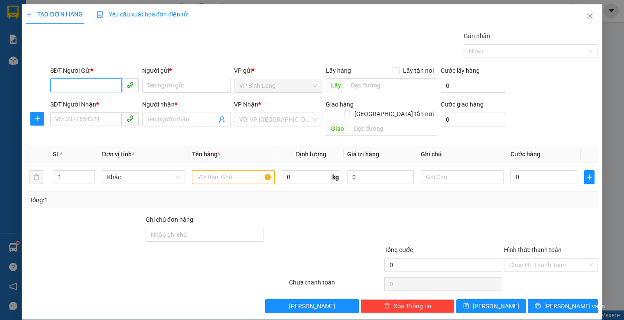
click at [68, 90] on input "SĐT Người Gửi *" at bounding box center [86, 85] width 72 height 14
click at [587, 15] on icon "close" at bounding box center [590, 16] width 7 height 7
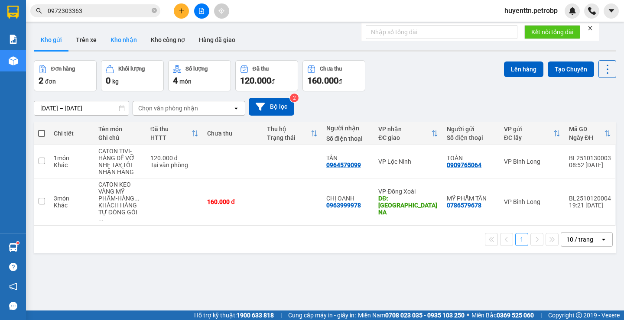
click at [126, 42] on button "Kho nhận" at bounding box center [124, 39] width 40 height 21
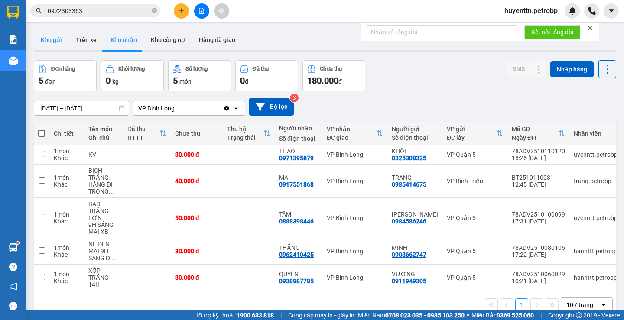
click at [57, 42] on button "Kho gửi" at bounding box center [51, 39] width 35 height 21
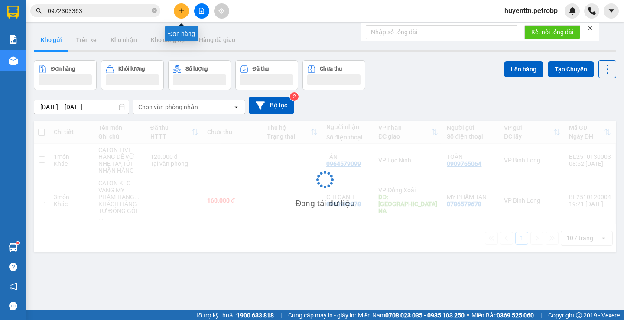
click at [180, 13] on icon "plus" at bounding box center [182, 11] width 6 height 6
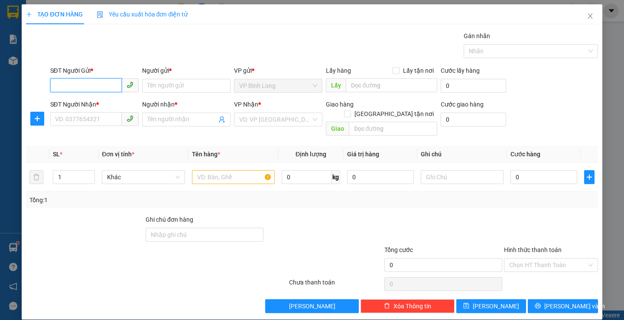
click at [86, 88] on input "SĐT Người Gửi *" at bounding box center [86, 85] width 72 height 14
click at [92, 86] on input "0988852313" at bounding box center [86, 85] width 72 height 14
click at [91, 86] on input "0988852313" at bounding box center [86, 85] width 72 height 14
type input "0988852313"
click at [81, 120] on input "SĐT Người Nhận *" at bounding box center [86, 119] width 72 height 14
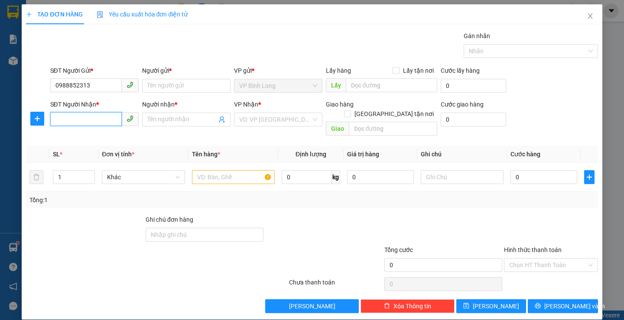
paste input "0988852313"
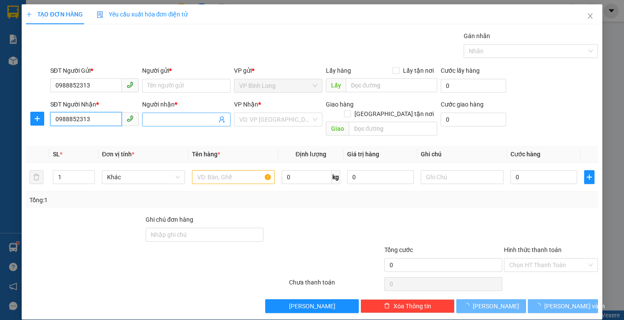
type input "0988852313"
click at [150, 114] on span at bounding box center [186, 120] width 88 height 14
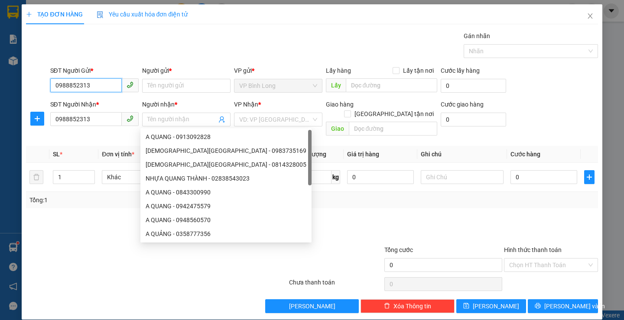
click at [100, 84] on input "0988852313" at bounding box center [86, 85] width 72 height 14
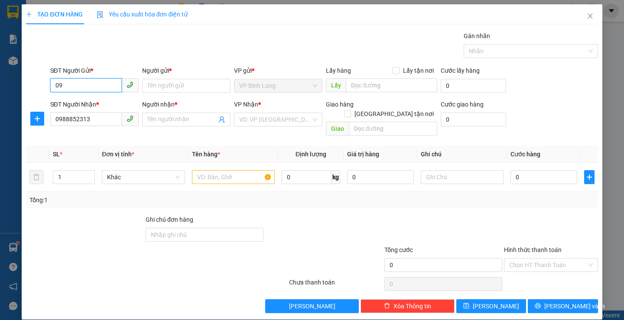
type input "0"
click at [167, 121] on input "Người nhận *" at bounding box center [181, 120] width 69 height 10
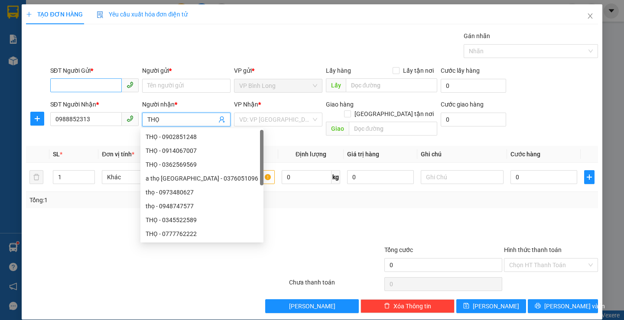
type input "THỌ"
click at [72, 84] on input "SĐT Người Gửi *" at bounding box center [86, 85] width 72 height 14
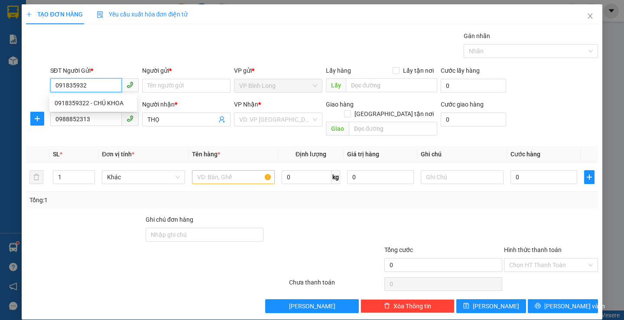
type input "0918359322"
click at [108, 100] on div "0918359322 - CHÚ KHOA" at bounding box center [93, 103] width 77 height 10
type input "CHÚ KHOA"
type input "30.000"
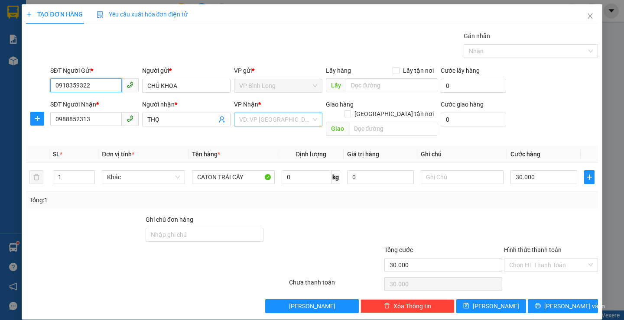
type input "0918359322"
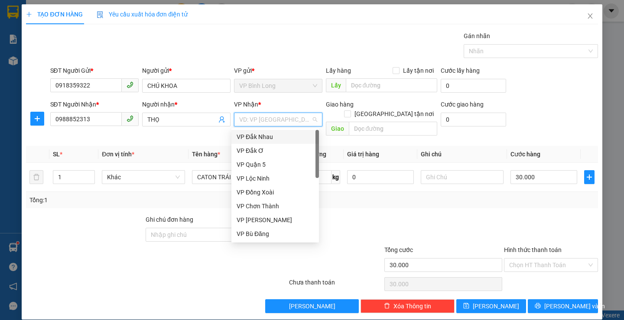
click at [303, 118] on input "search" at bounding box center [275, 119] width 72 height 13
type input "V"
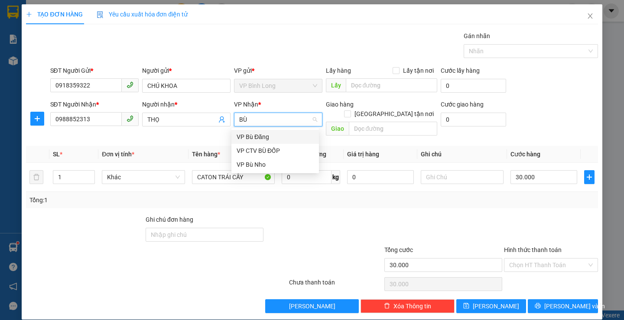
type input "BÙ"
click at [270, 151] on div "VP CTV BÙ ĐỐP" at bounding box center [275, 151] width 77 height 10
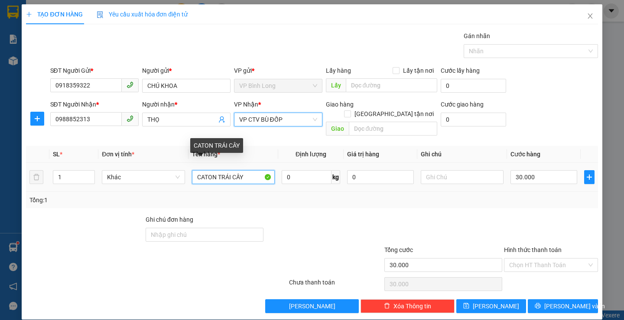
click at [245, 170] on input "CATON TRÁI CÂY" at bounding box center [233, 177] width 83 height 14
type input "C"
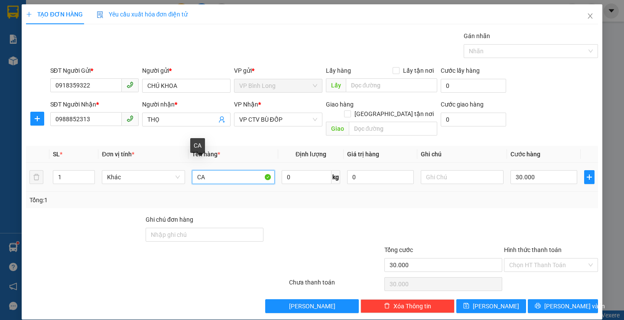
type input "C"
type input "KIỆN XỐP TRẮNG NHỎ"
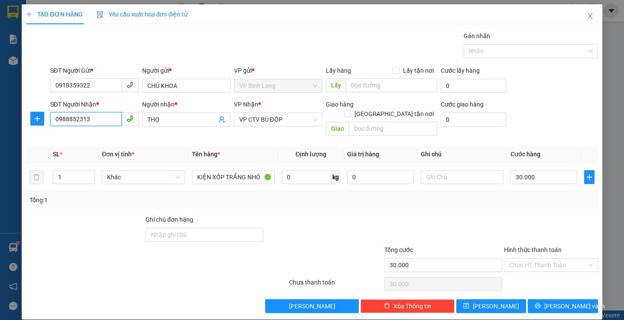
click at [106, 114] on input "0988852313" at bounding box center [86, 119] width 72 height 14
click at [545, 259] on input "Hình thức thanh toán" at bounding box center [548, 265] width 78 height 13
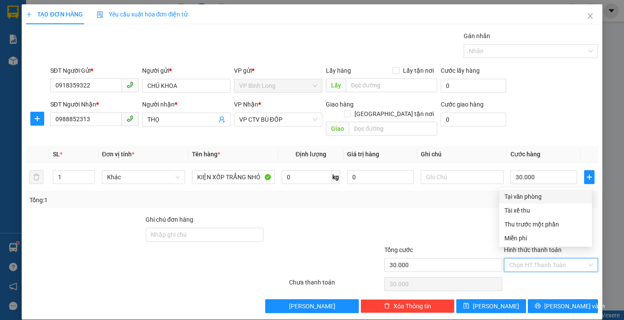
click at [529, 192] on div "Tại văn phòng" at bounding box center [545, 197] width 82 height 10
type input "0"
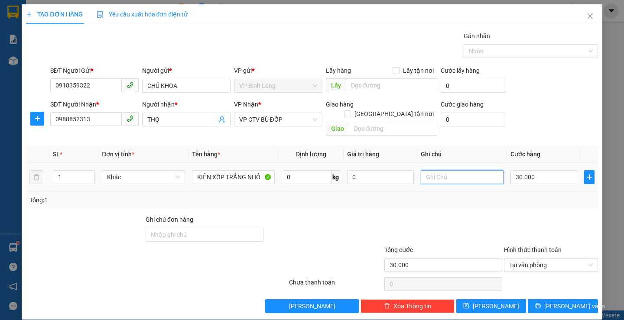
click at [454, 170] on input "text" at bounding box center [462, 177] width 83 height 14
type input "TỐI NHẬN"
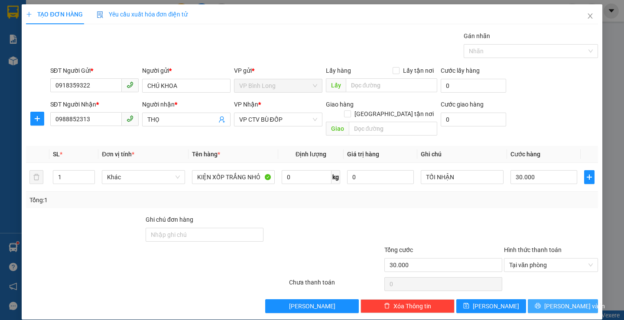
click at [555, 302] on span "[PERSON_NAME] và In" at bounding box center [574, 307] width 61 height 10
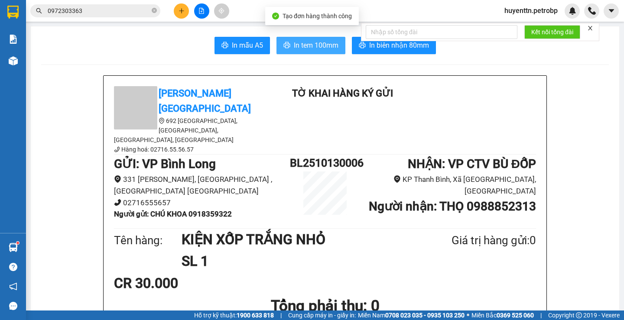
click at [322, 50] on span "In tem 100mm" at bounding box center [316, 45] width 45 height 11
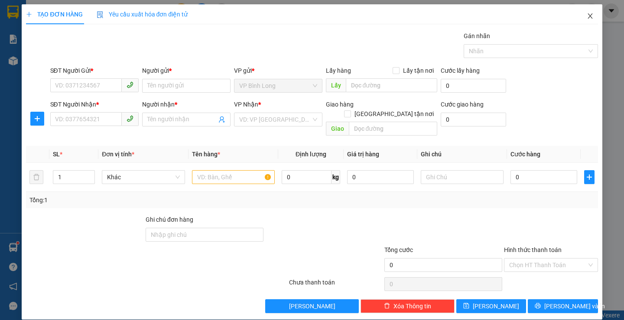
click at [587, 18] on icon "close" at bounding box center [590, 16] width 7 height 7
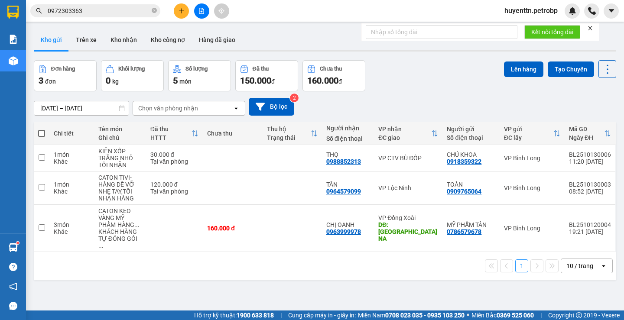
click at [98, 4] on span "0972303363" at bounding box center [95, 10] width 130 height 13
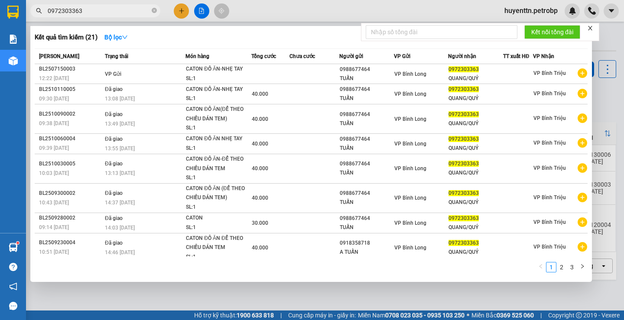
click at [103, 10] on input "0972303363" at bounding box center [99, 11] width 102 height 10
type input "0"
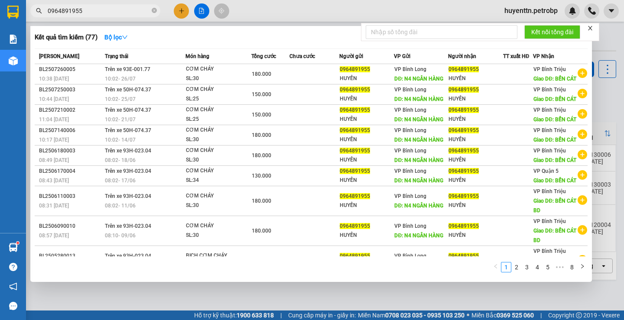
type input "0964891955"
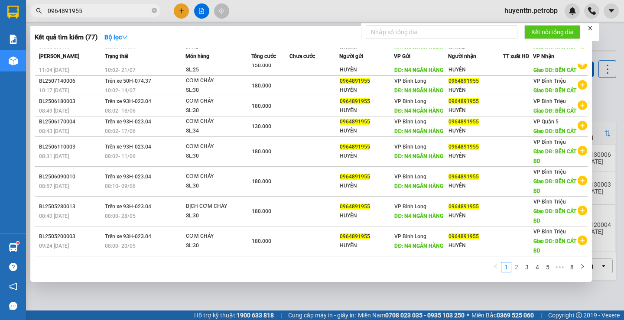
click at [515, 270] on link "2" at bounding box center [517, 268] width 10 height 10
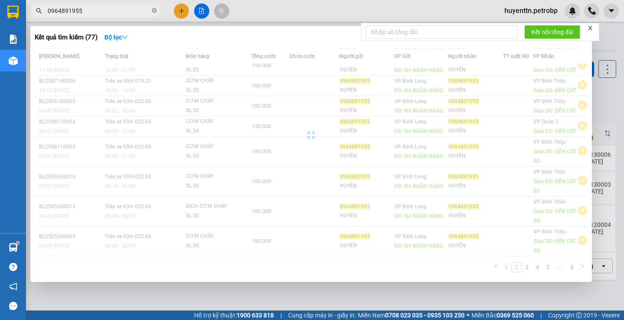
scroll to position [68, 0]
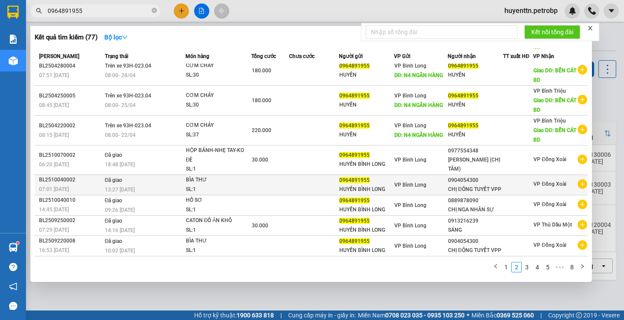
click at [578, 184] on icon "plus-circle" at bounding box center [583, 184] width 10 height 10
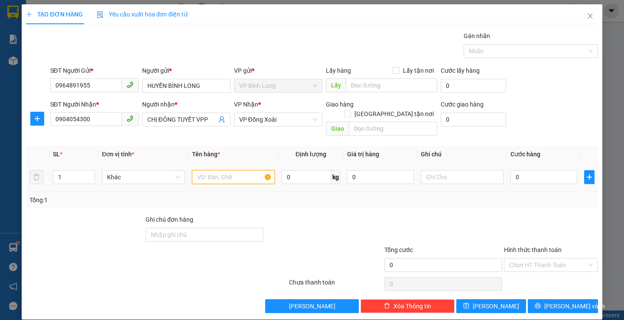
click at [238, 170] on input "text" at bounding box center [233, 177] width 83 height 14
click at [209, 170] on input "BÌA THƯ TT 100 THÙNG SUỐI" at bounding box center [233, 177] width 83 height 14
type input "BÌA THƯ ( TT 100 THÙNG SUỐI)"
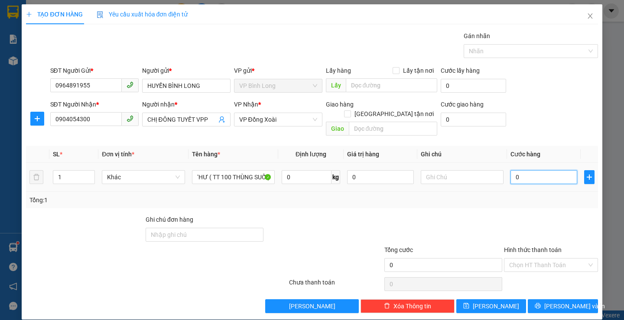
click at [523, 170] on input "0" at bounding box center [543, 177] width 67 height 14
click at [527, 259] on input "Hình thức thanh toán" at bounding box center [548, 265] width 78 height 13
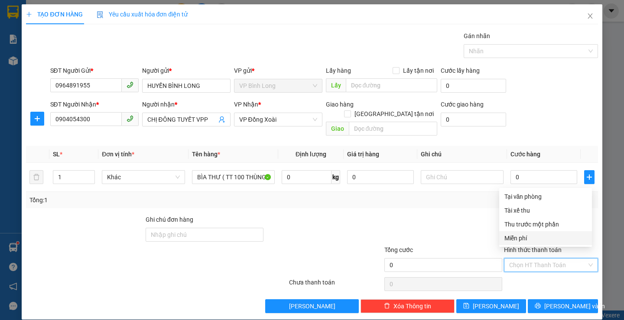
click at [529, 234] on div "Miễn phí" at bounding box center [545, 239] width 82 height 10
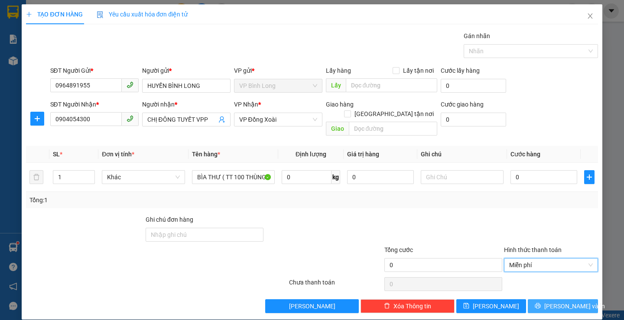
click at [541, 303] on icon "printer" at bounding box center [538, 306] width 6 height 6
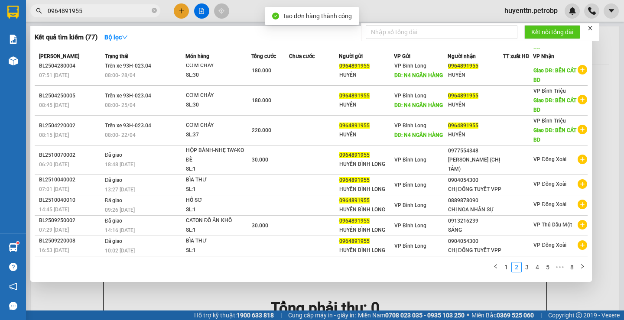
click at [446, 5] on div at bounding box center [312, 160] width 624 height 320
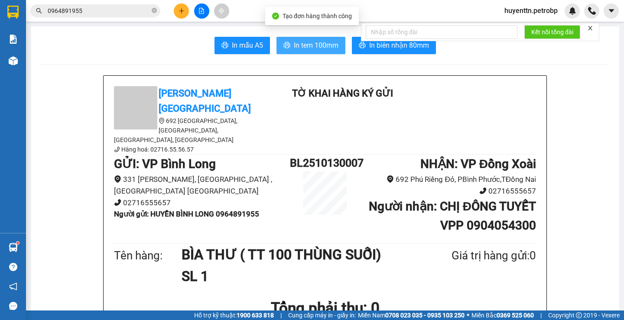
click at [316, 42] on span "In tem 100mm" at bounding box center [316, 45] width 45 height 11
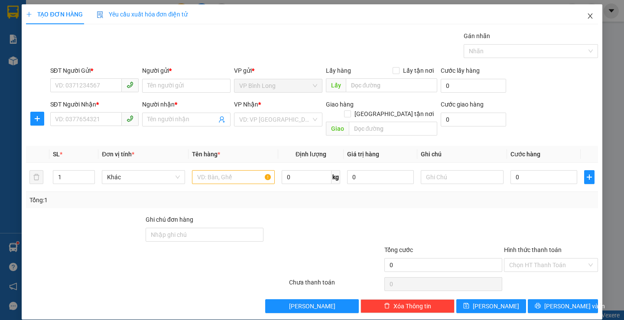
click at [589, 16] on span "Close" at bounding box center [590, 16] width 24 height 24
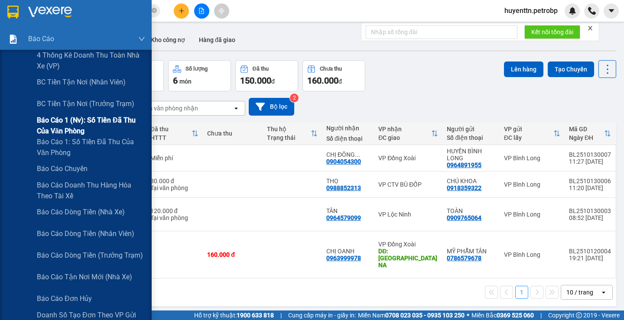
click at [99, 122] on span "Báo cáo 1 (nv): Số tiền đã thu của văn phòng" at bounding box center [91, 126] width 108 height 22
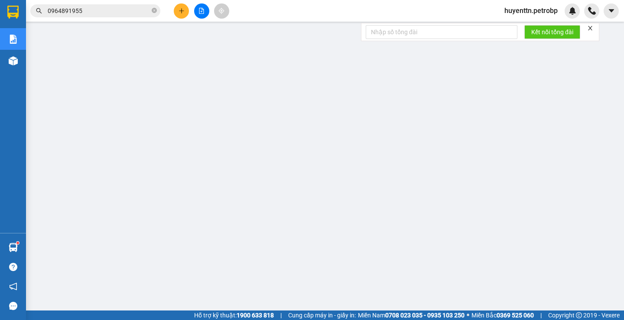
click at [131, 13] on input "0964891955" at bounding box center [99, 11] width 102 height 10
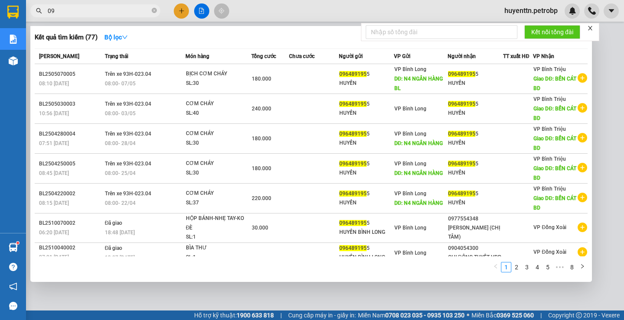
type input "0"
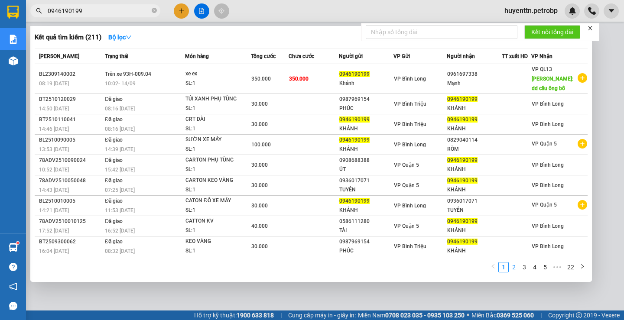
type input "0946190199"
click at [514, 268] on link "2" at bounding box center [514, 268] width 10 height 10
click at [501, 268] on link "1" at bounding box center [504, 268] width 10 height 10
click at [503, 269] on link "1" at bounding box center [504, 268] width 10 height 10
click at [520, 271] on link "3" at bounding box center [525, 268] width 10 height 10
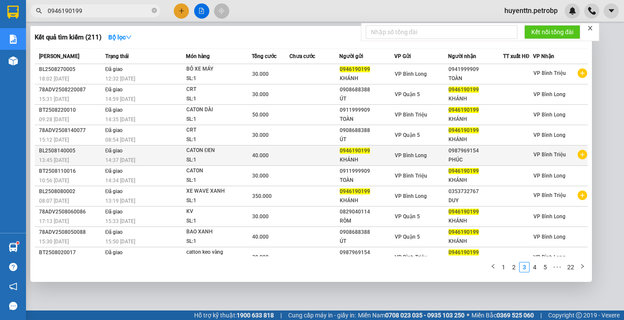
click at [578, 159] on icon "plus-circle" at bounding box center [583, 155] width 10 height 10
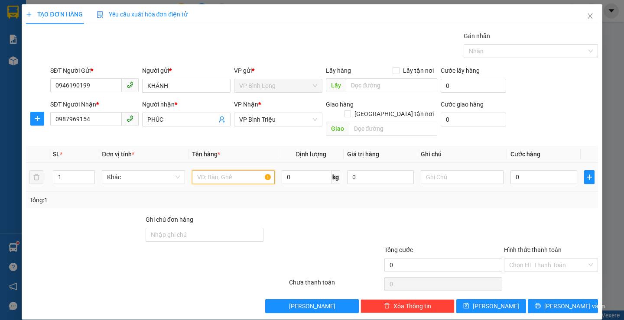
click at [205, 170] on input "text" at bounding box center [233, 177] width 83 height 14
type input "CATON"
click at [537, 170] on input "0" at bounding box center [543, 177] width 67 height 14
type input "3"
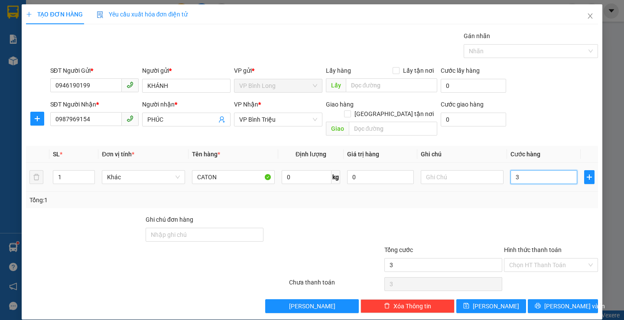
type input "3"
type input "30"
type input "300"
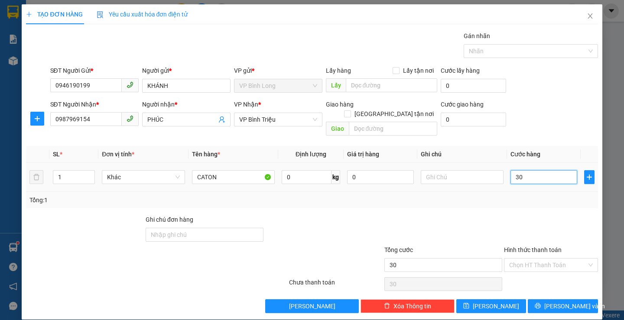
type input "300"
type input "3.000"
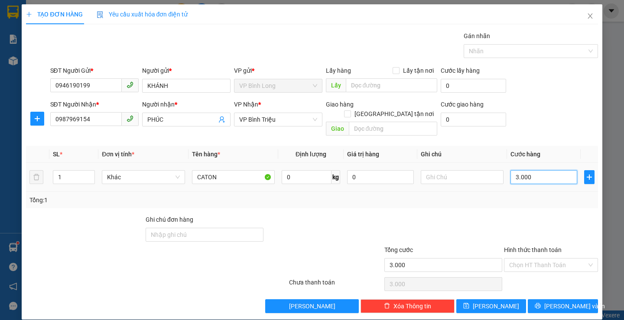
type input "30.000"
click at [512, 259] on input "Hình thức thanh toán" at bounding box center [548, 265] width 78 height 13
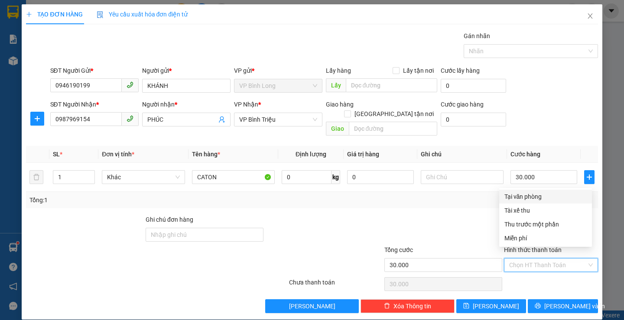
click at [530, 196] on div "Tại văn phòng" at bounding box center [545, 197] width 82 height 10
type input "0"
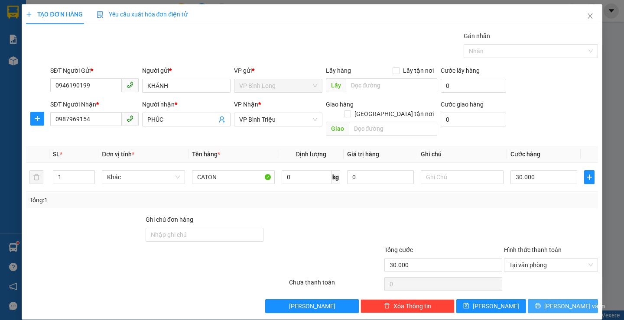
click at [561, 302] on span "[PERSON_NAME] và In" at bounding box center [574, 307] width 61 height 10
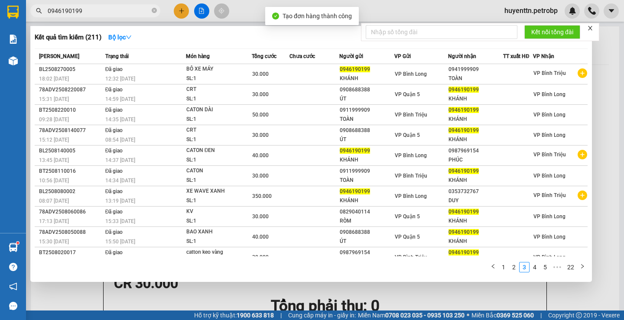
click at [362, 14] on div at bounding box center [312, 160] width 624 height 320
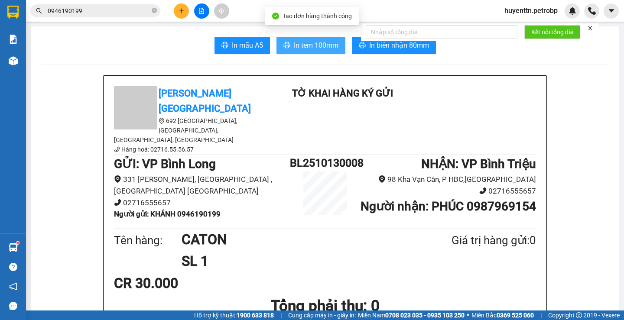
click at [328, 43] on span "In tem 100mm" at bounding box center [316, 45] width 45 height 11
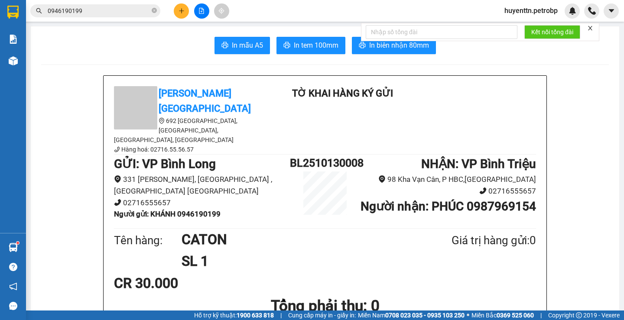
click at [128, 13] on input "0946190199" at bounding box center [99, 11] width 102 height 10
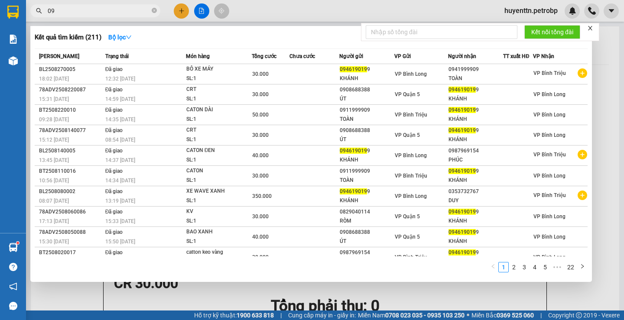
type input "0"
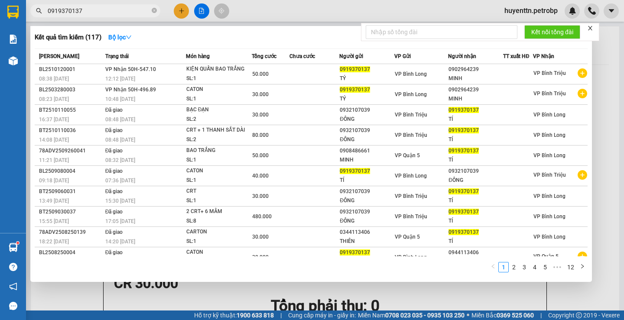
click at [99, 7] on input "0919370137" at bounding box center [99, 11] width 102 height 10
type input "0"
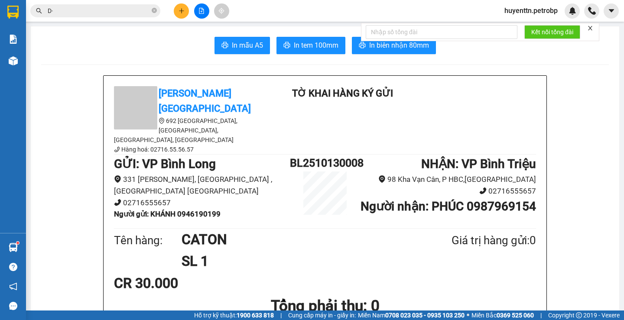
type input "D"
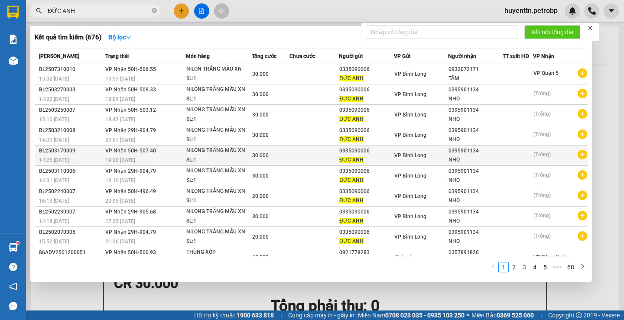
type input "ĐỨC ANH"
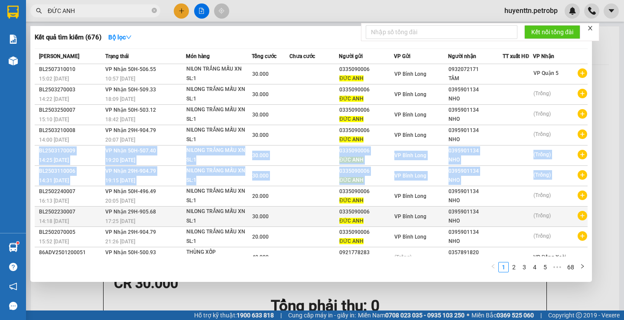
drag, startPoint x: 577, startPoint y: 159, endPoint x: 572, endPoint y: 198, distance: 39.8
click at [572, 198] on tbody "BL2507310010 15:02 - 31/07 VP Nhận 50H-506.55 10:57 - 01/08 NILON TRẮNG MẪU XN …" at bounding box center [311, 166] width 553 height 204
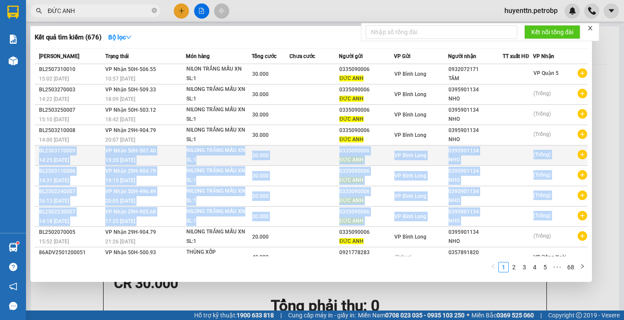
scroll to position [11, 0]
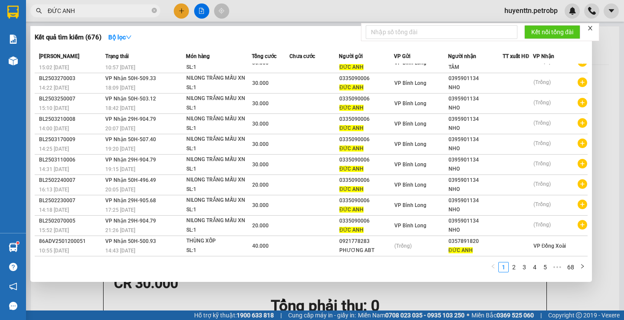
drag, startPoint x: 447, startPoint y: 291, endPoint x: 448, endPoint y: 276, distance: 15.2
click at [448, 290] on div at bounding box center [312, 160] width 624 height 320
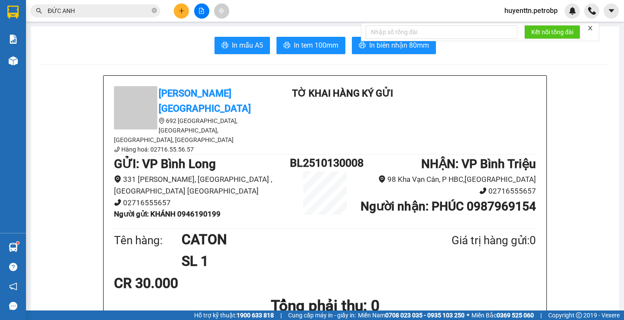
click at [123, 10] on input "ĐỨC ANH" at bounding box center [99, 11] width 102 height 10
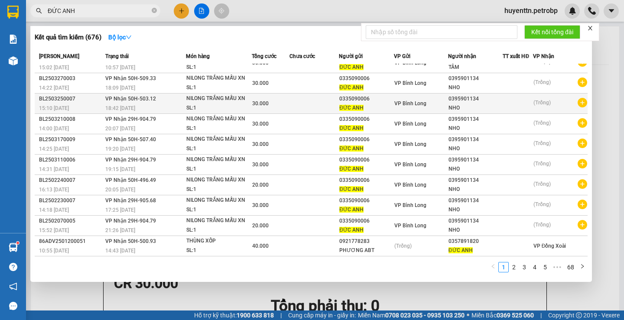
click at [580, 104] on icon "plus-circle" at bounding box center [583, 103] width 10 height 10
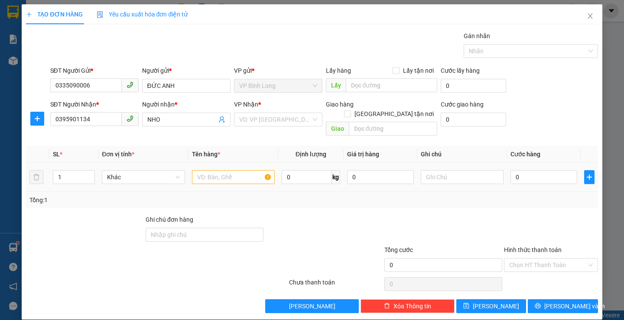
click at [253, 169] on div at bounding box center [233, 177] width 83 height 17
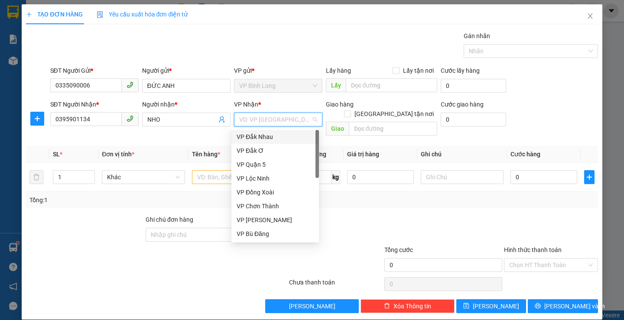
click at [263, 123] on input "search" at bounding box center [275, 119] width 72 height 13
type input "Q"
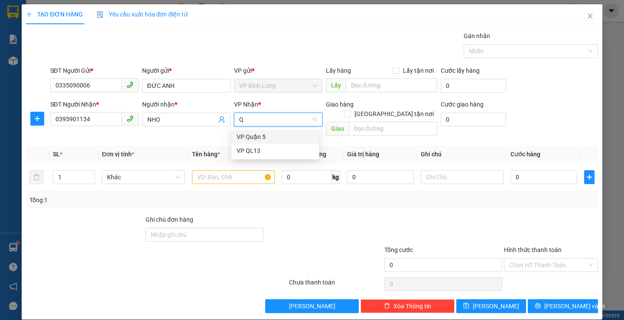
click at [265, 139] on div "VP Quận 5" at bounding box center [275, 137] width 77 height 10
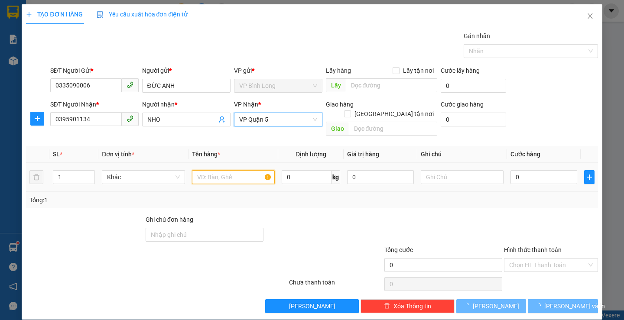
click at [245, 170] on input "text" at bounding box center [233, 177] width 83 height 14
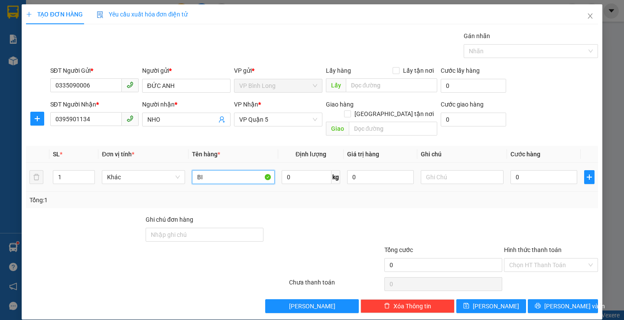
type input "B"
type input "NILONG TRẮNG MẪU XN"
click at [537, 172] on input "0" at bounding box center [543, 177] width 67 height 14
type input "3"
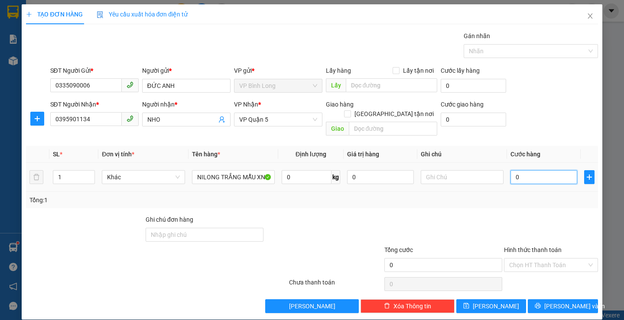
type input "3"
type input "30"
type input "300"
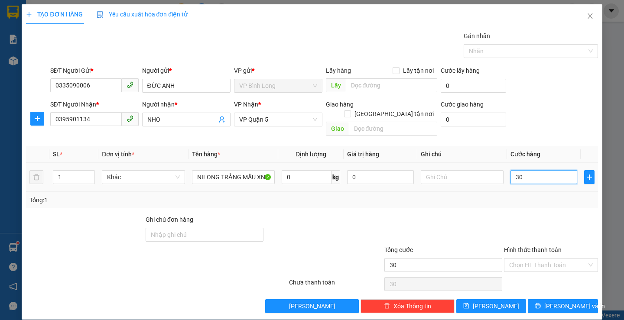
type input "300"
type input "3.000"
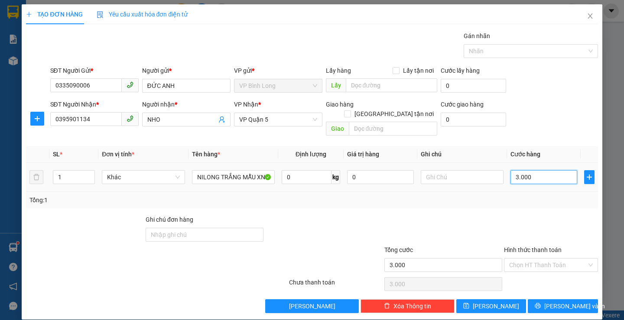
type input "30.000"
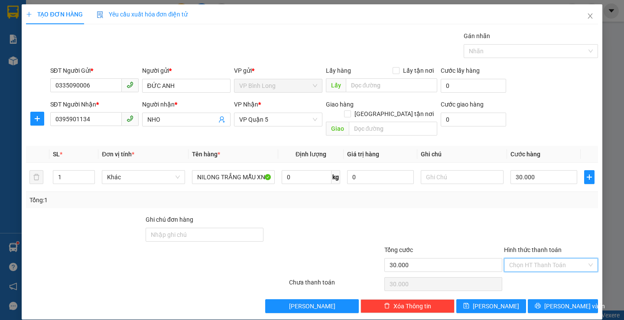
click at [532, 259] on input "Hình thức thanh toán" at bounding box center [548, 265] width 78 height 13
click at [543, 197] on div "Tại văn phòng" at bounding box center [545, 197] width 82 height 10
type input "0"
click at [551, 302] on span "[PERSON_NAME] và In" at bounding box center [574, 307] width 61 height 10
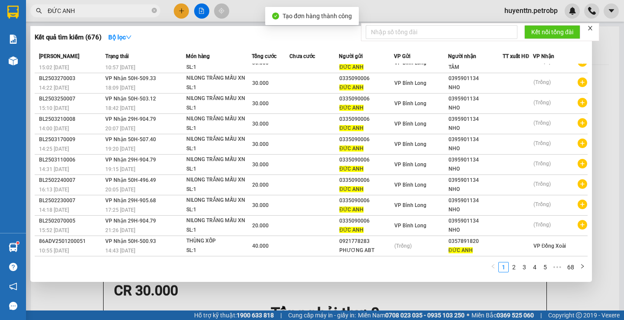
click at [435, 13] on div at bounding box center [312, 160] width 624 height 320
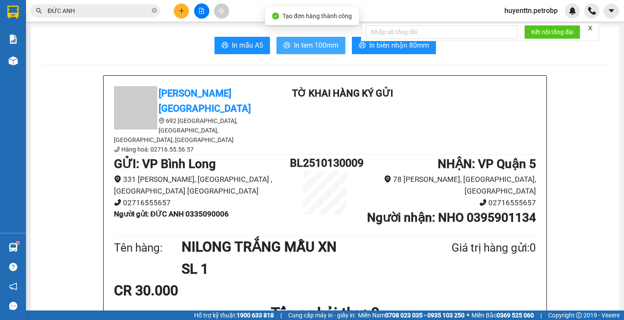
click at [308, 45] on span "In tem 100mm" at bounding box center [316, 45] width 45 height 11
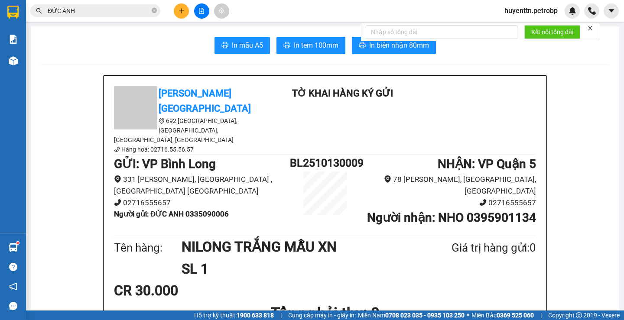
click at [104, 17] on span "ĐỨC ANH" at bounding box center [95, 10] width 130 height 13
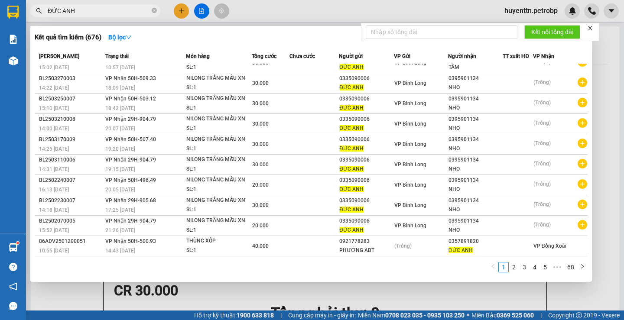
click at [106, 13] on input "ĐỨC ANH" at bounding box center [99, 11] width 102 height 10
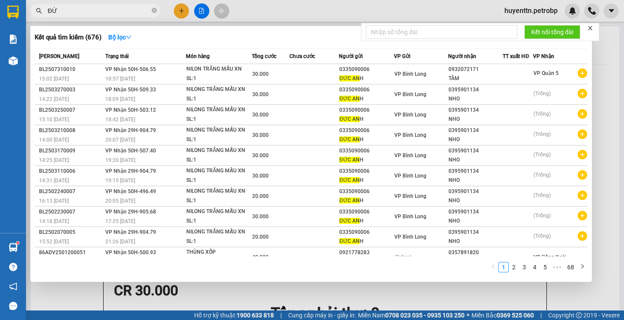
type input "Đ"
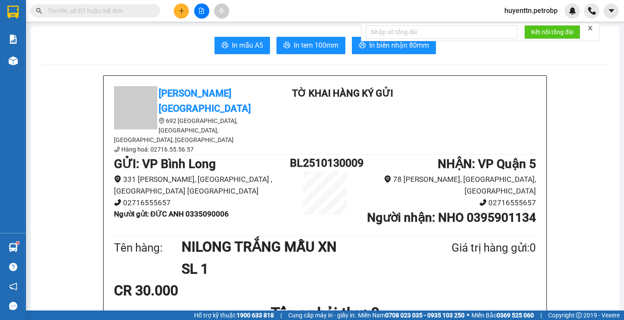
click at [106, 13] on input "text" at bounding box center [99, 11] width 102 height 10
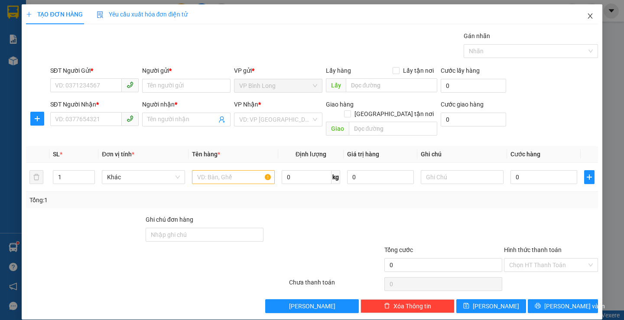
click at [587, 20] on icon "close" at bounding box center [590, 16] width 7 height 7
click at [579, 14] on span "Close" at bounding box center [590, 16] width 24 height 24
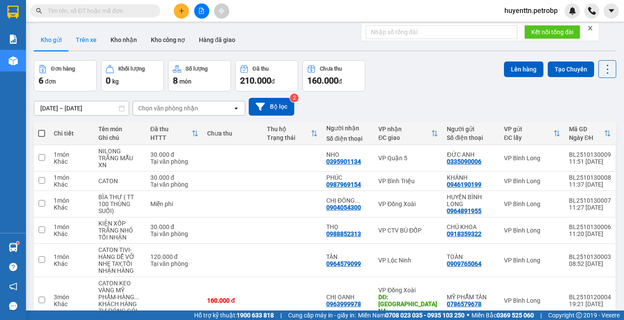
click at [81, 48] on button "Trên xe" at bounding box center [86, 39] width 35 height 21
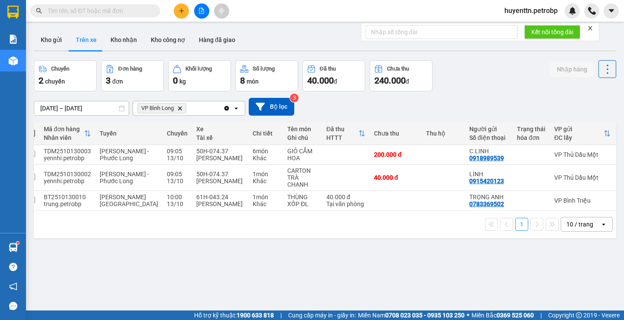
scroll to position [0, 0]
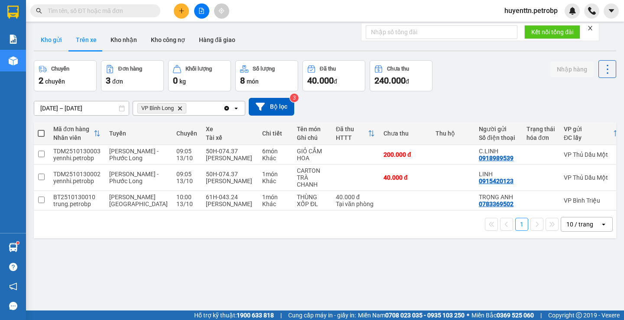
click at [55, 44] on button "Kho gửi" at bounding box center [51, 39] width 35 height 21
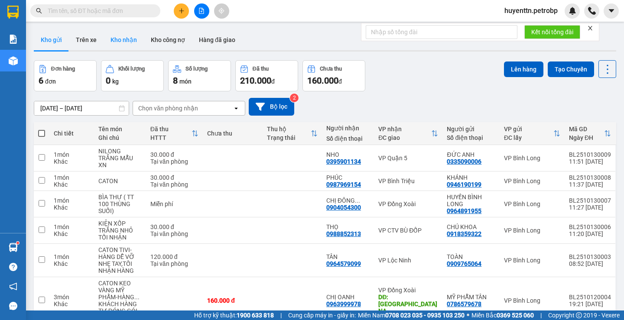
click at [128, 45] on button "Kho nhận" at bounding box center [124, 39] width 40 height 21
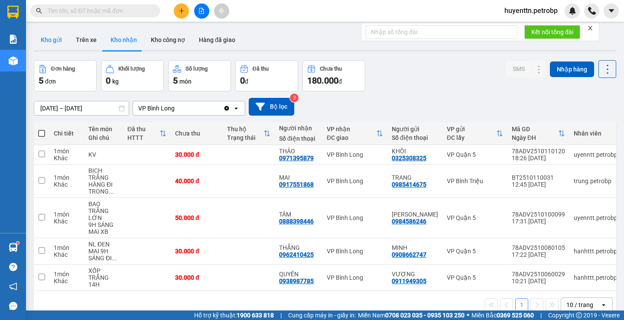
click at [59, 42] on button "Kho gửi" at bounding box center [51, 39] width 35 height 21
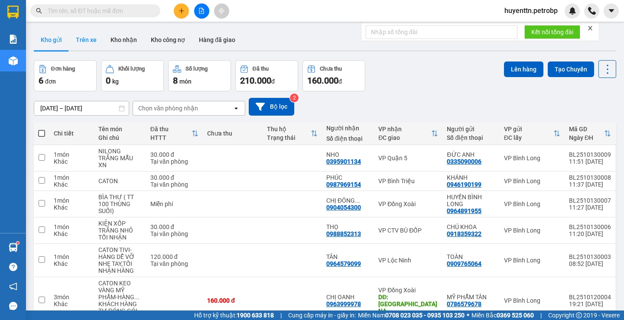
click at [78, 45] on button "Trên xe" at bounding box center [86, 39] width 35 height 21
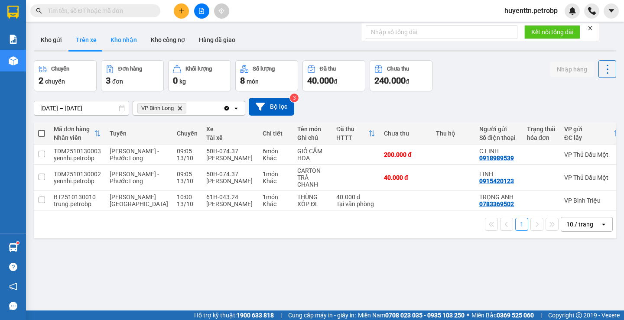
click at [121, 40] on button "Kho nhận" at bounding box center [124, 39] width 40 height 21
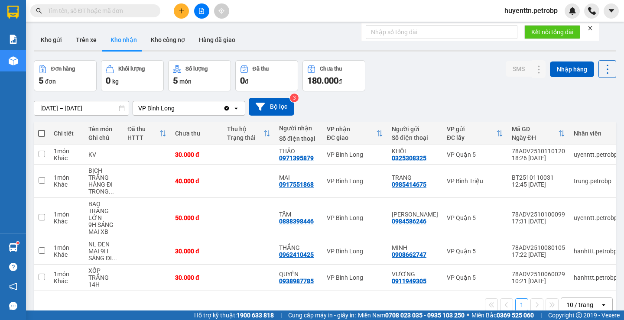
click at [121, 7] on input "text" at bounding box center [99, 11] width 102 height 10
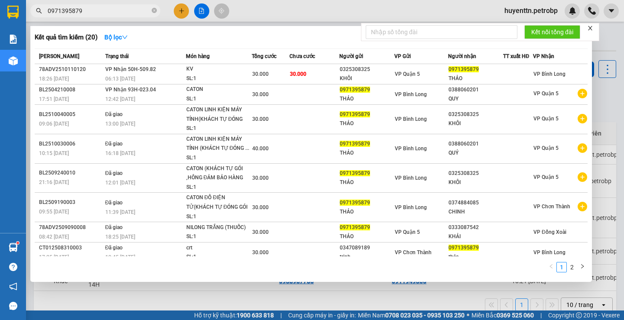
type input "0971395879"
click at [312, 4] on div at bounding box center [312, 160] width 624 height 320
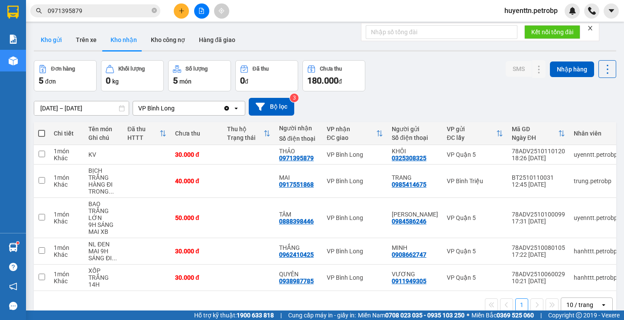
drag, startPoint x: 58, startPoint y: 46, endPoint x: 63, endPoint y: 42, distance: 6.2
click at [59, 46] on button "Kho gửi" at bounding box center [51, 39] width 35 height 21
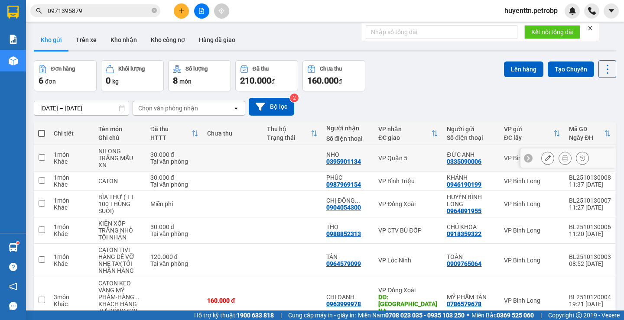
click at [275, 163] on td at bounding box center [292, 158] width 59 height 26
checkbox input "true"
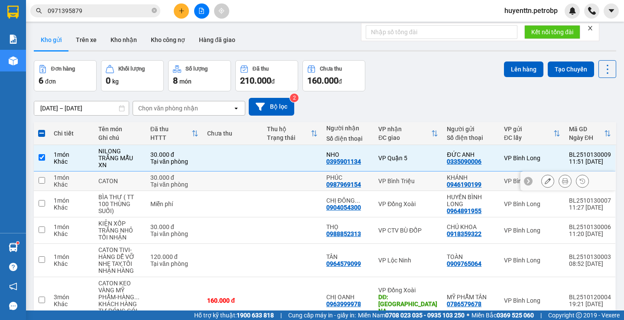
click at [271, 179] on td at bounding box center [292, 182] width 59 height 20
checkbox input "true"
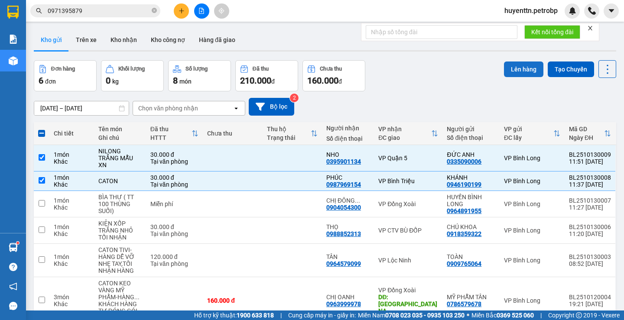
click at [525, 64] on button "Lên hàng" at bounding box center [523, 70] width 39 height 16
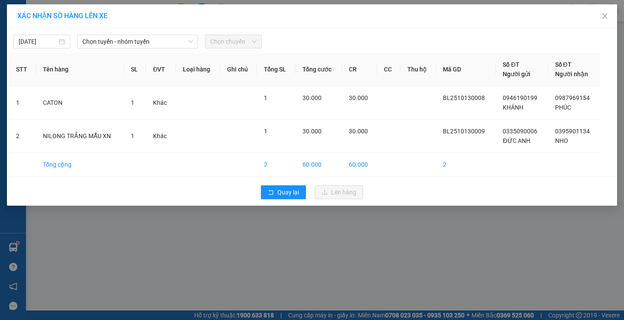
click at [175, 34] on div "13/10/2025 Chọn tuyến - nhóm tuyến Chọn chuyến" at bounding box center [312, 39] width 606 height 18
click at [172, 42] on span "Chọn tuyến - nhóm tuyến" at bounding box center [137, 41] width 111 height 13
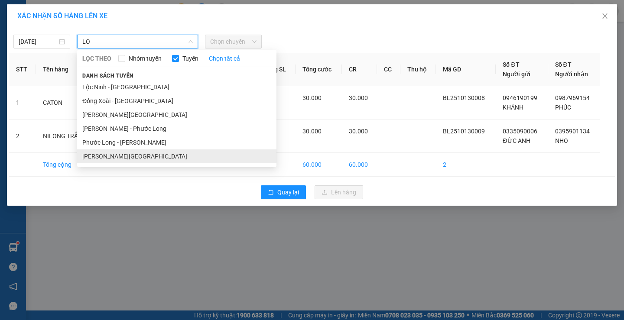
type input "LO"
drag, startPoint x: 129, startPoint y: 152, endPoint x: 197, endPoint y: 97, distance: 87.2
click at [129, 152] on li "[PERSON_NAME][GEOGRAPHIC_DATA]" at bounding box center [176, 157] width 199 height 14
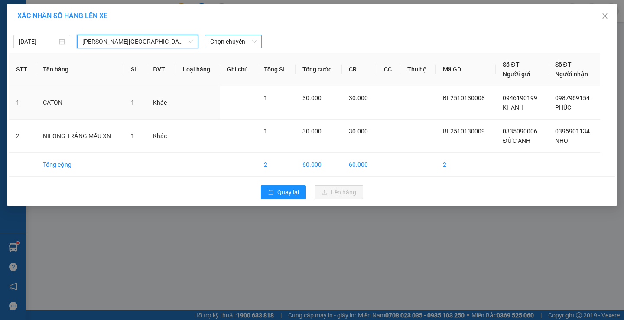
click at [230, 37] on span "Chọn chuyến" at bounding box center [233, 41] width 46 height 13
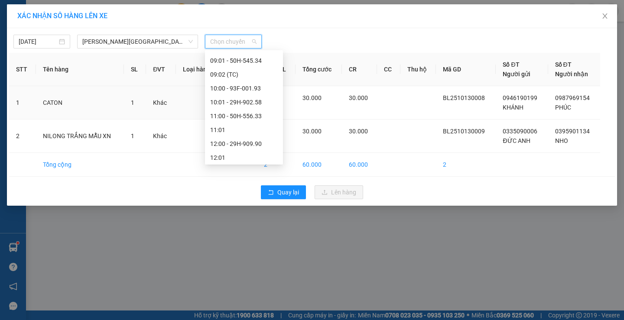
scroll to position [347, 0]
click at [253, 101] on div "12:00 - 29H-909.90" at bounding box center [244, 101] width 68 height 10
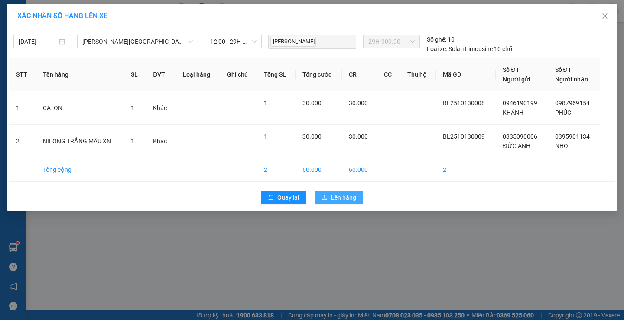
click at [351, 202] on span "Lên hàng" at bounding box center [343, 198] width 25 height 10
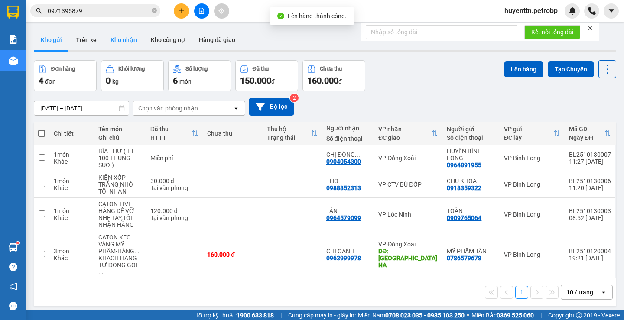
click at [117, 41] on button "Kho nhận" at bounding box center [124, 39] width 40 height 21
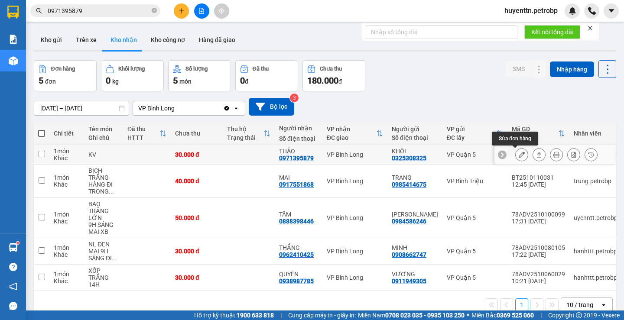
click at [519, 155] on icon at bounding box center [522, 155] width 6 height 6
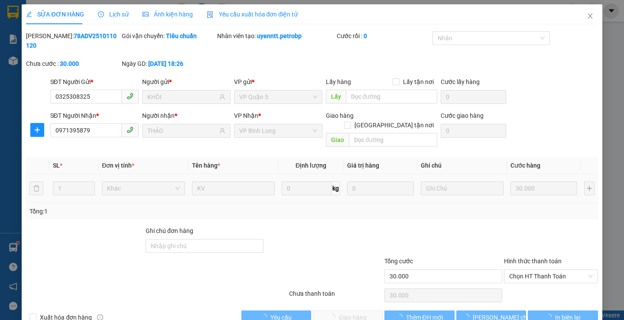
type input "0325308325"
type input "KHÔI"
type input "0971395879"
type input "THẢO"
type input "30.000"
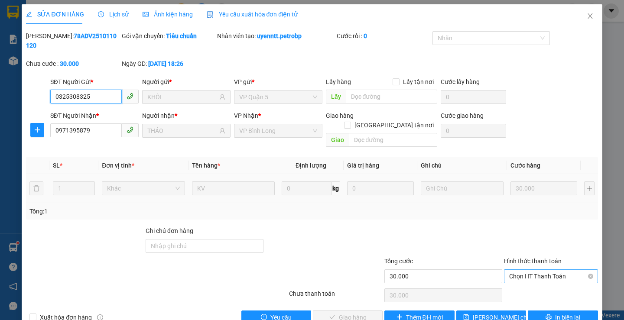
click at [533, 270] on span "Chọn HT Thanh Toán" at bounding box center [551, 276] width 84 height 13
click at [513, 275] on div "Tại văn phòng" at bounding box center [545, 275] width 82 height 10
type input "0"
click at [351, 292] on div "Total Paid Fee 0 Total UnPaid Fee 30.000 Cash Collection Total Fee Mã ĐH: 78ADV…" at bounding box center [312, 177] width 572 height 293
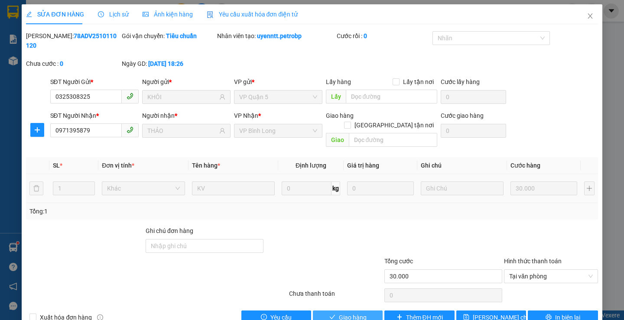
click at [351, 313] on span "Giao hàng" at bounding box center [353, 318] width 28 height 10
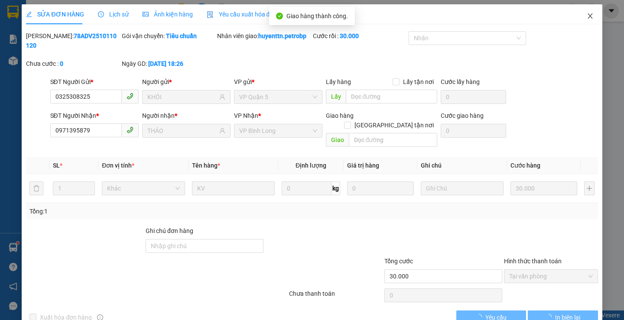
click at [579, 16] on span "Close" at bounding box center [590, 16] width 24 height 24
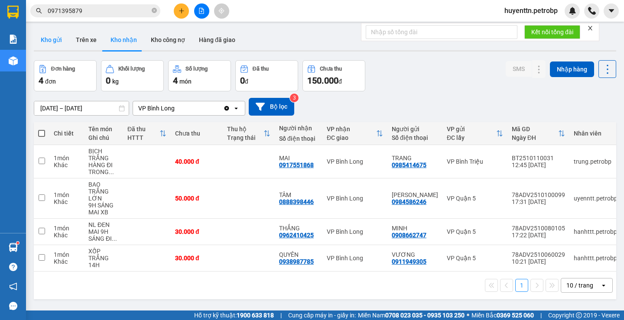
click at [50, 36] on button "Kho gửi" at bounding box center [51, 39] width 35 height 21
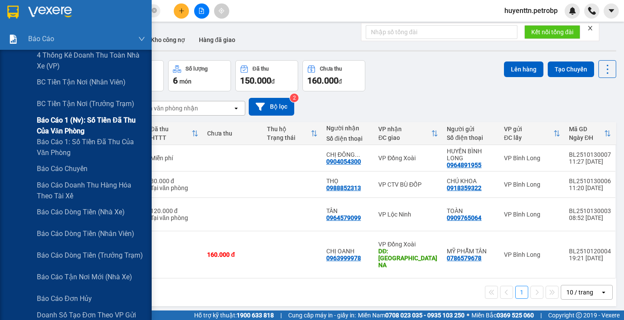
click at [64, 134] on span "Báo cáo 1 (nv): Số tiền đã thu của văn phòng" at bounding box center [91, 126] width 108 height 22
